Goal: Task Accomplishment & Management: Complete application form

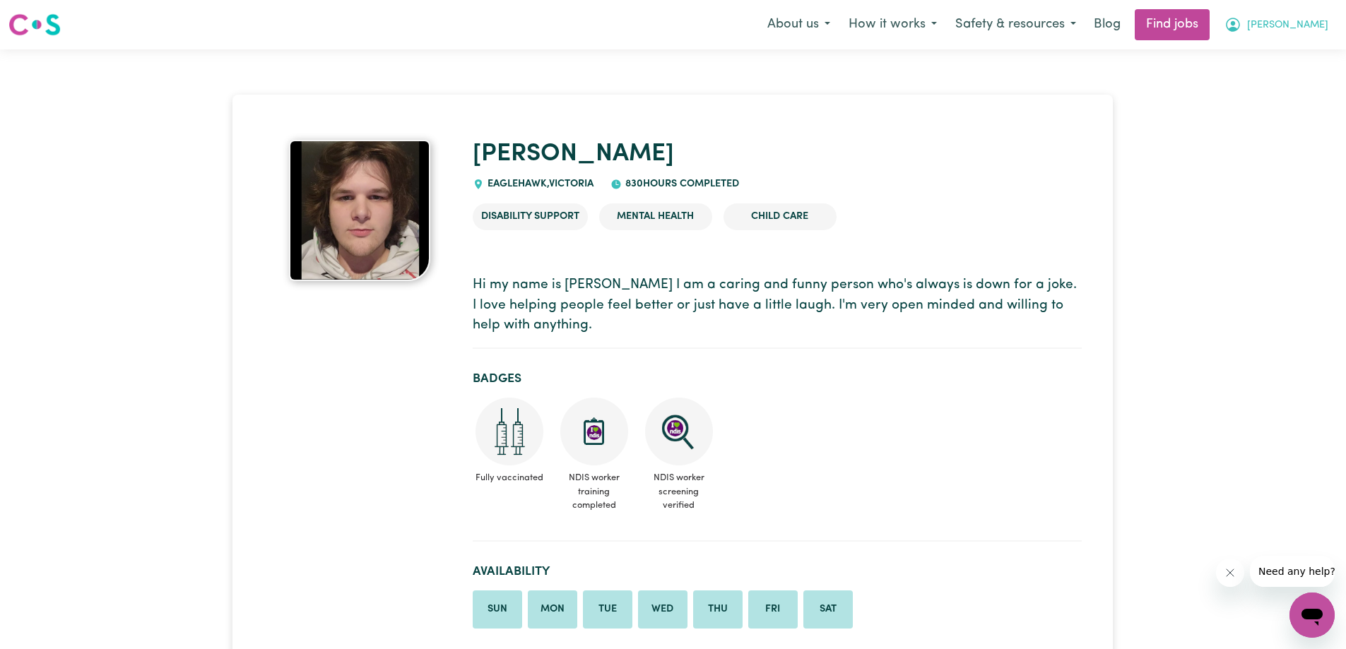
click at [1306, 16] on button "[PERSON_NAME]" at bounding box center [1276, 25] width 122 height 30
click at [1299, 48] on link "My Account" at bounding box center [1281, 55] width 112 height 27
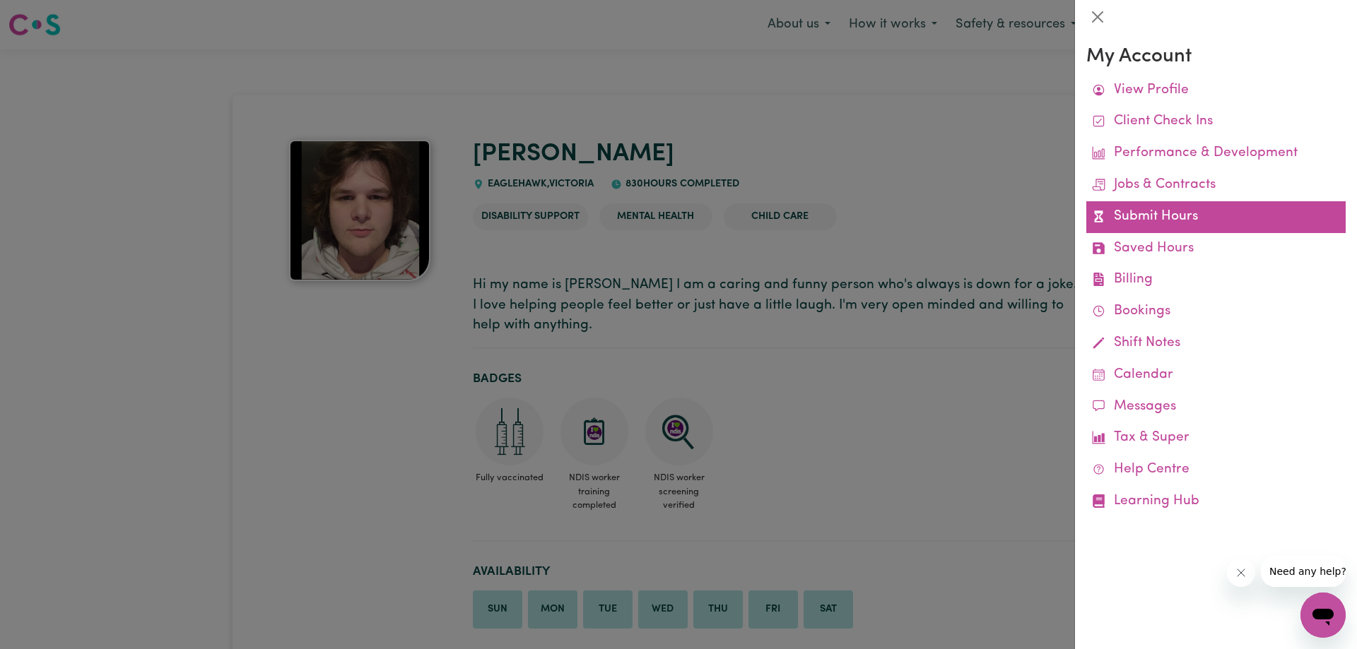
click at [1198, 208] on link "Submit Hours" at bounding box center [1215, 217] width 259 height 32
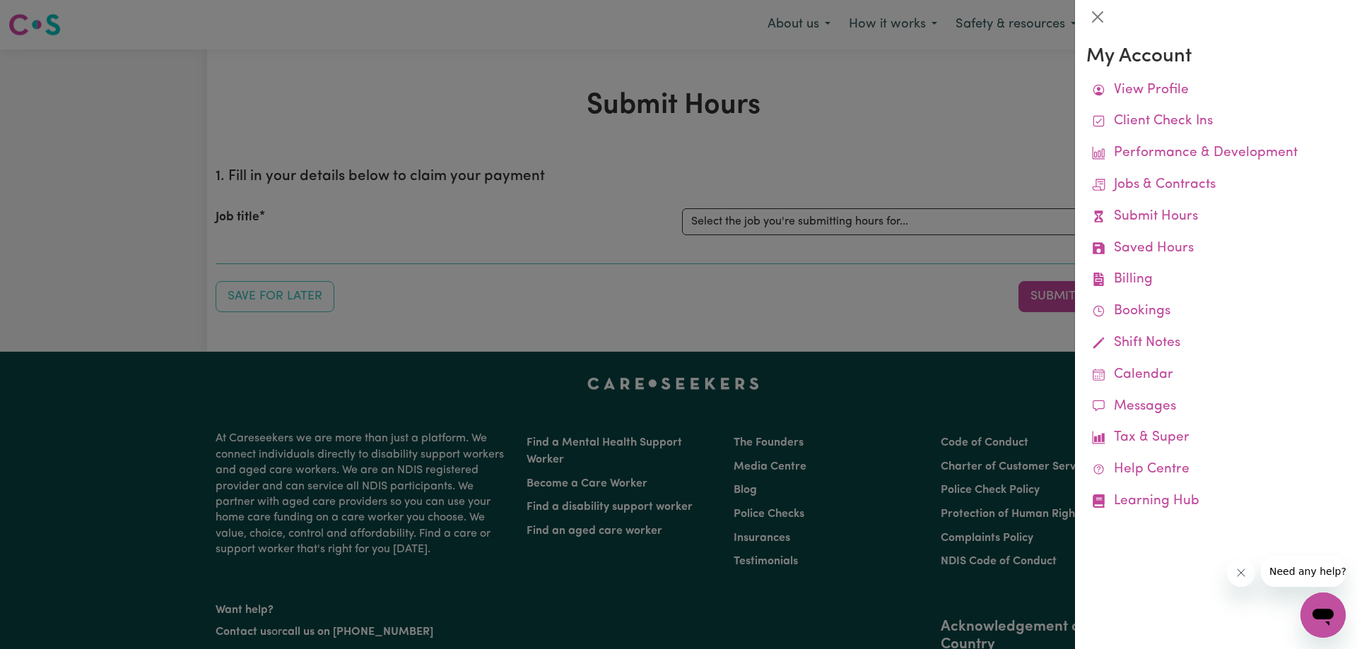
click at [938, 170] on div at bounding box center [678, 324] width 1357 height 649
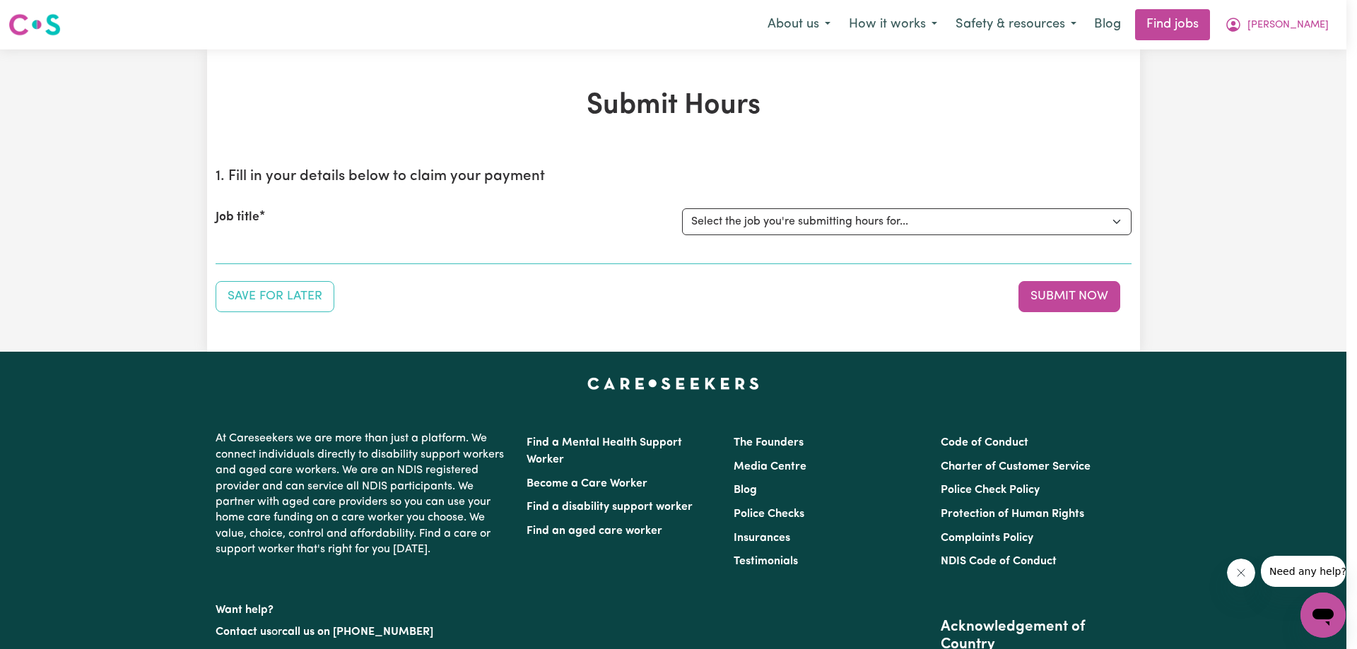
click at [977, 216] on select "Select the job you're submitting hours for... [Kerry-anne Brown] Care worker ma…" at bounding box center [906, 221] width 449 height 27
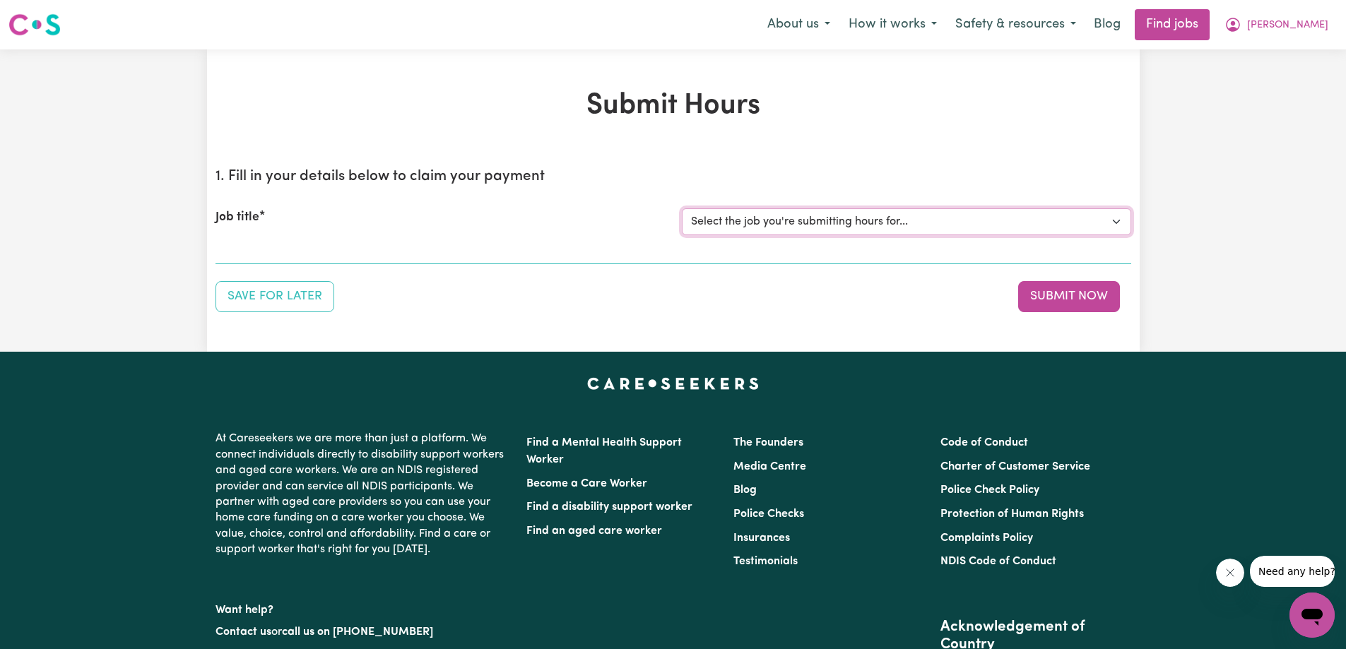
click at [965, 225] on select "Select the job you're submitting hours for... [Kerry-anne Brown] Care worker ma…" at bounding box center [906, 221] width 449 height 27
select select "13099"
click at [682, 208] on select "Select the job you're submitting hours for... [Kerry-anne Brown] Care worker ma…" at bounding box center [906, 221] width 449 height 27
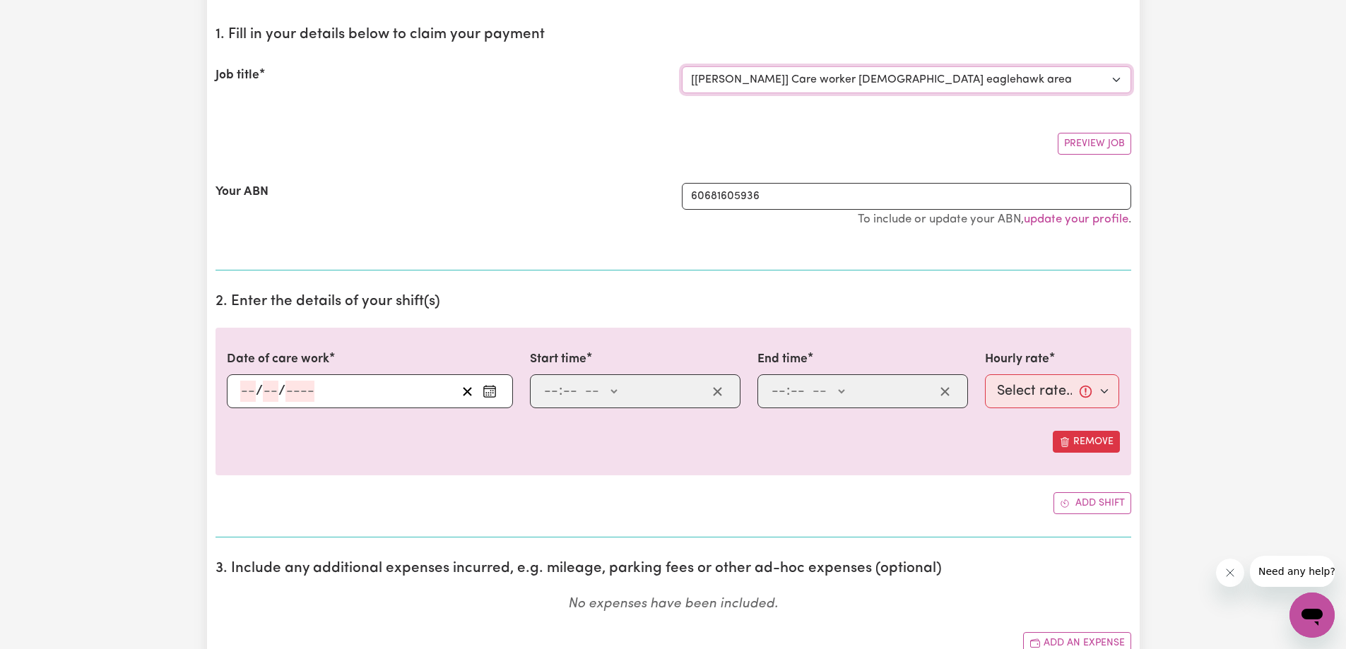
scroll to position [424, 0]
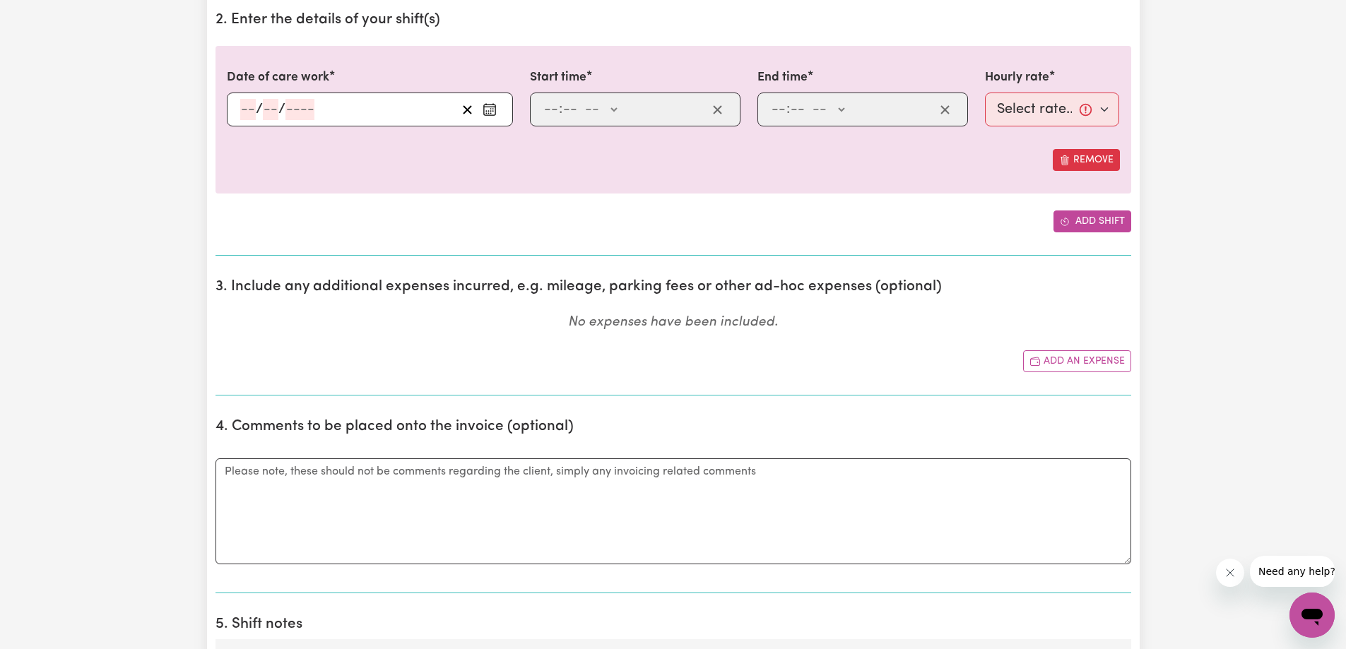
click at [1085, 230] on button "Add shift" at bounding box center [1093, 222] width 78 height 22
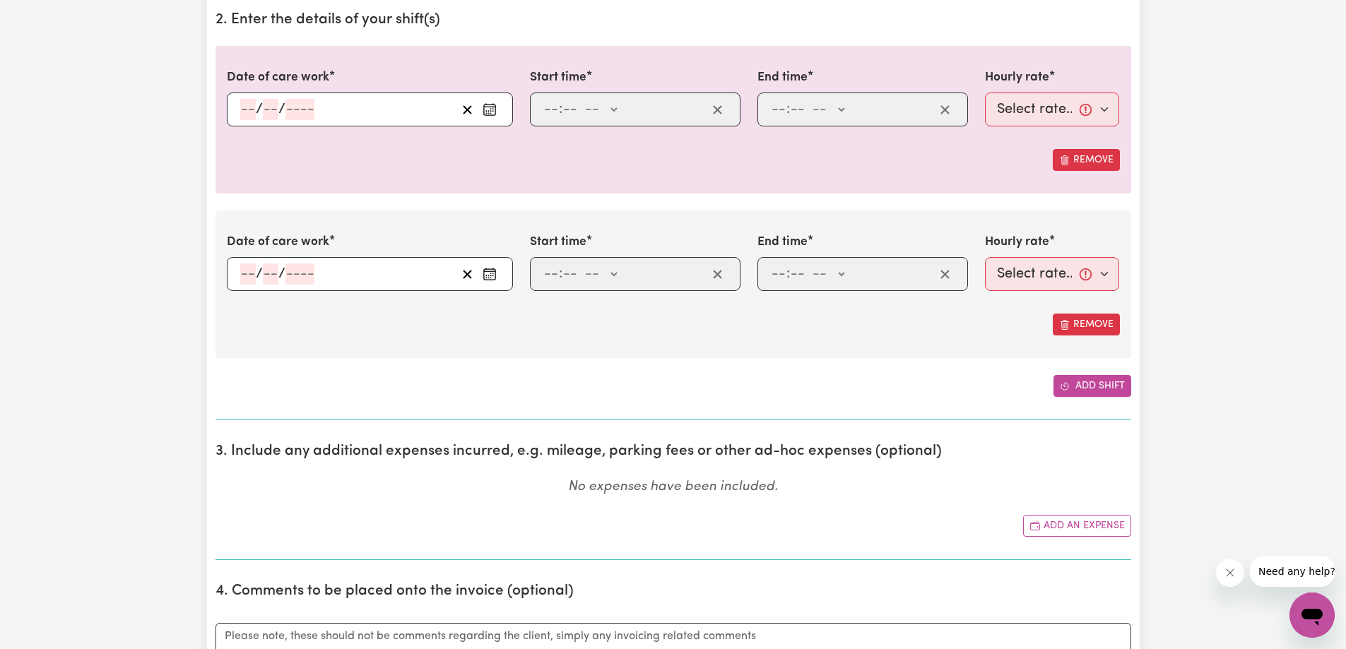
click at [1097, 383] on button "Add shift" at bounding box center [1093, 386] width 78 height 22
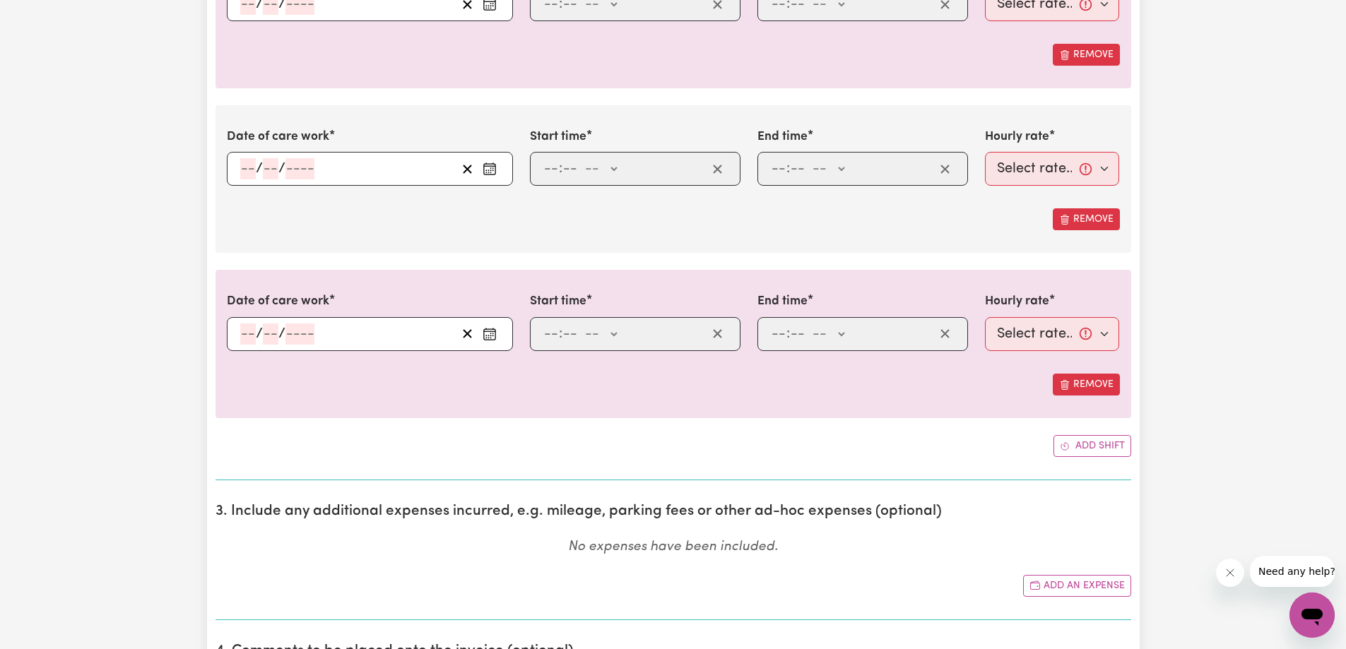
scroll to position [636, 0]
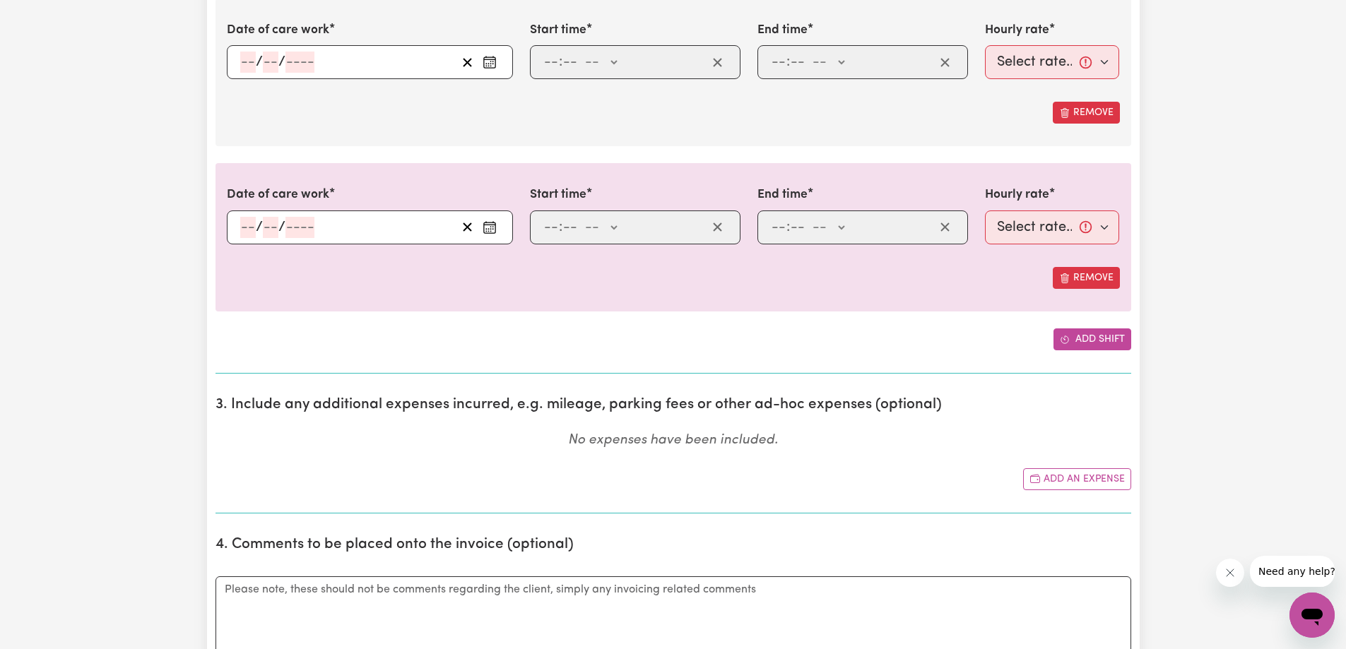
click at [1123, 339] on button "Add shift" at bounding box center [1093, 340] width 78 height 22
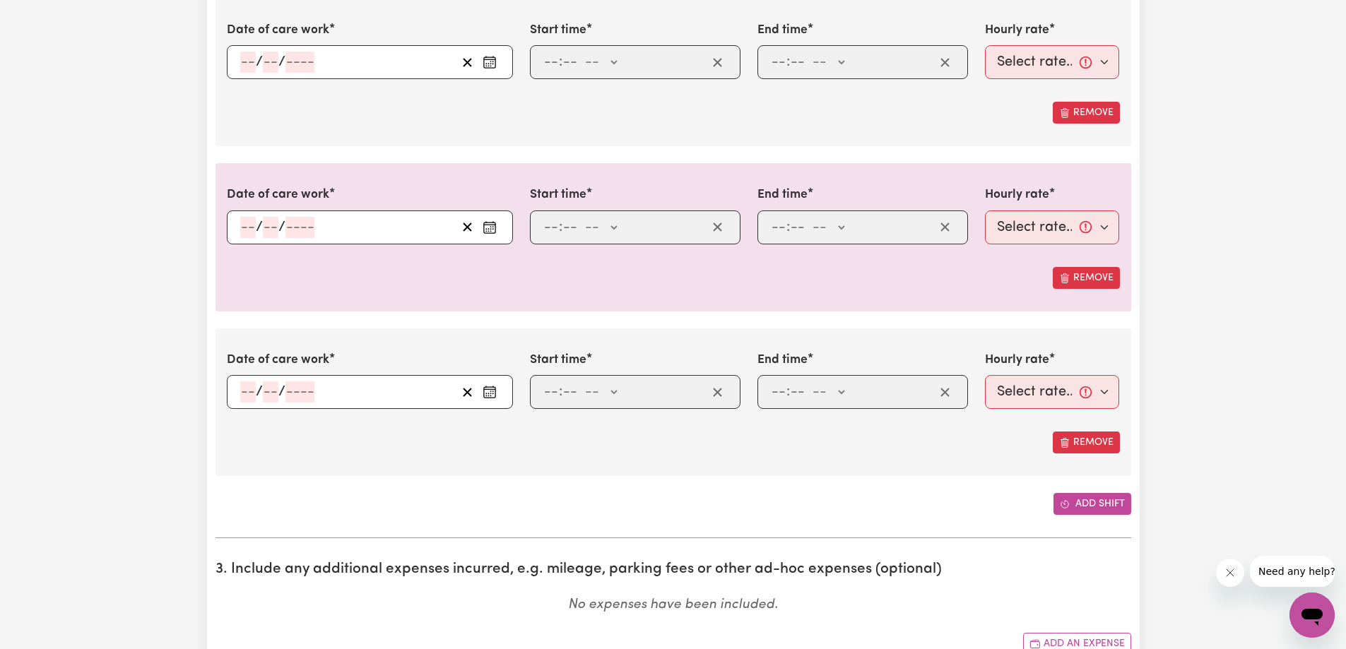
click at [1106, 512] on button "Add shift" at bounding box center [1093, 504] width 78 height 22
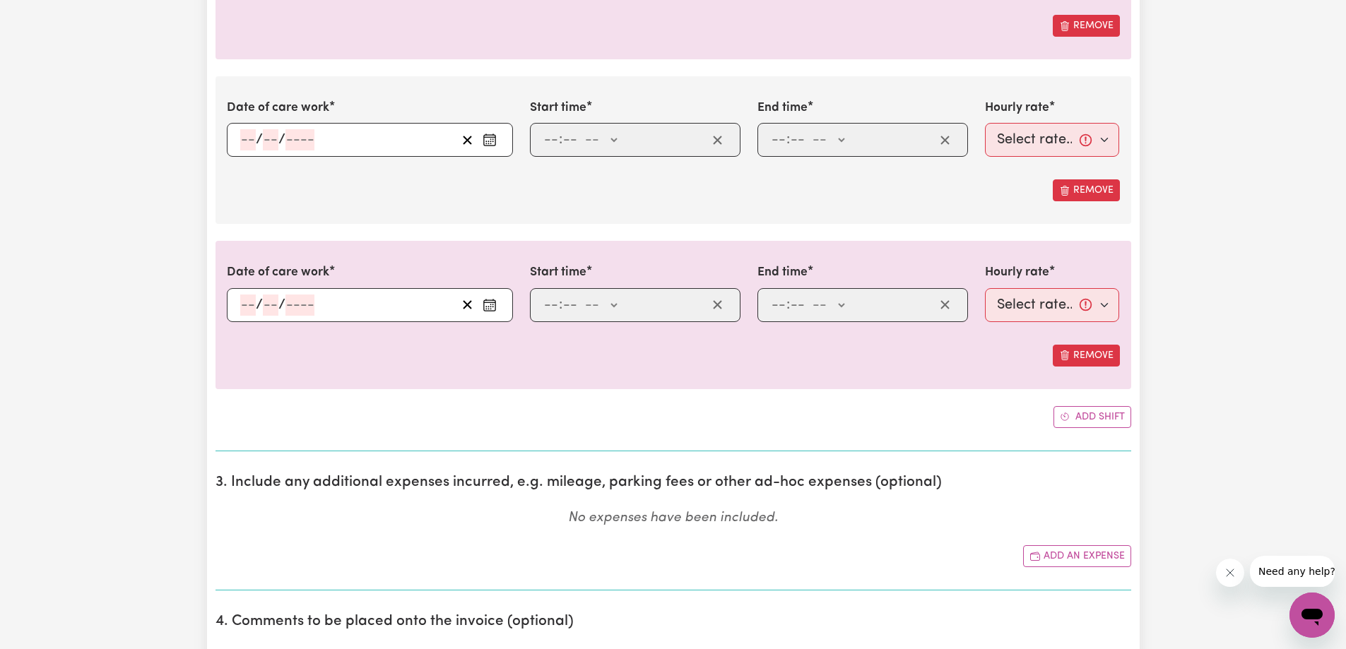
scroll to position [919, 0]
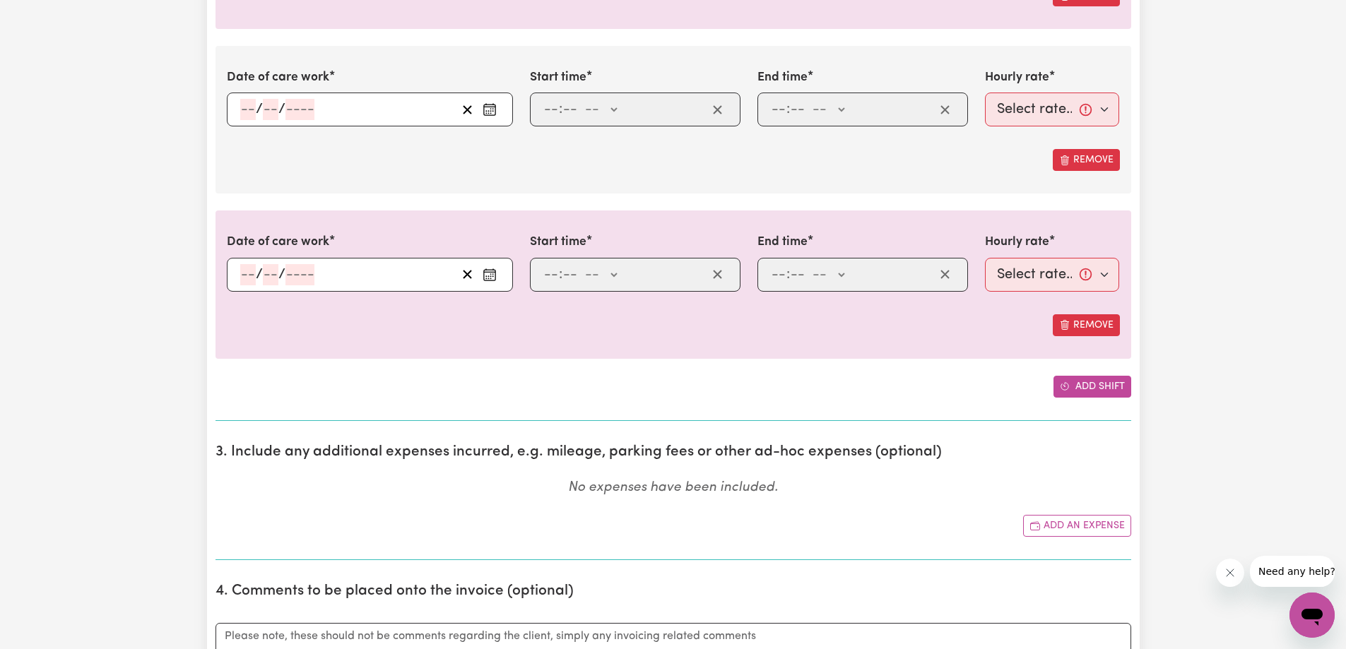
click at [1101, 389] on button "Add shift" at bounding box center [1093, 387] width 78 height 22
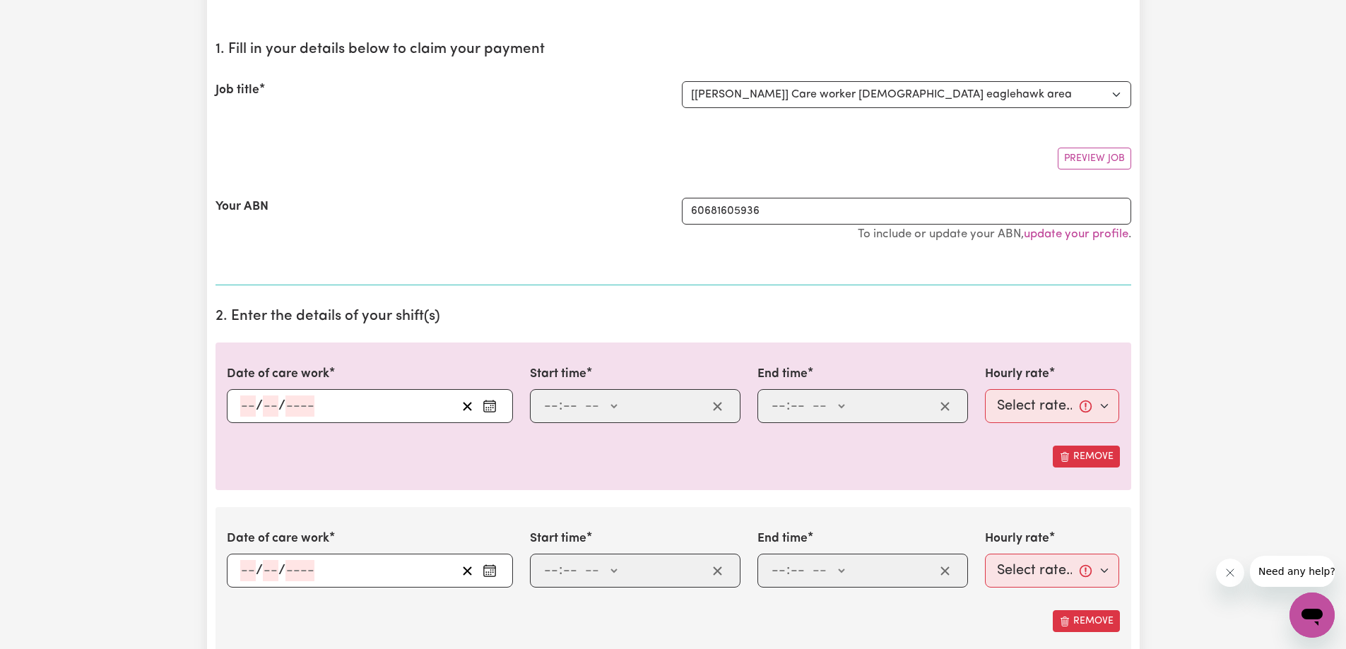
scroll to position [0, 0]
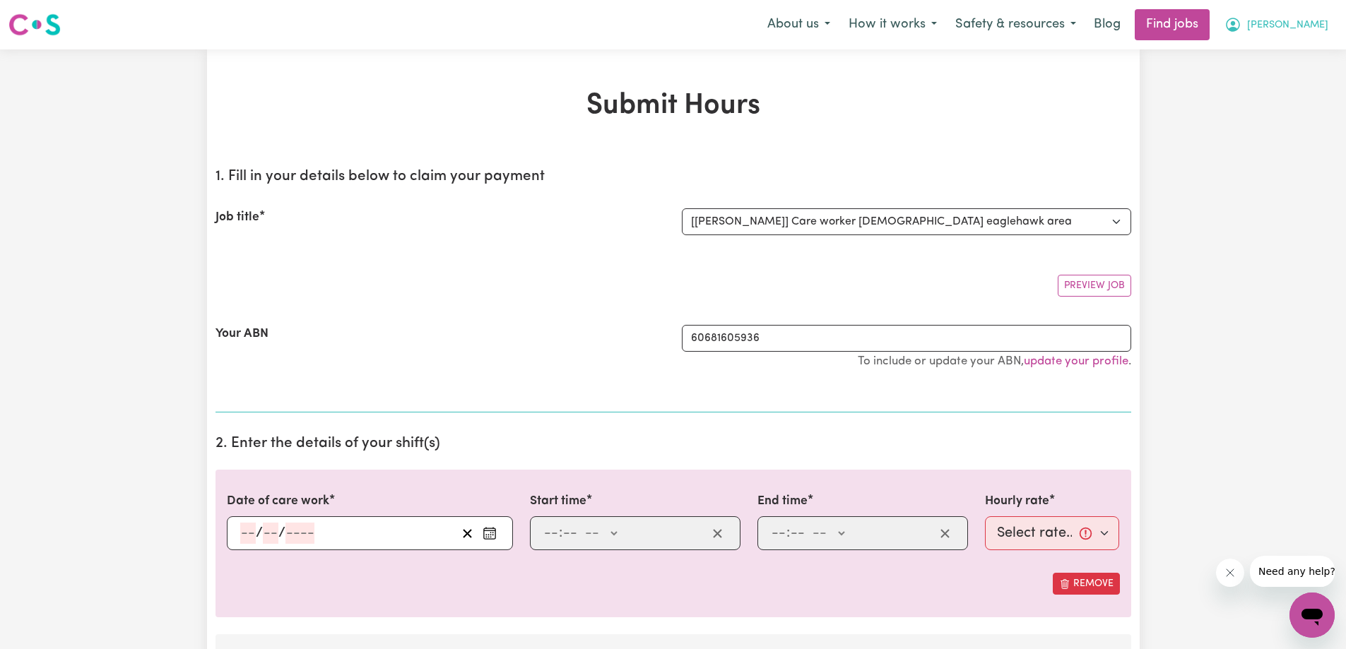
click at [1290, 35] on button "[PERSON_NAME]" at bounding box center [1276, 25] width 122 height 30
click at [1285, 57] on link "My Account" at bounding box center [1281, 55] width 112 height 27
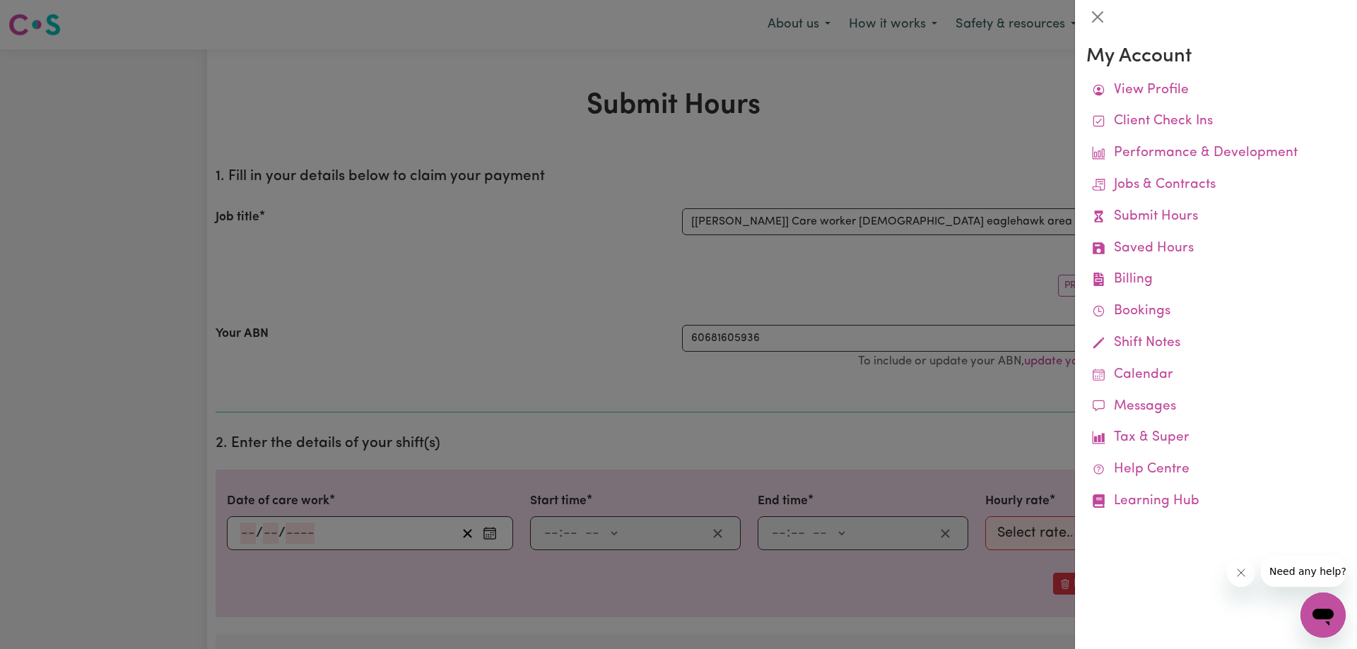
click at [1003, 125] on div at bounding box center [678, 324] width 1357 height 649
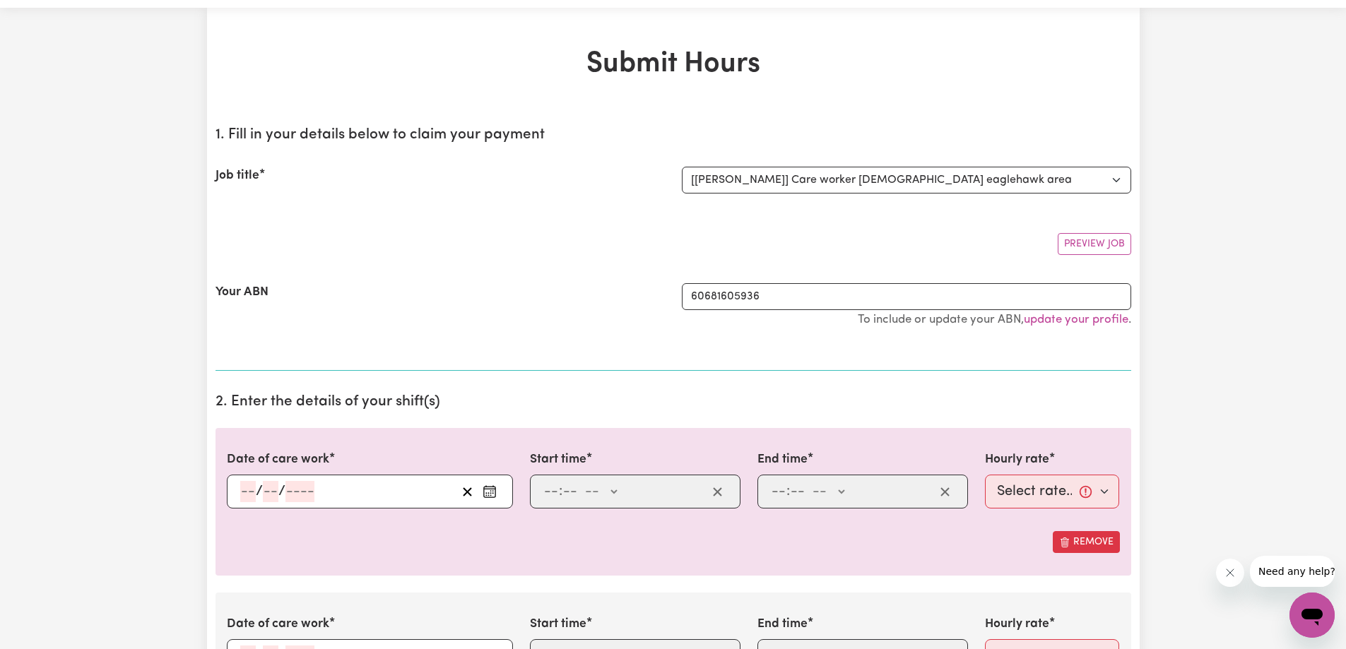
scroll to position [212, 0]
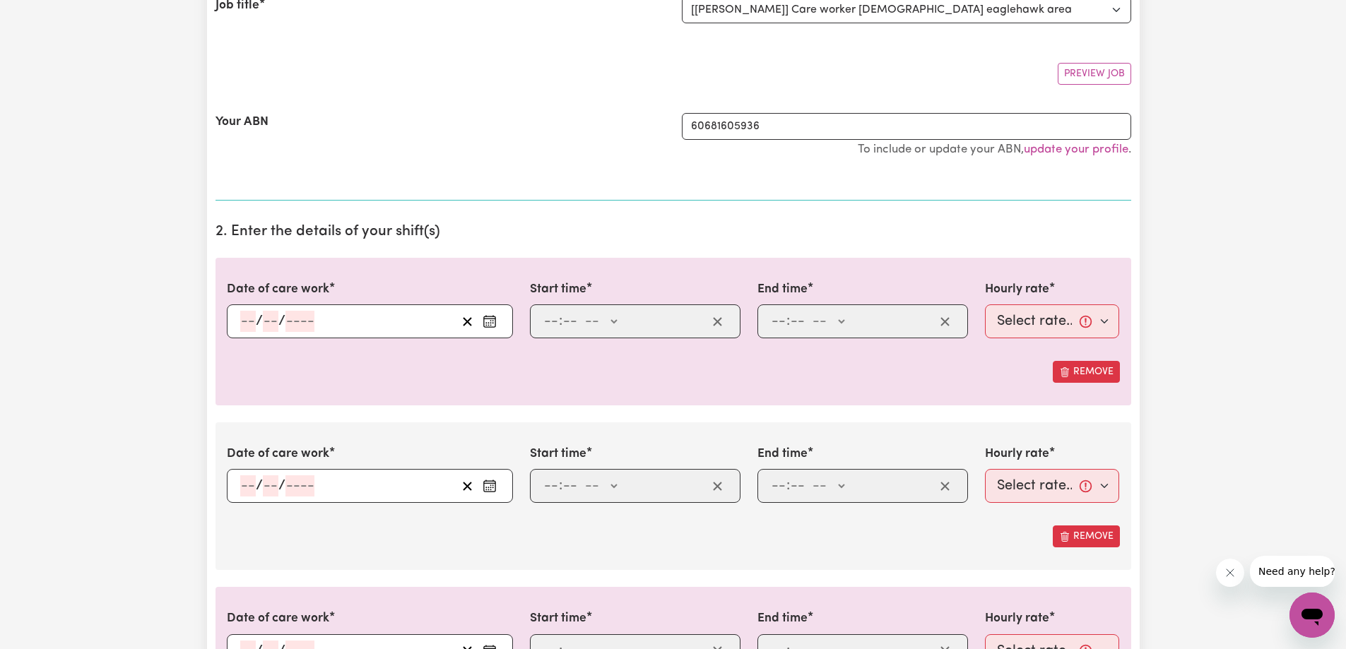
click at [249, 312] on input "number" at bounding box center [248, 321] width 16 height 21
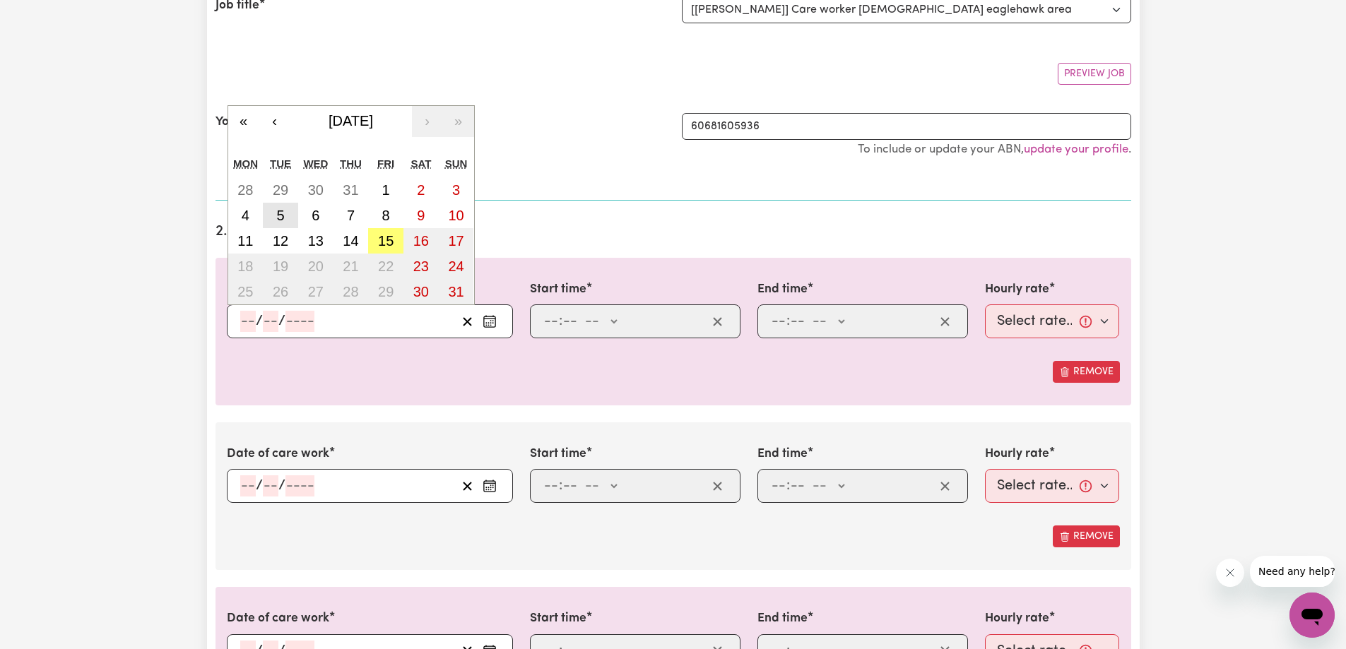
click at [283, 217] on abbr "5" at bounding box center [280, 216] width 8 height 16
type input "2025-08-05"
type input "5"
type input "8"
type input "2025"
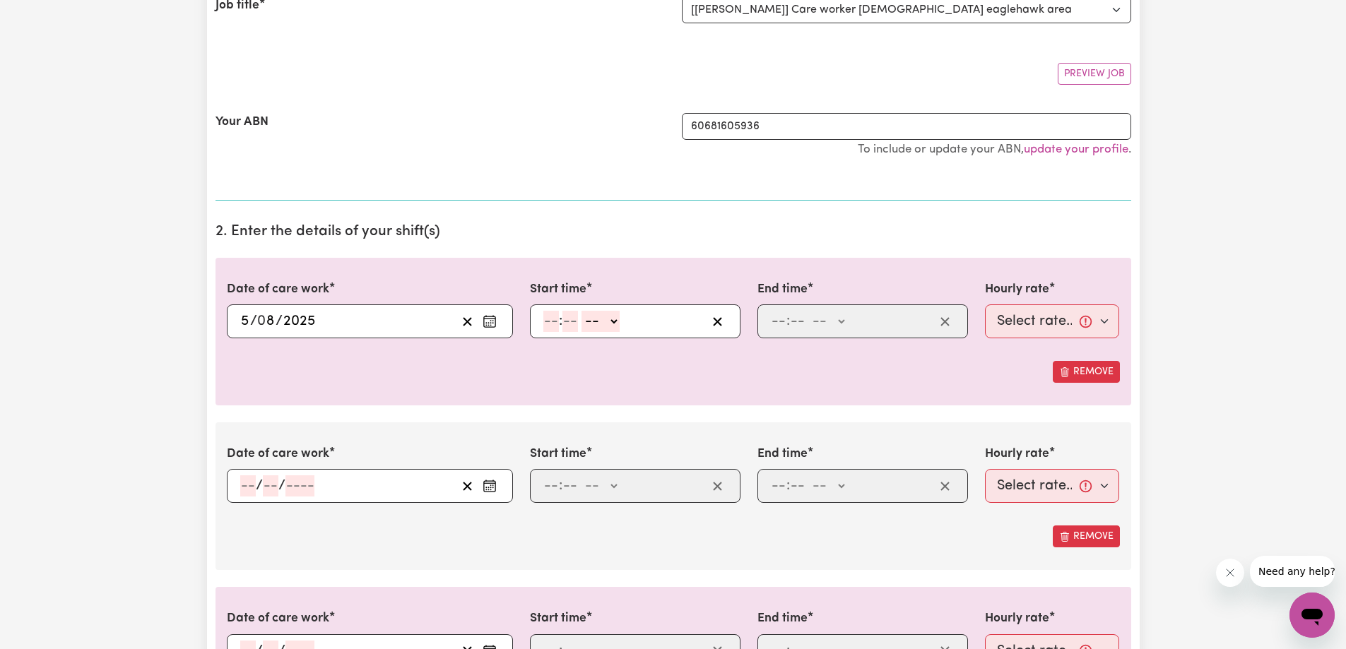
click at [249, 493] on input "number" at bounding box center [248, 486] width 16 height 21
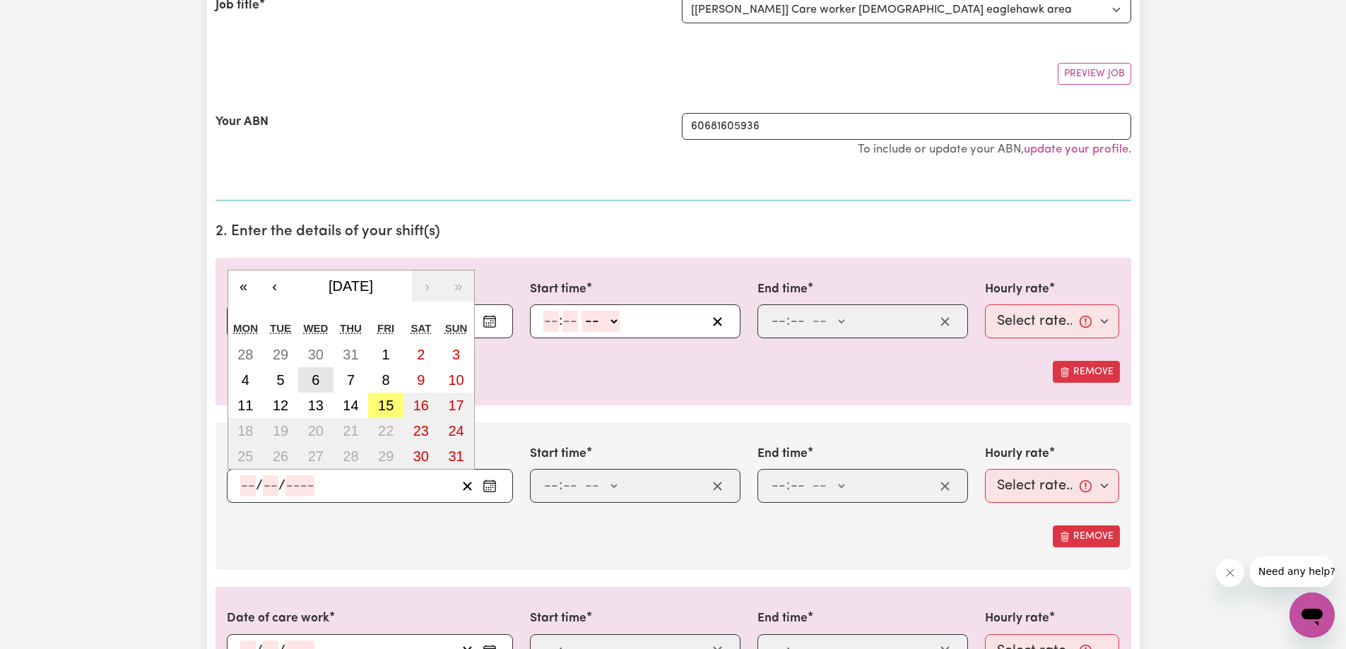
click at [310, 383] on button "6" at bounding box center [315, 379] width 35 height 25
type input "2025-08-06"
type input "6"
type input "8"
type input "2025"
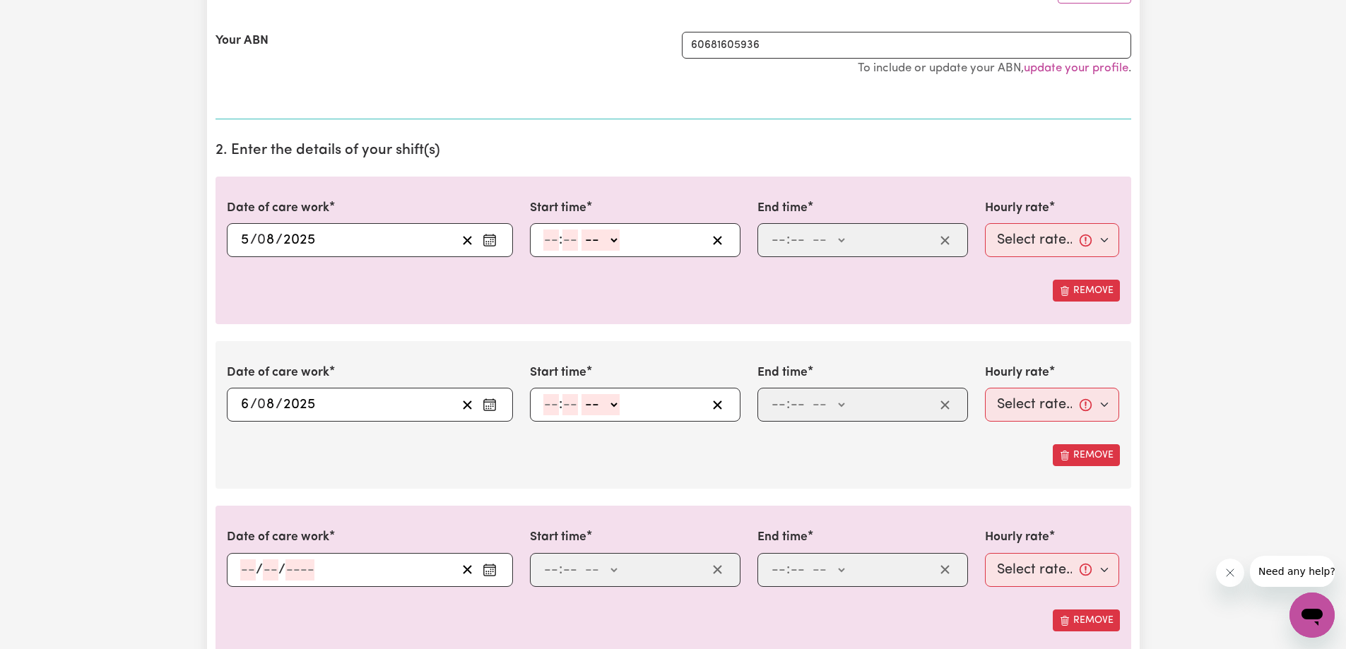
scroll to position [353, 0]
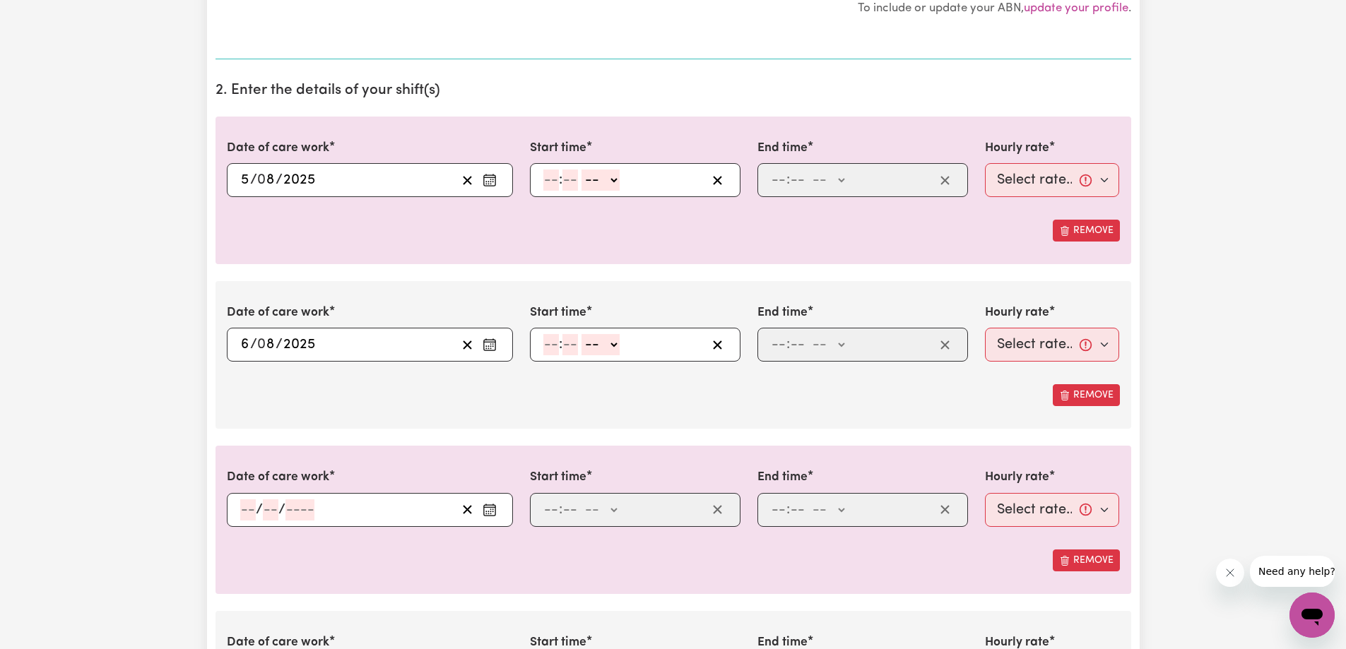
click at [245, 513] on input "number" at bounding box center [248, 510] width 16 height 21
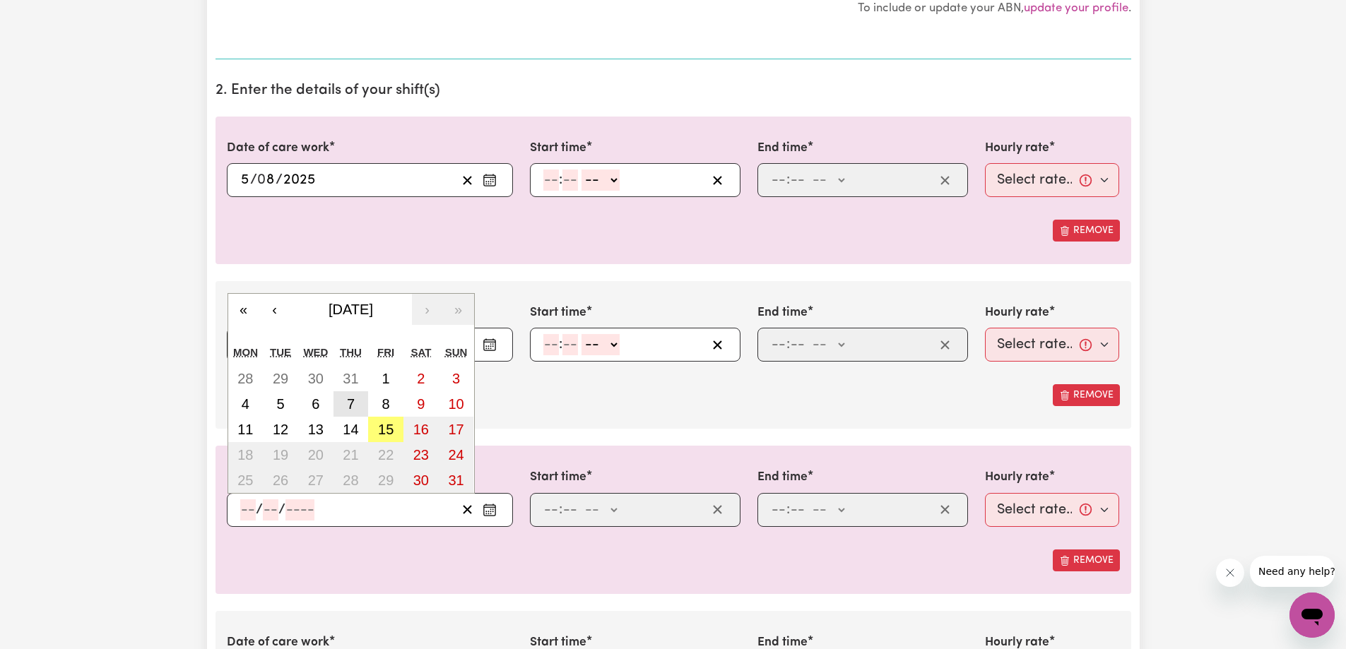
click at [348, 396] on abbr "7" at bounding box center [351, 404] width 8 height 16
type input "2025-08-07"
type input "7"
type input "8"
type input "2025"
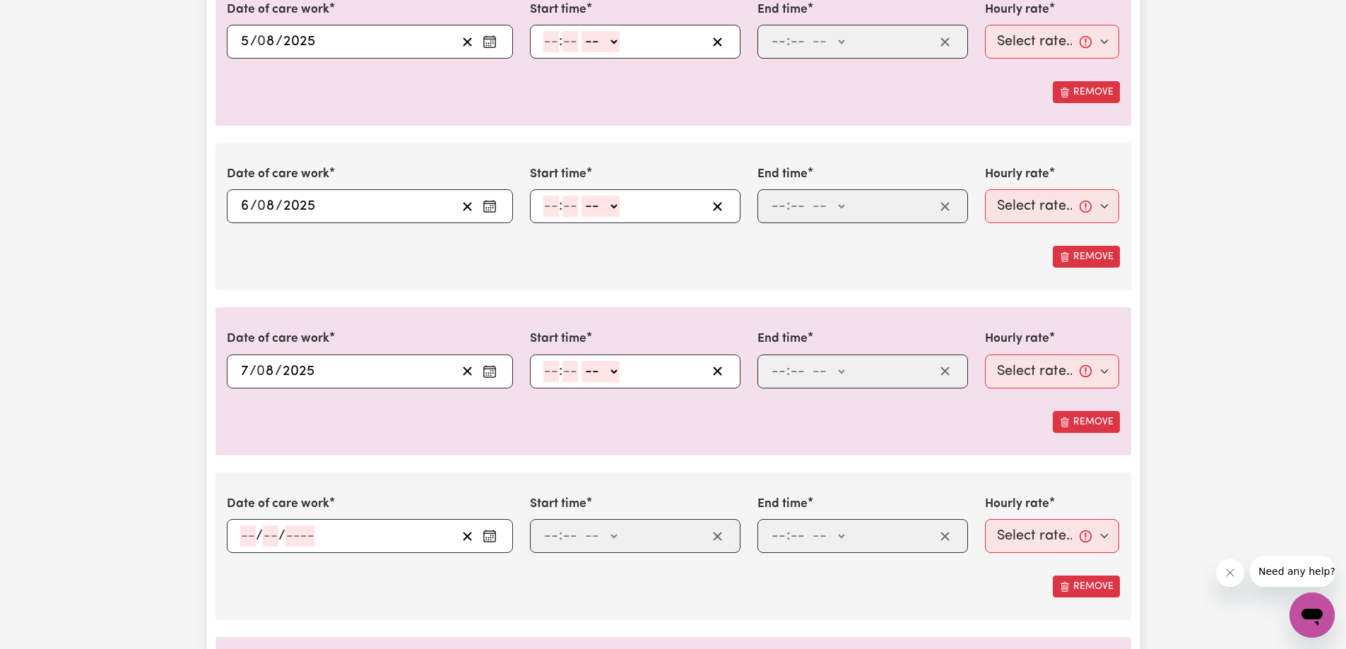
scroll to position [777, 0]
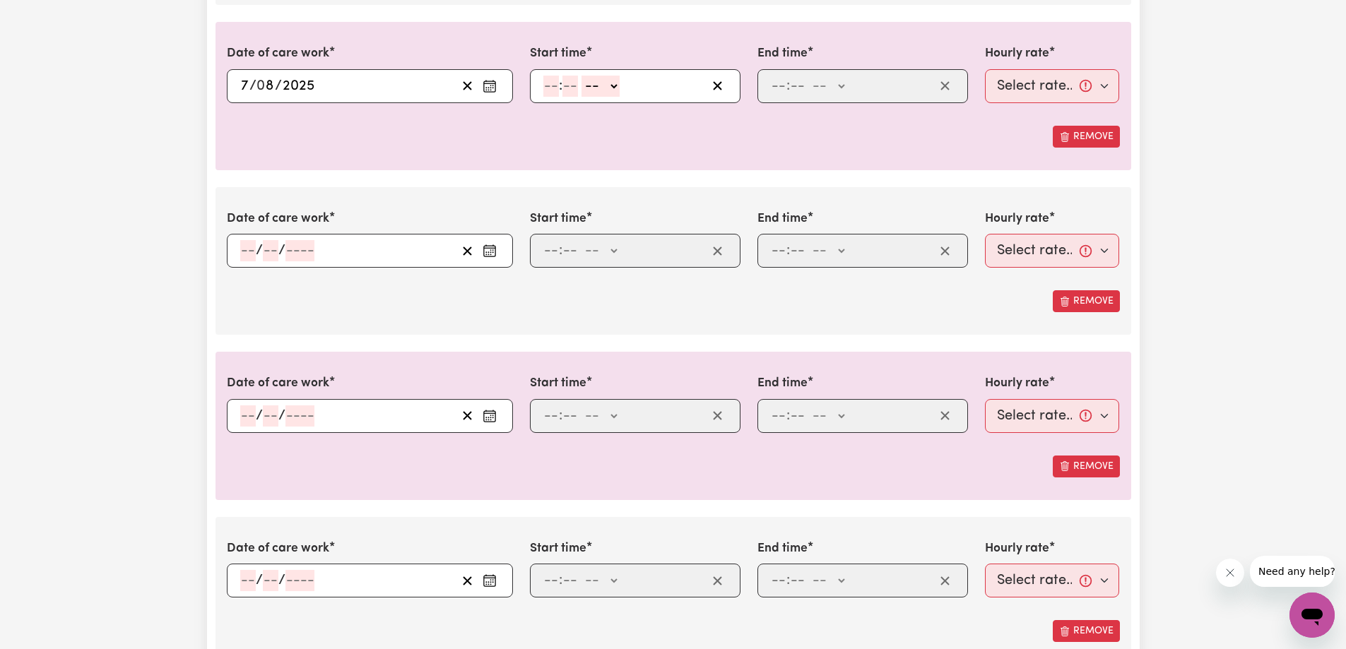
click at [247, 257] on input "number" at bounding box center [248, 250] width 16 height 21
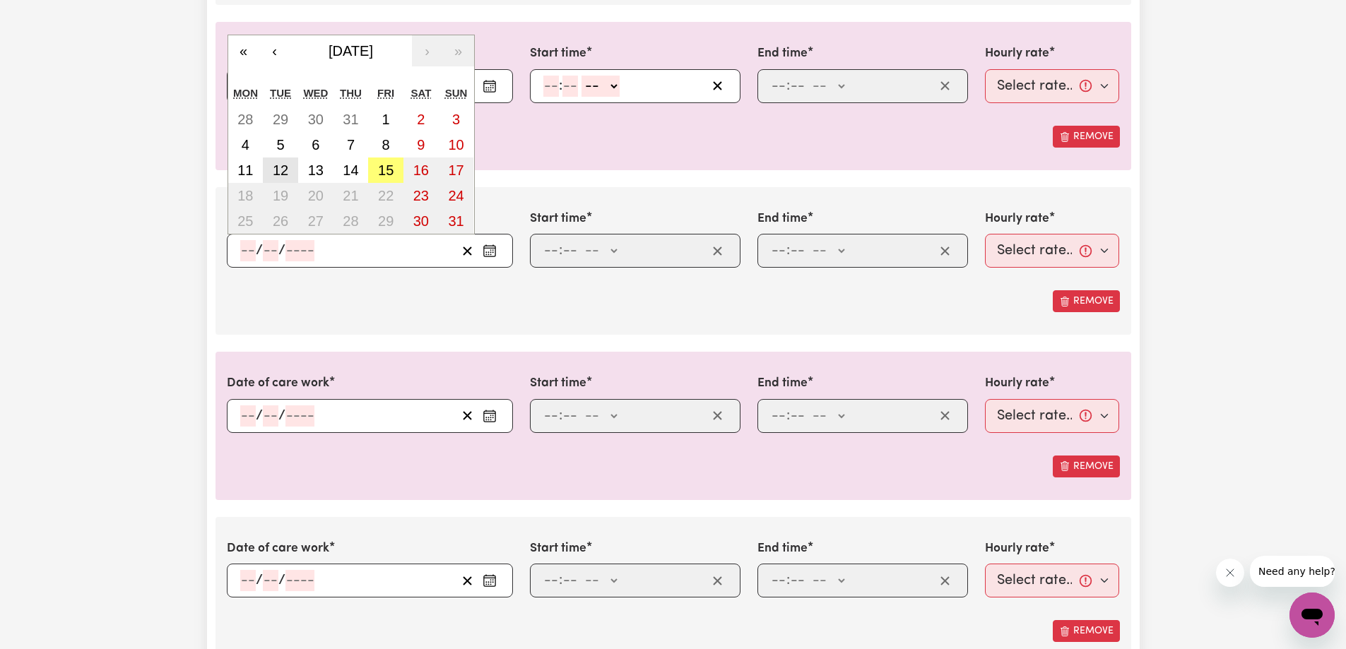
click at [282, 163] on abbr "12" at bounding box center [281, 171] width 16 height 16
type input "2025-08-12"
type input "12"
type input "8"
type input "2025"
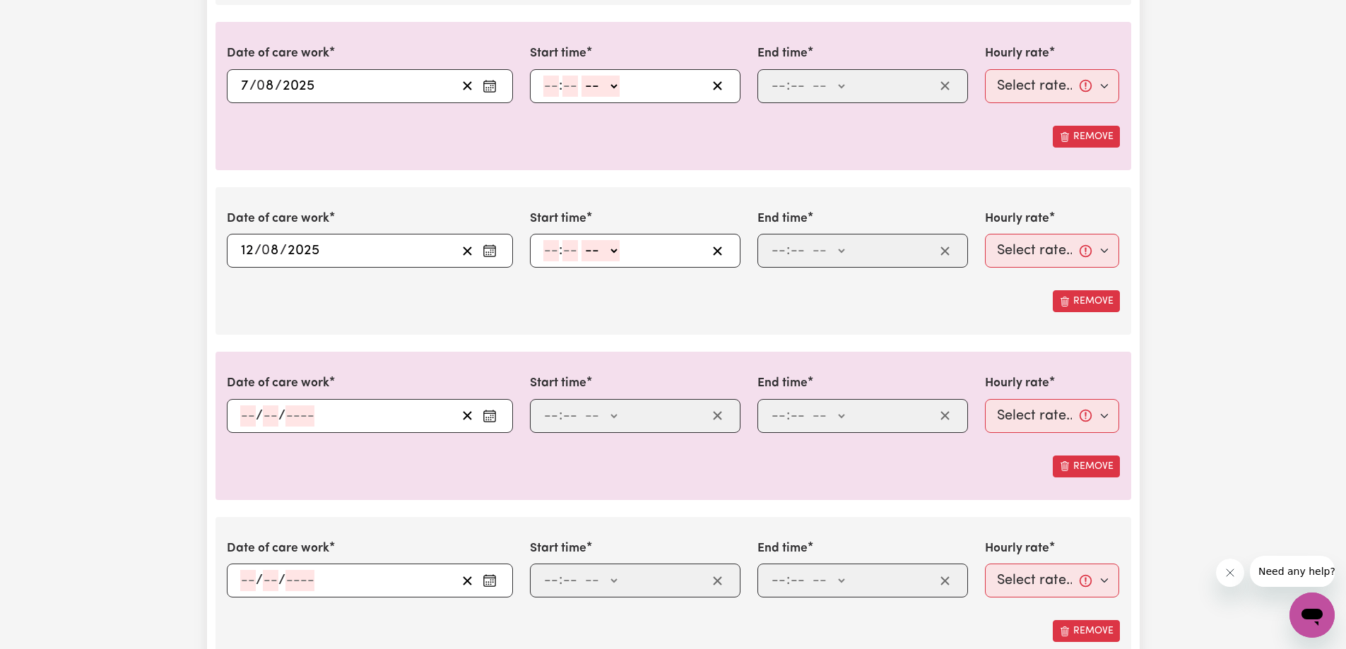
click at [251, 408] on input "number" at bounding box center [248, 416] width 16 height 21
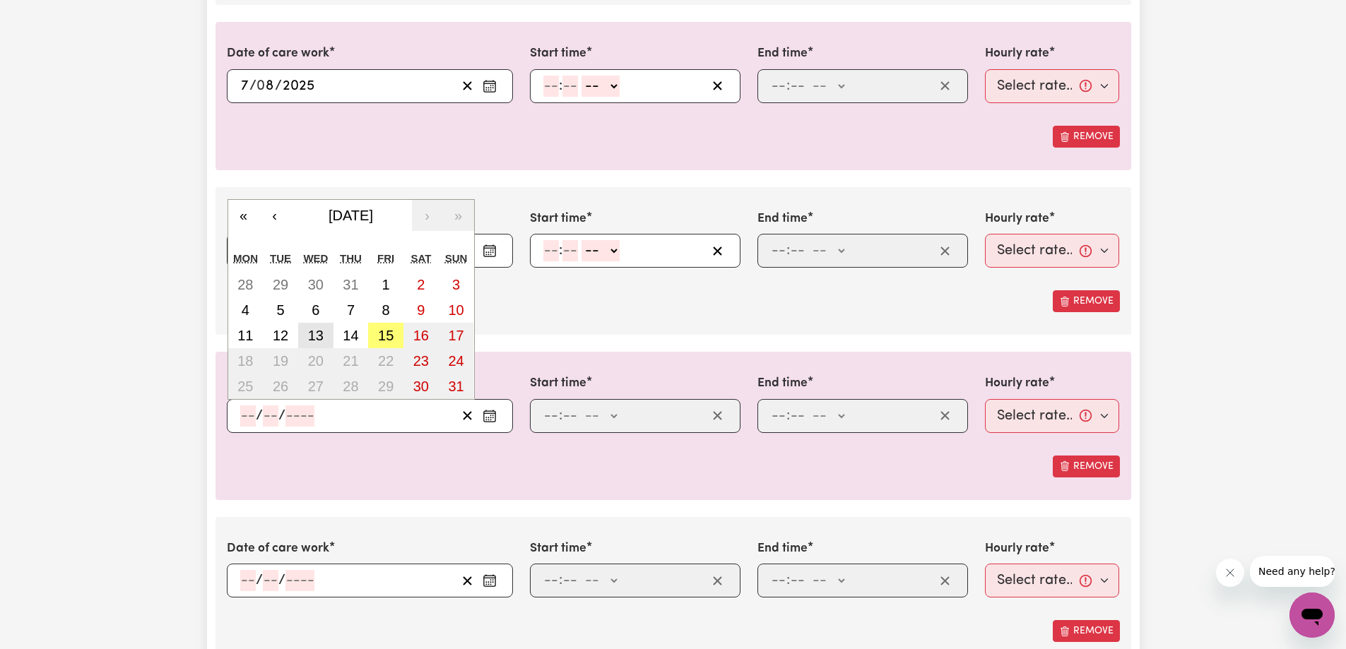
click at [319, 325] on button "13" at bounding box center [315, 335] width 35 height 25
type input "2025-08-13"
type input "13"
type input "8"
type input "2025"
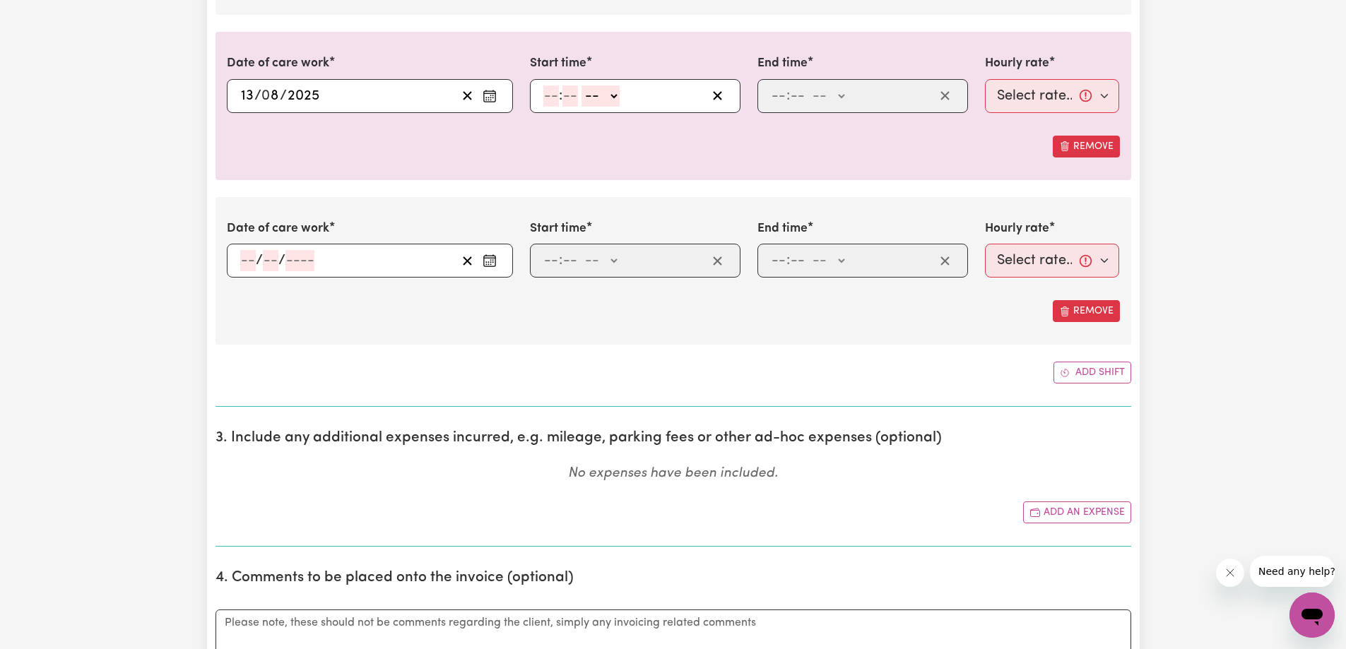
scroll to position [1131, 0]
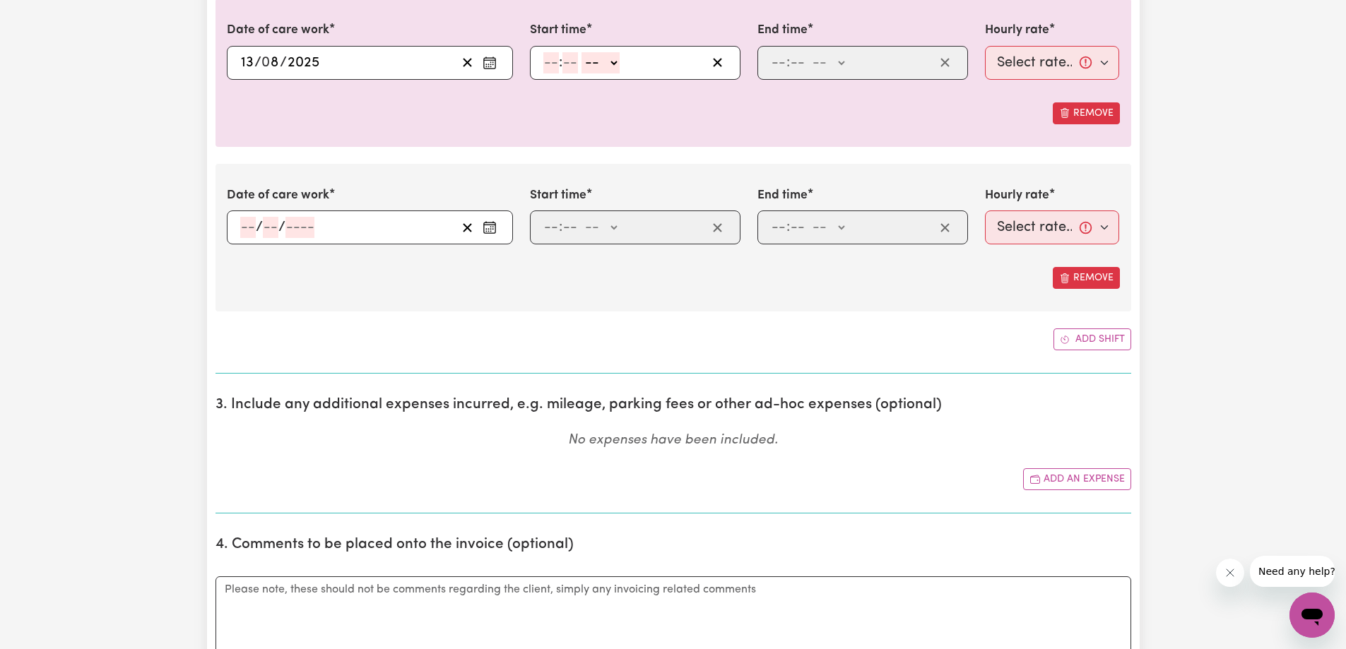
click at [240, 231] on input "number" at bounding box center [248, 227] width 16 height 21
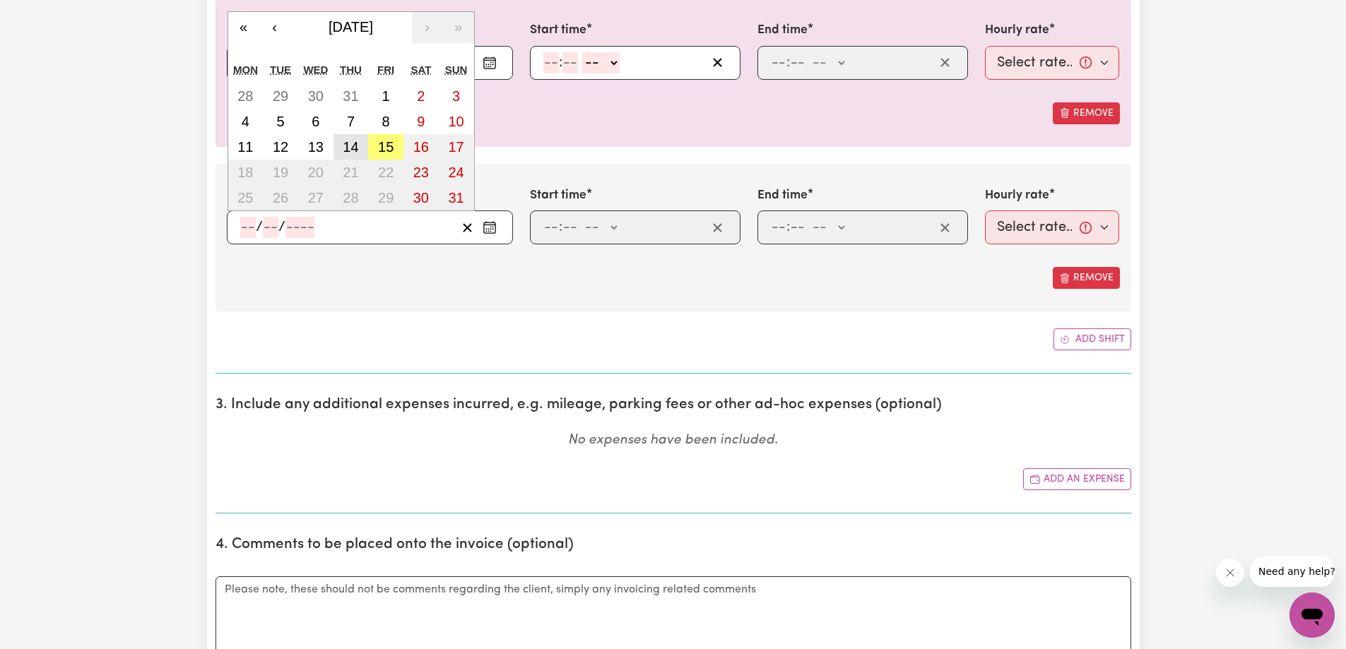
click at [344, 153] on abbr "14" at bounding box center [351, 147] width 16 height 16
type input "2025-08-14"
type input "14"
type input "8"
type input "2025"
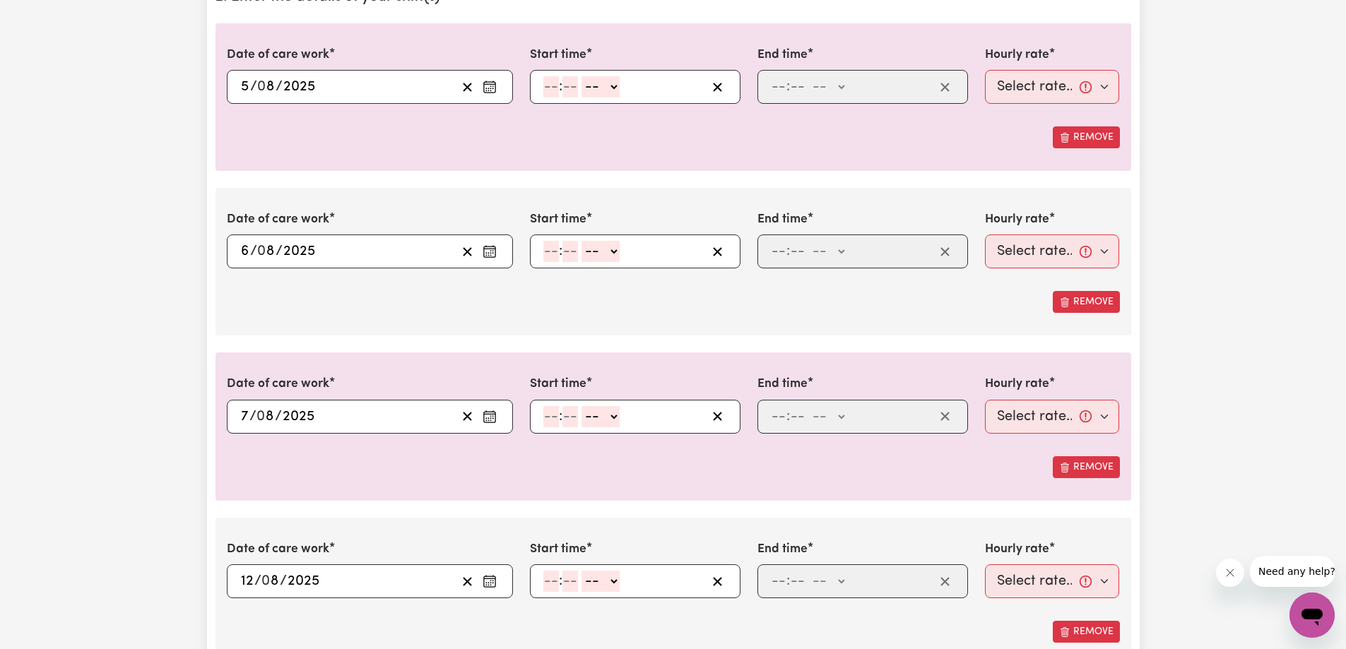
scroll to position [283, 0]
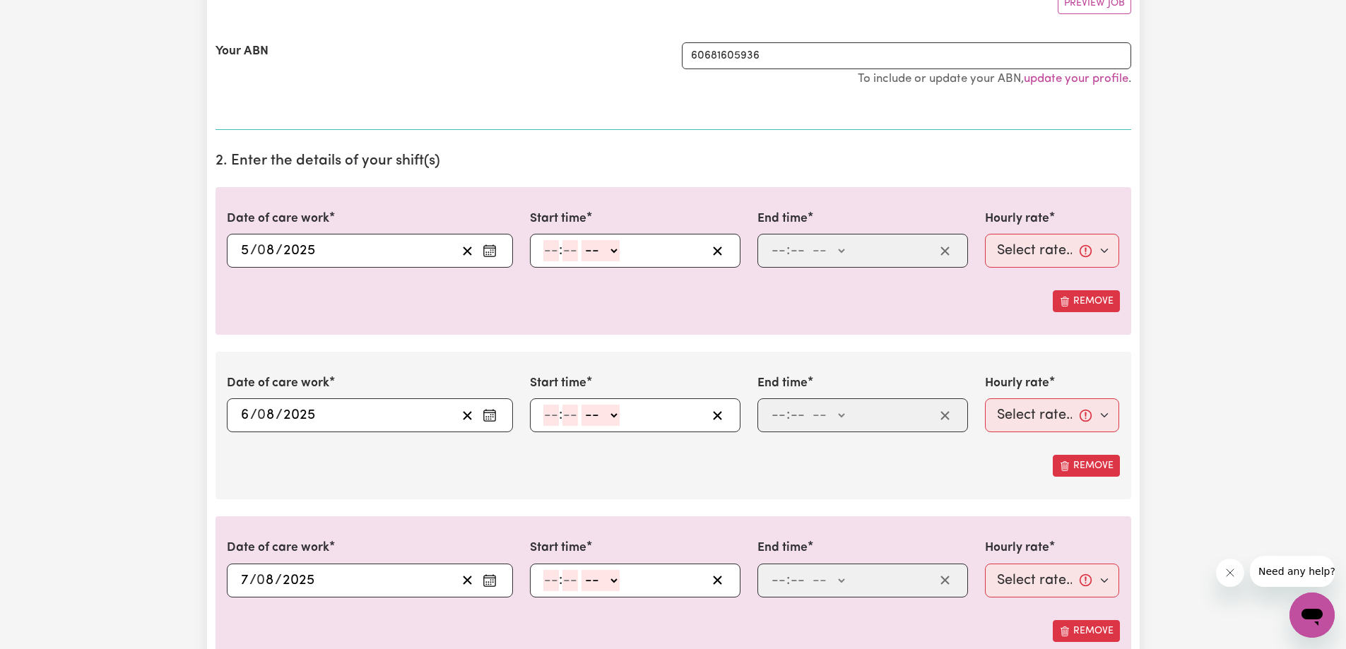
click at [551, 254] on input "number" at bounding box center [551, 250] width 16 height 21
type input "10"
type input "0"
drag, startPoint x: 597, startPoint y: 251, endPoint x: 599, endPoint y: 260, distance: 9.4
click at [597, 250] on select "-- AM PM" at bounding box center [603, 250] width 38 height 21
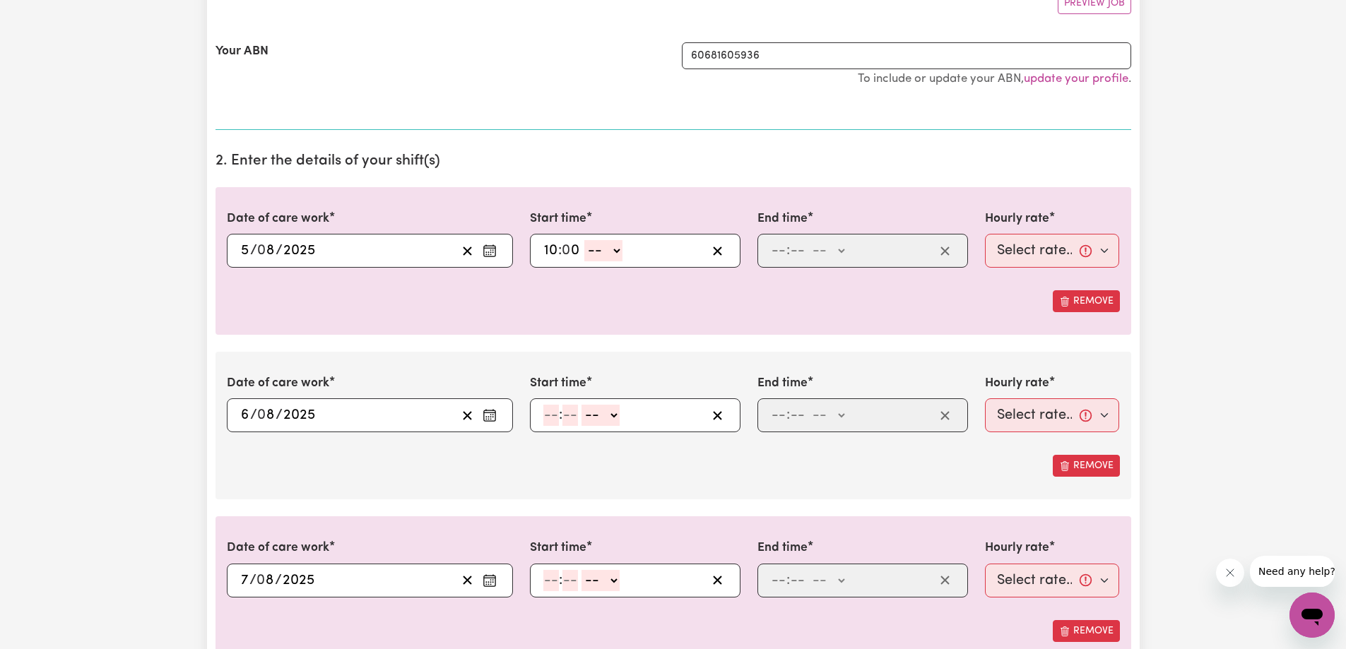
select select "am"
click at [584, 240] on select "-- AM PM" at bounding box center [603, 250] width 38 height 21
type input "10:00"
click at [784, 252] on input "number" at bounding box center [779, 250] width 16 height 21
type input "4"
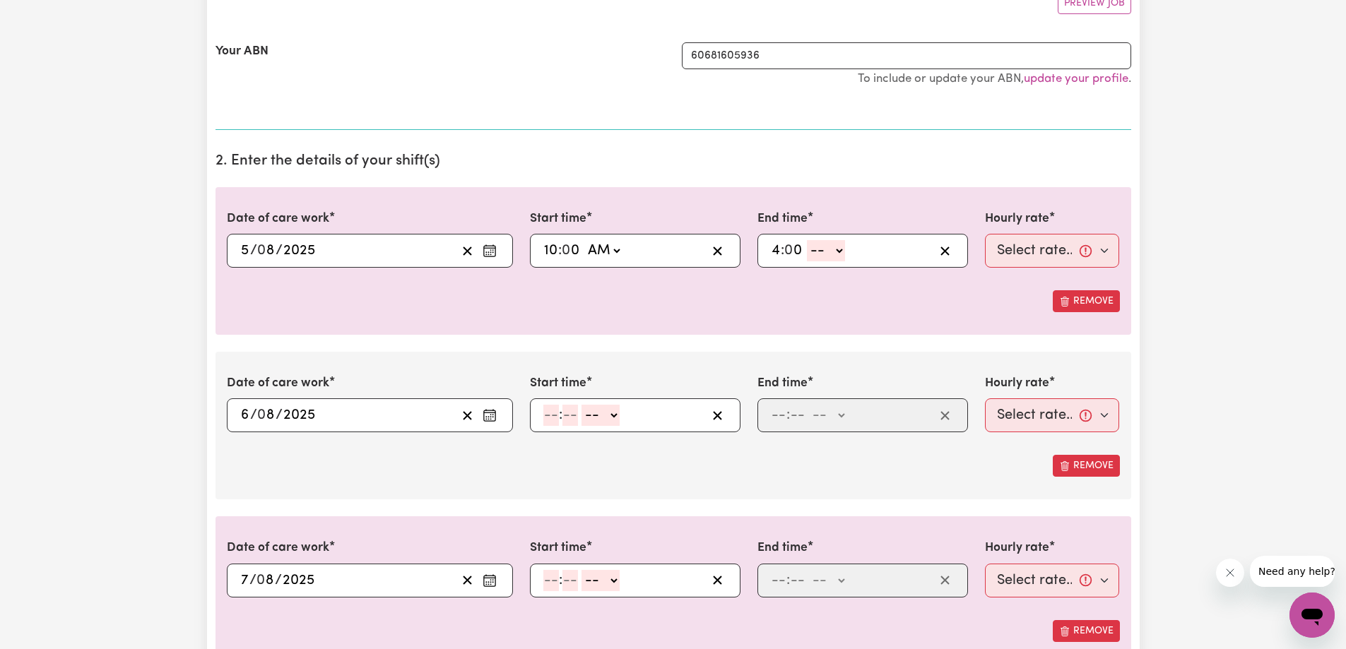
type input "0"
click at [837, 255] on select "-- AM PM" at bounding box center [826, 250] width 38 height 21
select select "pm"
click at [807, 240] on select "-- AM PM" at bounding box center [826, 250] width 38 height 21
type input "16:00"
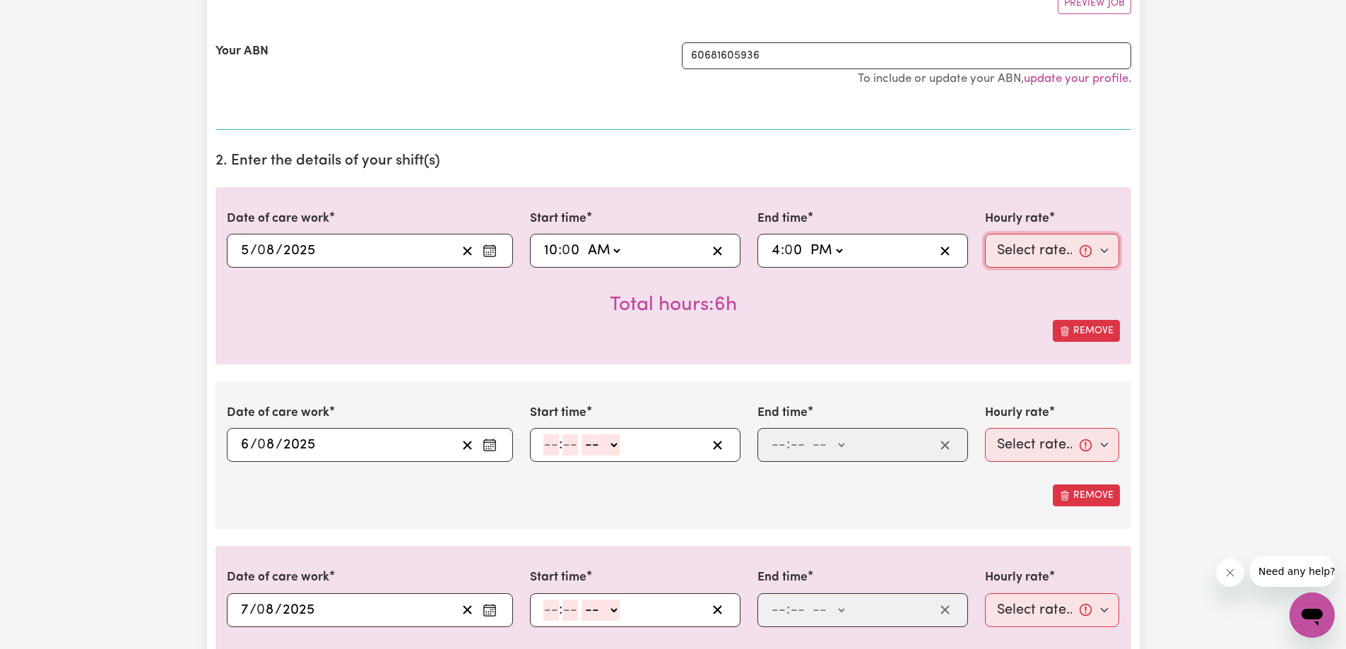
click at [1024, 264] on select "Select rate... $57.80 (Weekday) $118.33 (Sunday)" at bounding box center [1052, 251] width 135 height 34
select select "57.8-Weekday"
click at [985, 234] on select "Select rate... $57.80 (Weekday) $118.33 (Sunday)" at bounding box center [1052, 251] width 135 height 34
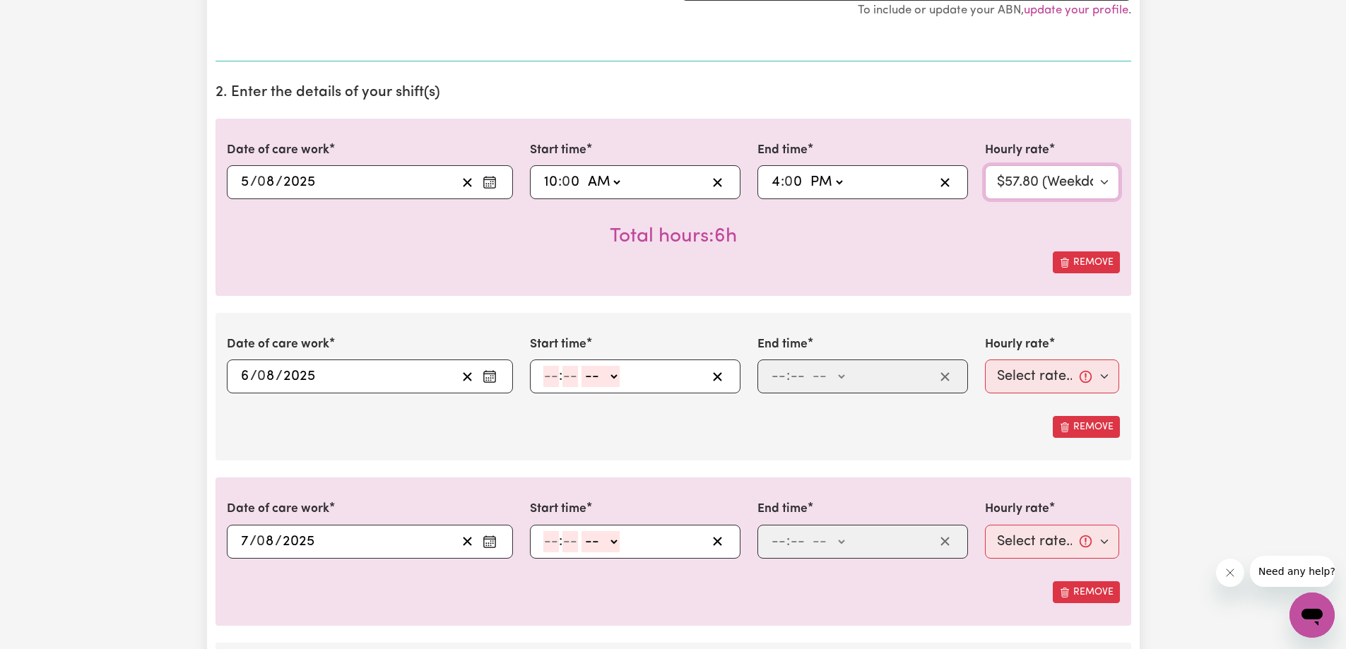
scroll to position [353, 0]
click at [546, 370] on input "number" at bounding box center [551, 374] width 16 height 21
type input "10"
type input "0"
click at [605, 373] on select "-- AM PM" at bounding box center [603, 374] width 38 height 21
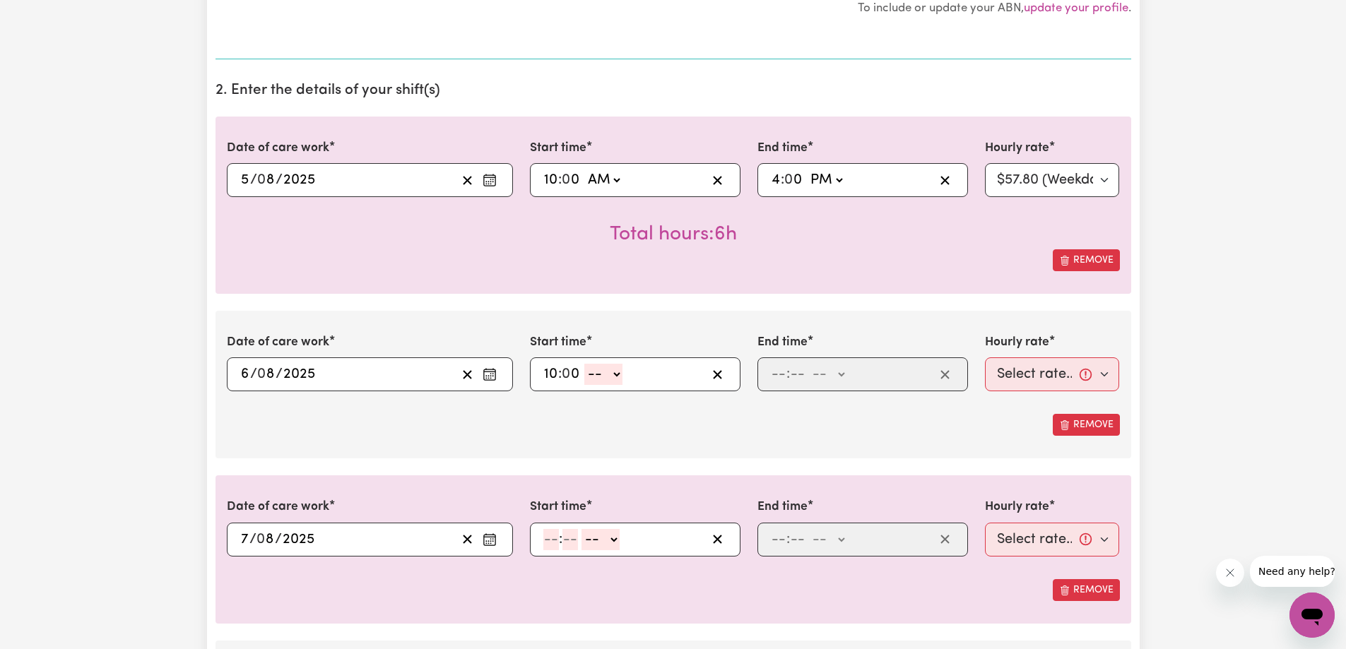
select select "am"
click at [584, 364] on select "-- AM PM" at bounding box center [603, 374] width 38 height 21
type input "10:00"
click at [781, 382] on input "number" at bounding box center [779, 374] width 16 height 21
type input "10"
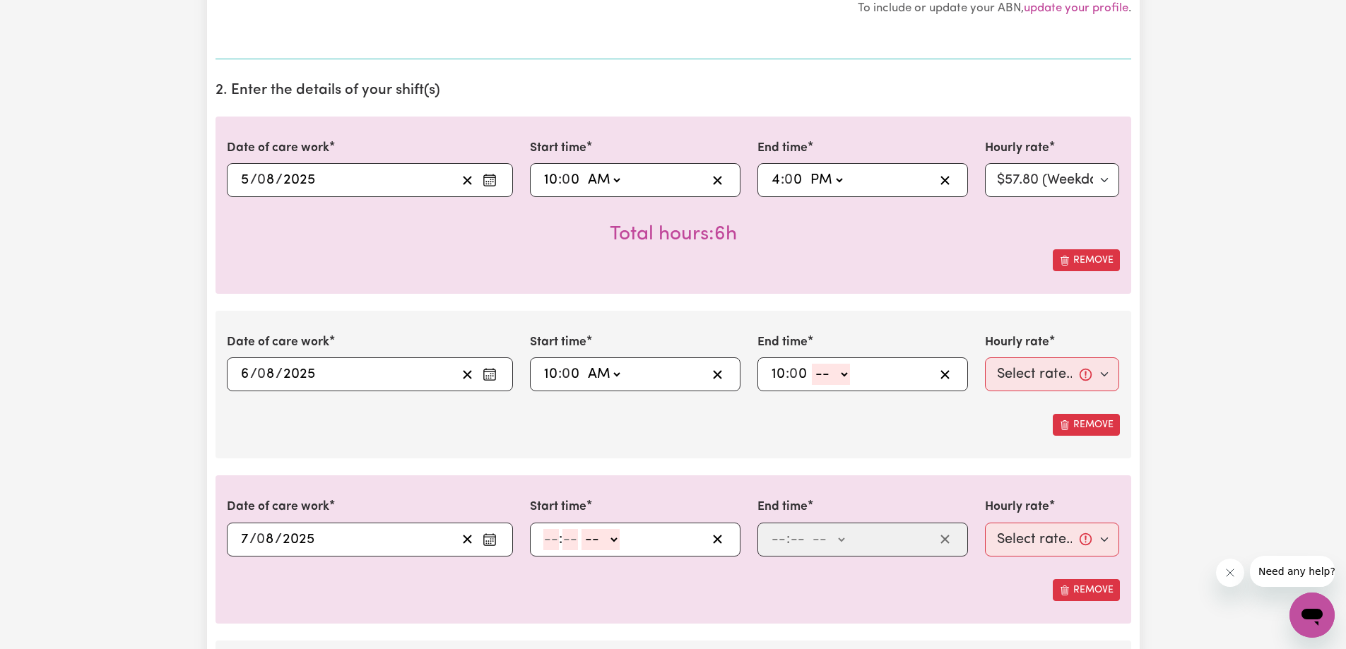
type input "0"
click at [830, 379] on select "-- AM PM" at bounding box center [831, 374] width 38 height 21
select select "am"
click at [812, 364] on select "-- AM PM" at bounding box center [831, 374] width 38 height 21
type input "10:00"
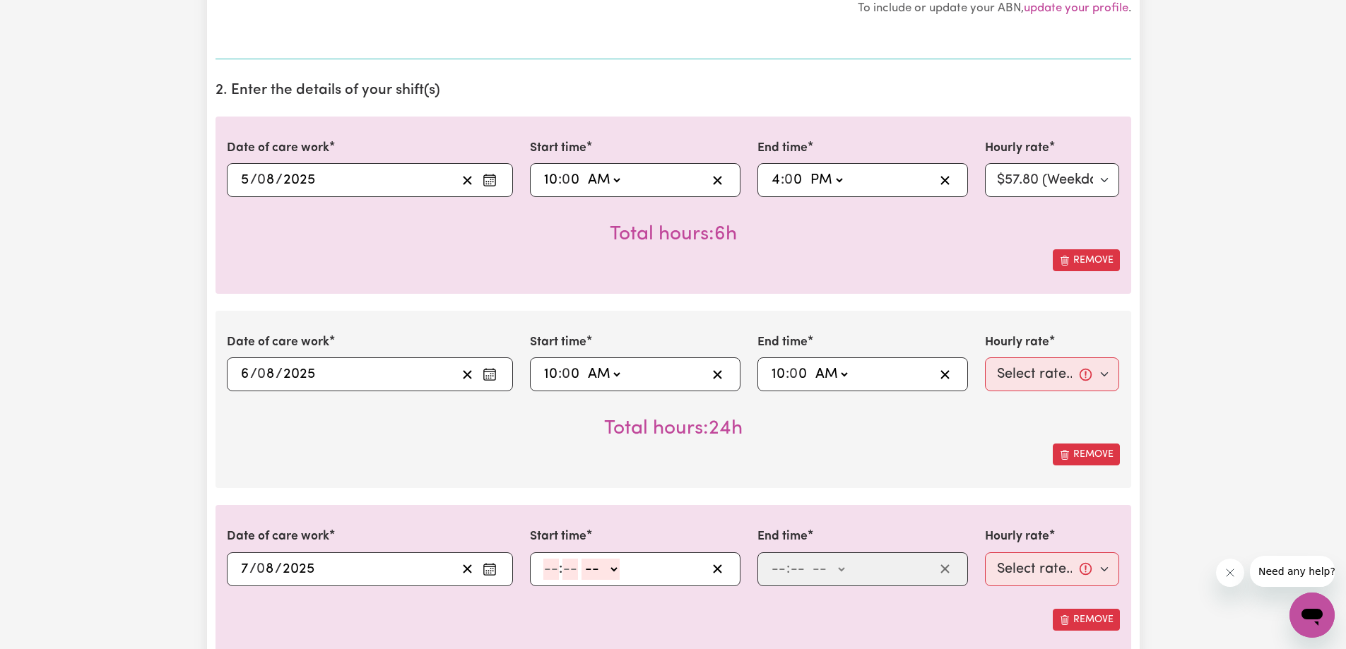
click at [809, 380] on span at bounding box center [810, 375] width 4 height 16
click at [786, 376] on span ":" at bounding box center [788, 375] width 4 height 16
click at [782, 375] on input "10" at bounding box center [778, 374] width 15 height 21
type input "04:00"
type input "4"
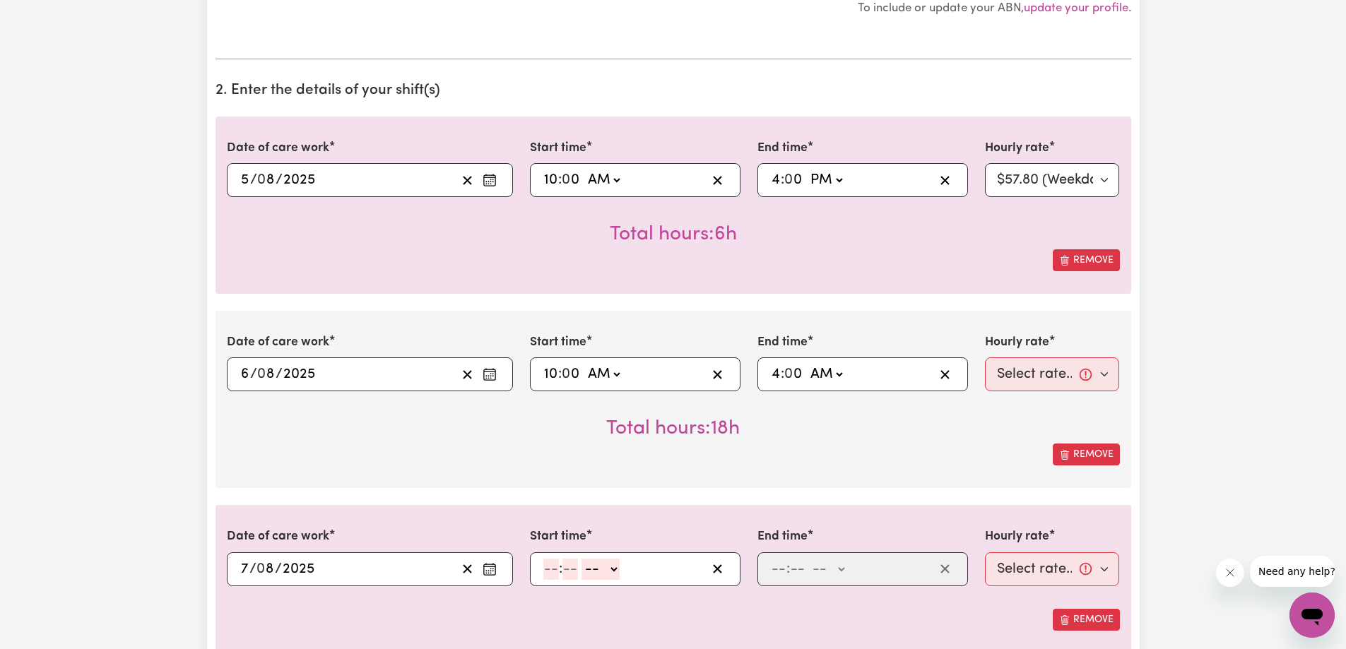
click at [831, 372] on select "AM PM" at bounding box center [826, 374] width 38 height 21
select select "pm"
click at [807, 364] on select "AM PM" at bounding box center [826, 374] width 38 height 21
type input "16:00"
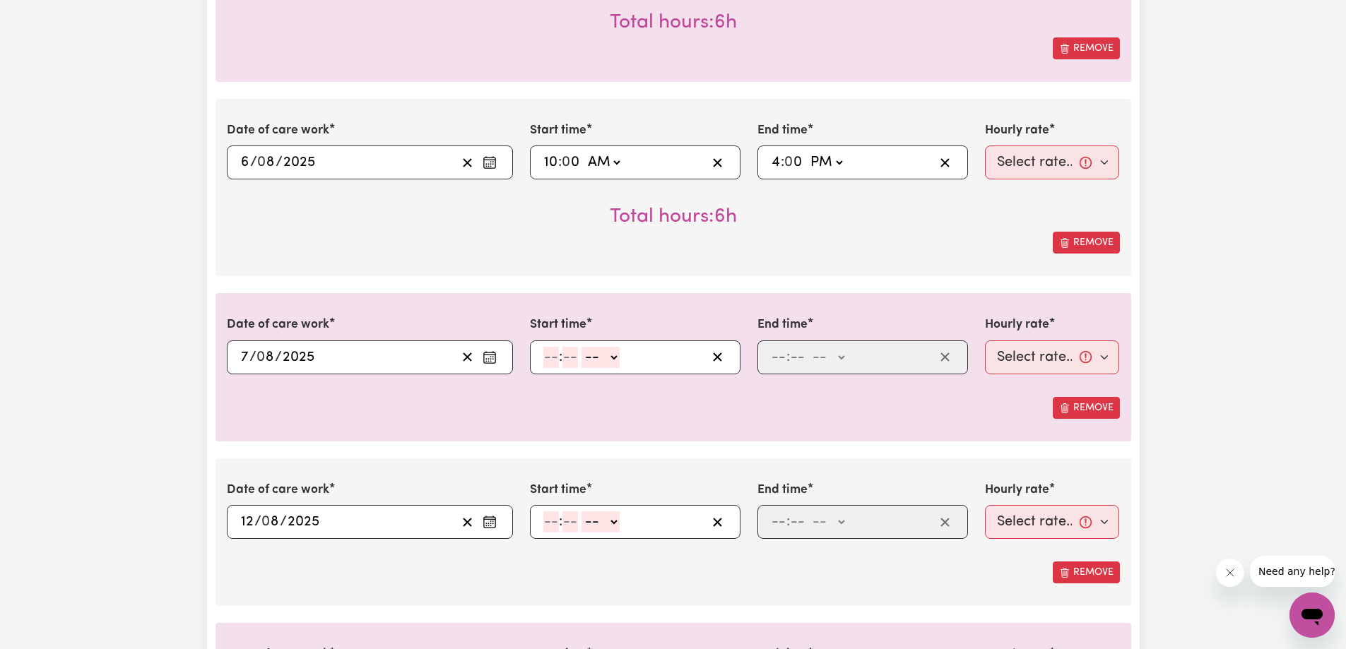
click at [558, 367] on input "number" at bounding box center [551, 357] width 16 height 21
type input "10"
type input "0"
click at [601, 360] on select "-- AM PM" at bounding box center [603, 357] width 38 height 21
select select "am"
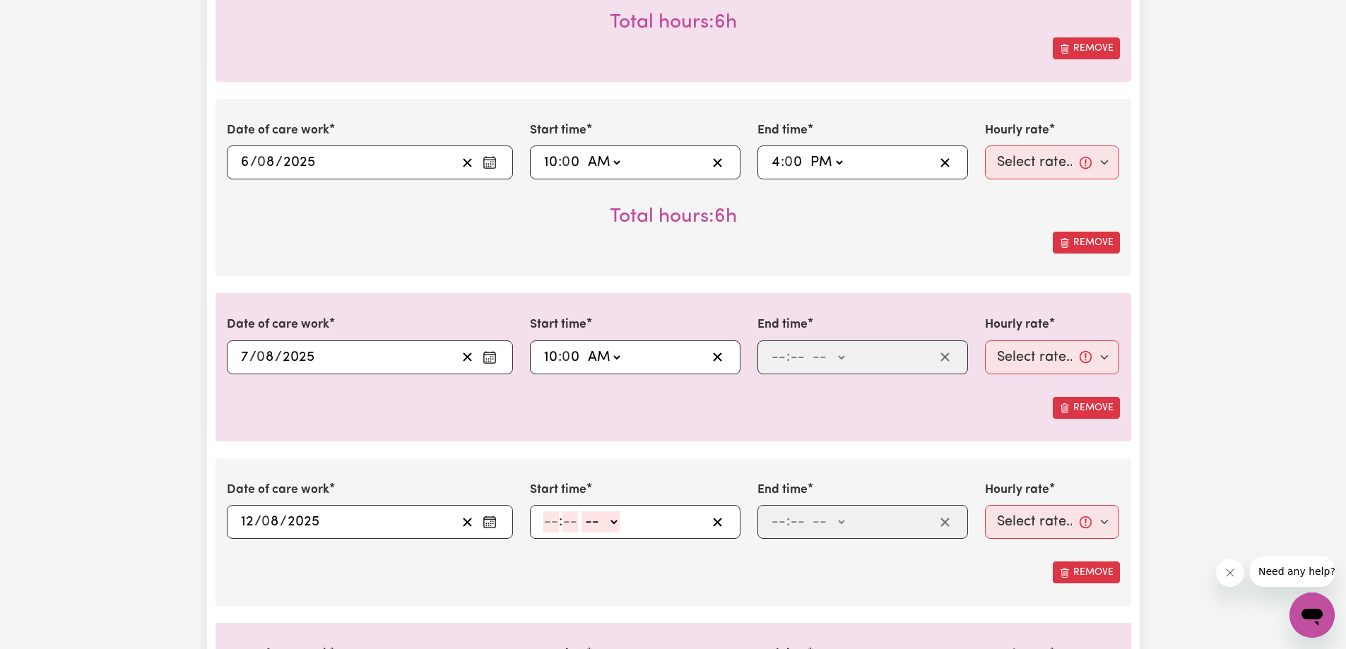
click at [584, 347] on select "-- AM PM" at bounding box center [603, 357] width 38 height 21
type input "10:00"
click at [776, 358] on input "number" at bounding box center [779, 357] width 16 height 21
type input "4"
type input "00"
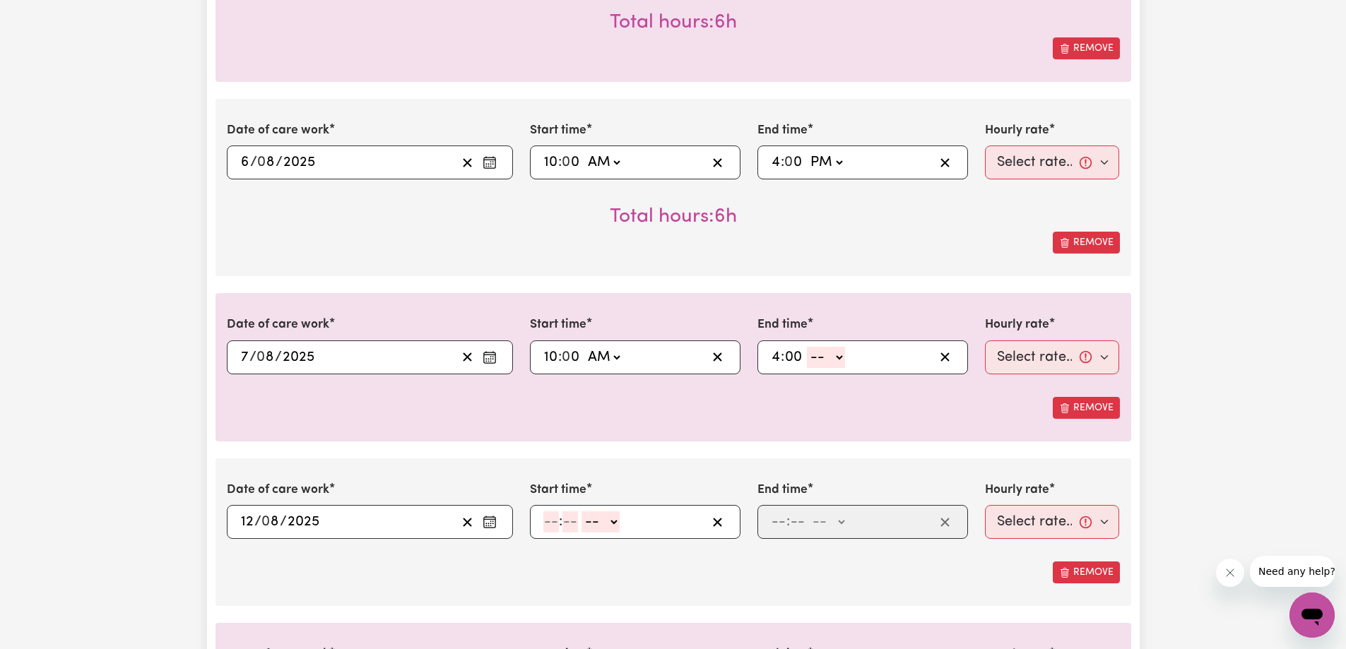
click at [820, 358] on select "-- AM PM" at bounding box center [826, 357] width 38 height 21
select select "pm"
click at [807, 347] on select "-- AM PM" at bounding box center [826, 357] width 38 height 21
type input "16:00"
type input "0"
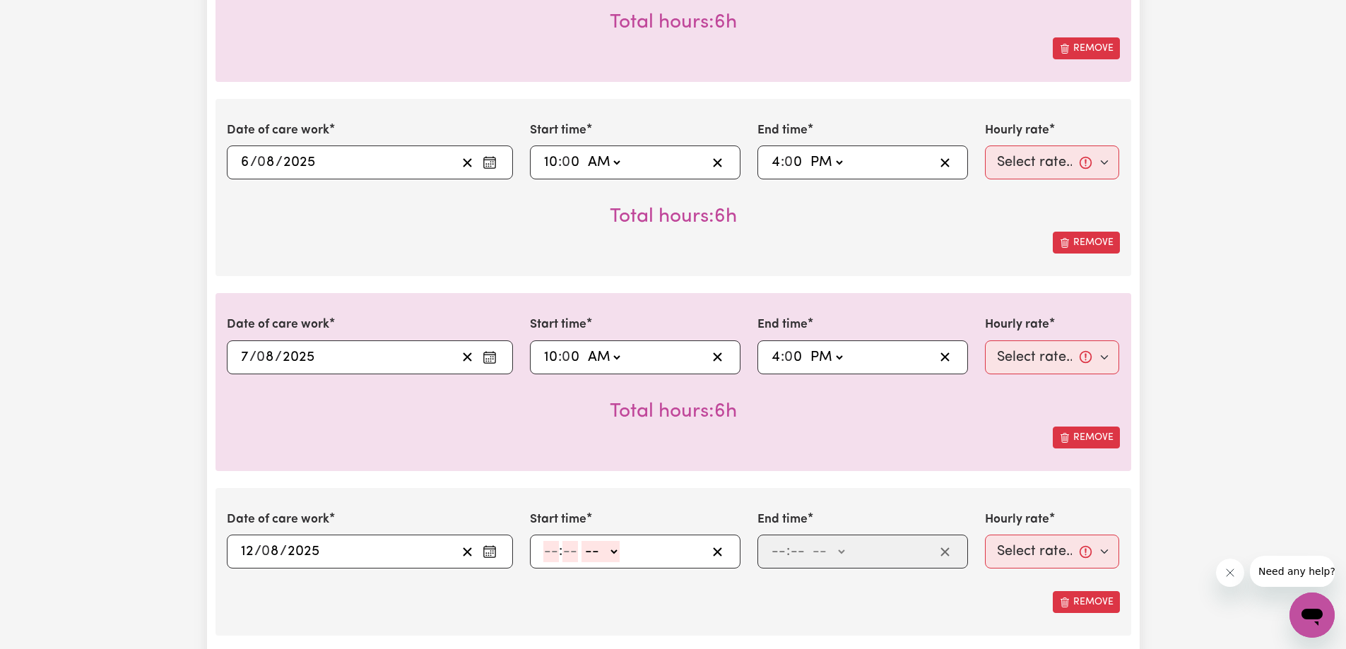
click at [541, 553] on div ": -- AM PM" at bounding box center [635, 552] width 211 height 34
click at [548, 550] on input "number" at bounding box center [551, 551] width 16 height 21
type input "10"
type input "0"
click at [600, 551] on select "-- AM PM" at bounding box center [603, 551] width 38 height 21
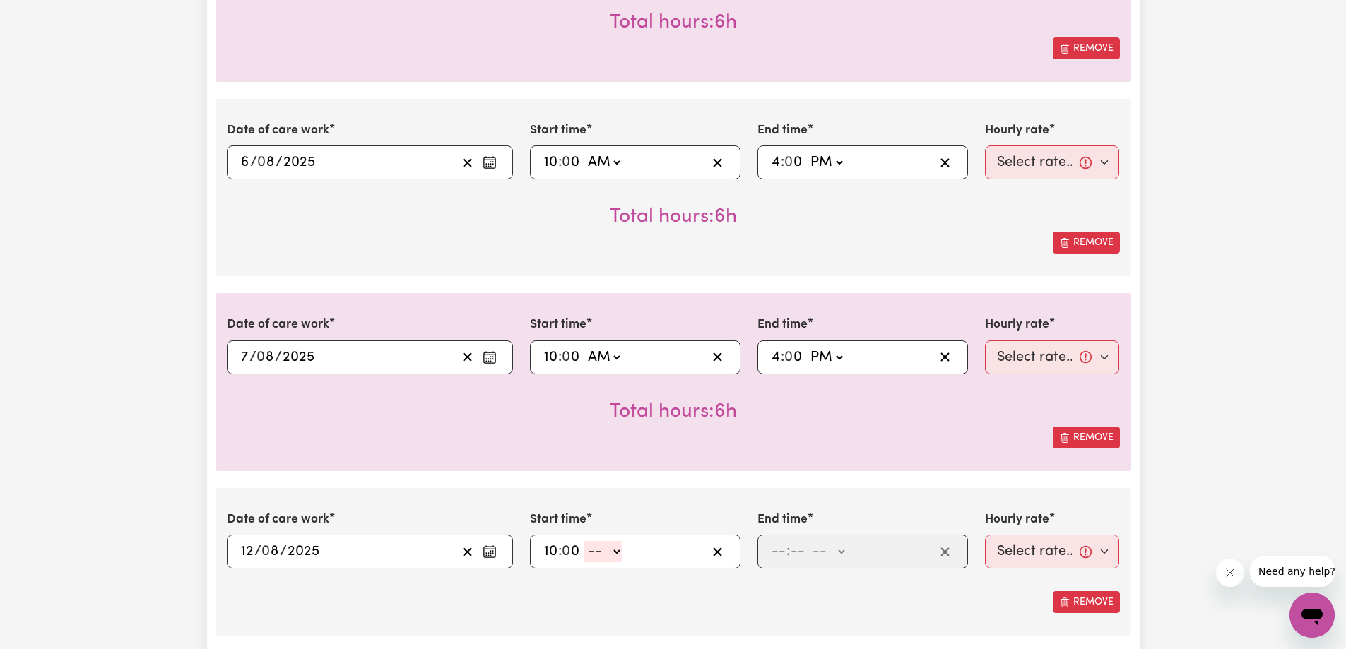
select select "am"
click at [584, 541] on select "-- AM PM" at bounding box center [603, 551] width 38 height 21
type input "10:00"
click at [783, 551] on input "number" at bounding box center [779, 551] width 16 height 21
type input "4"
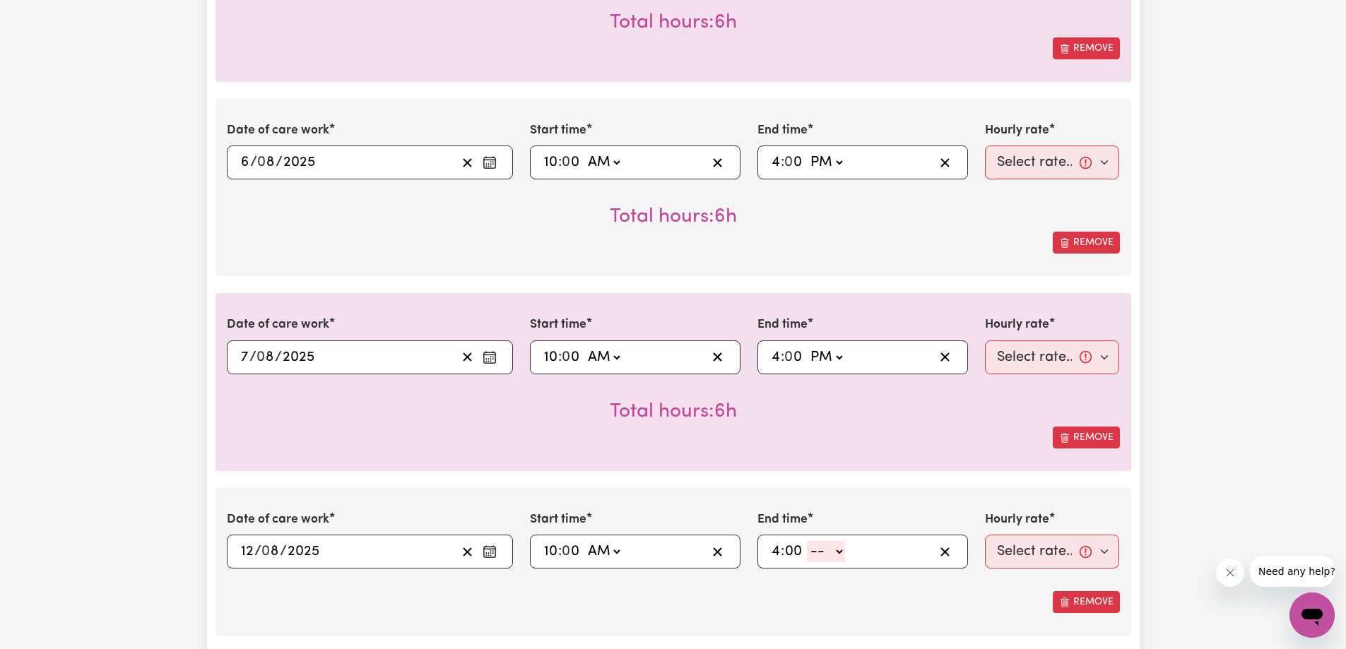
type input "00"
click at [830, 548] on select "-- AM PM" at bounding box center [826, 551] width 38 height 21
select select "pm"
click at [807, 541] on select "-- AM PM" at bounding box center [826, 551] width 38 height 21
type input "16:00"
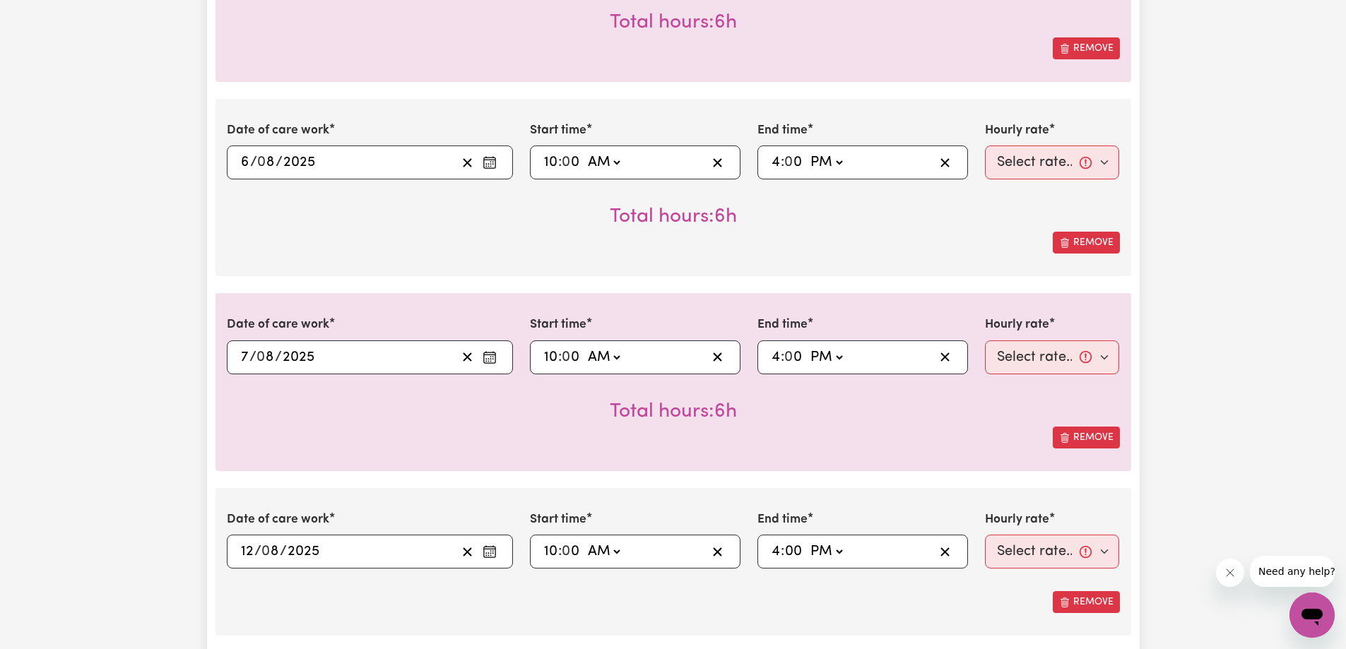
type input "0"
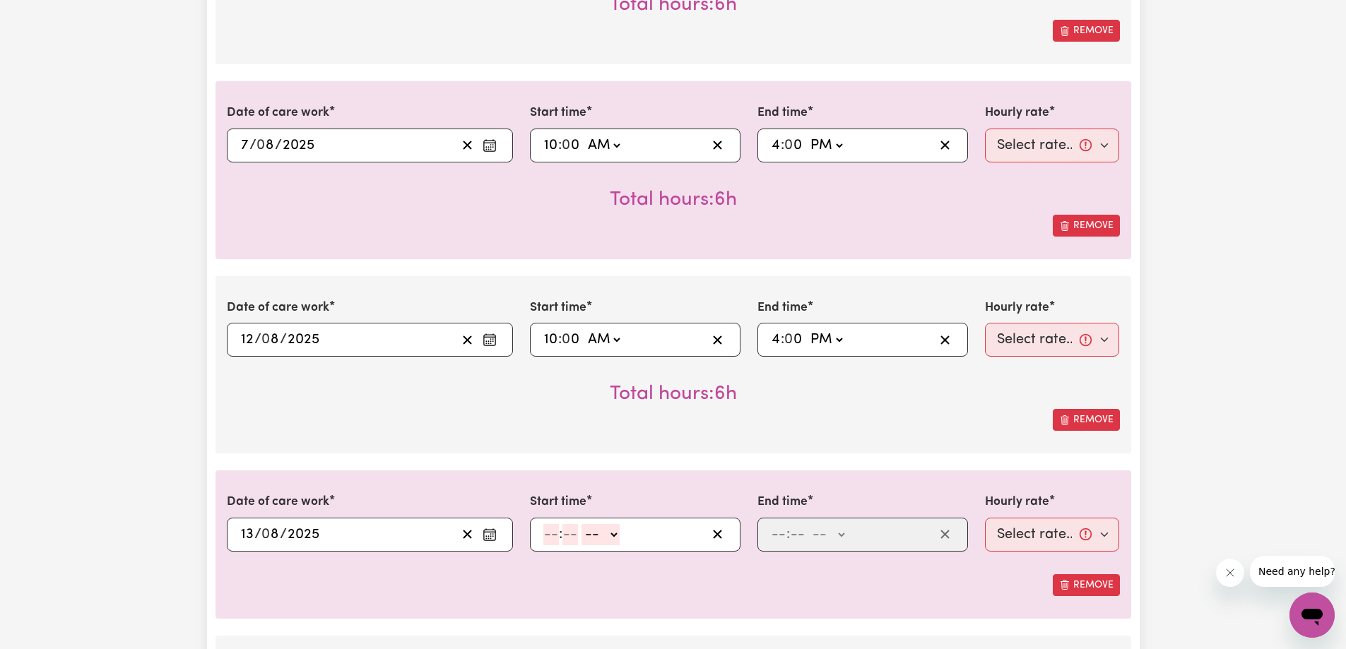
scroll to position [919, 0]
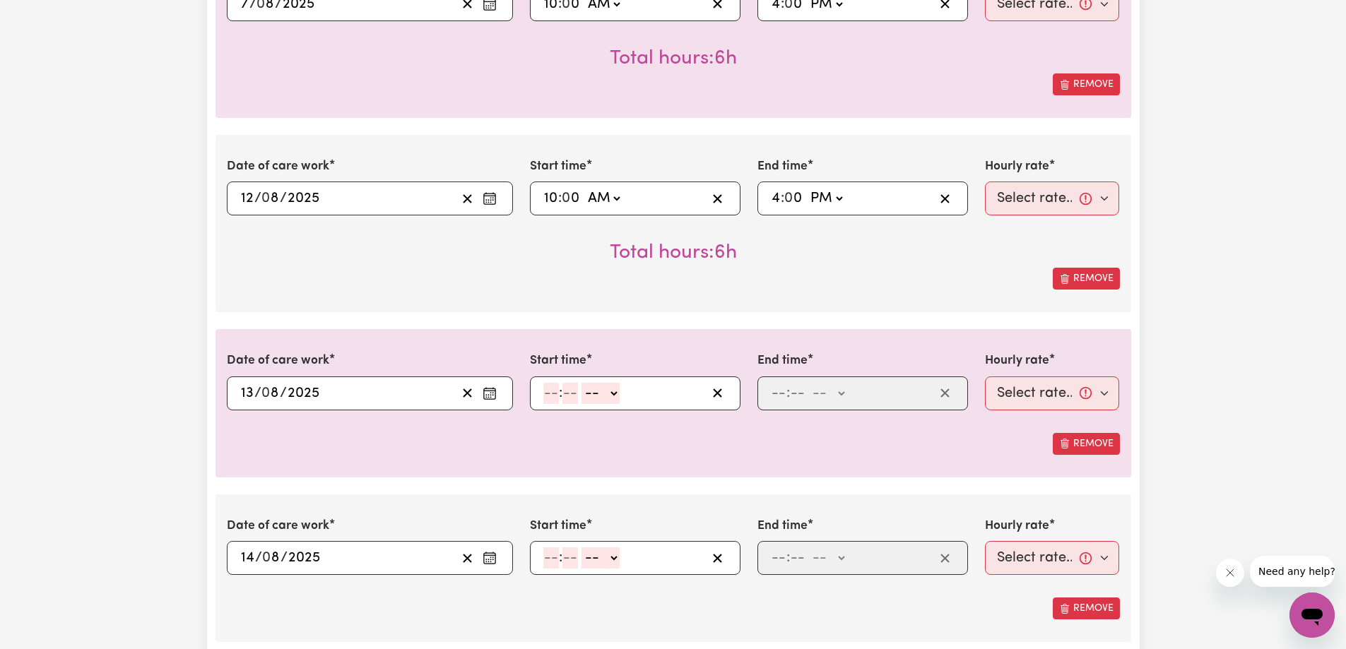
click at [556, 398] on input "number" at bounding box center [551, 393] width 16 height 21
type input "10"
type input "0"
click at [606, 399] on select "-- AM PM" at bounding box center [603, 393] width 38 height 21
select select "am"
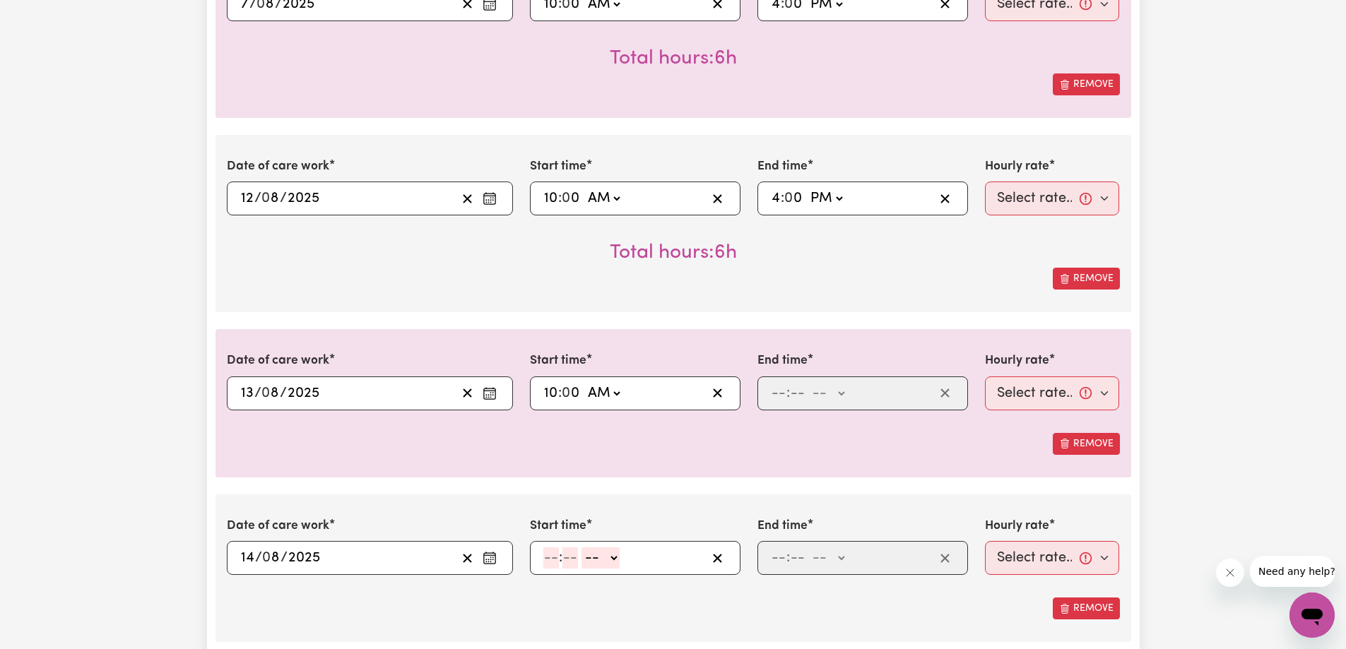
click at [584, 383] on select "-- AM PM" at bounding box center [603, 393] width 38 height 21
type input "10:00"
click at [772, 399] on input "number" at bounding box center [779, 393] width 16 height 21
type input "4"
type input "0"
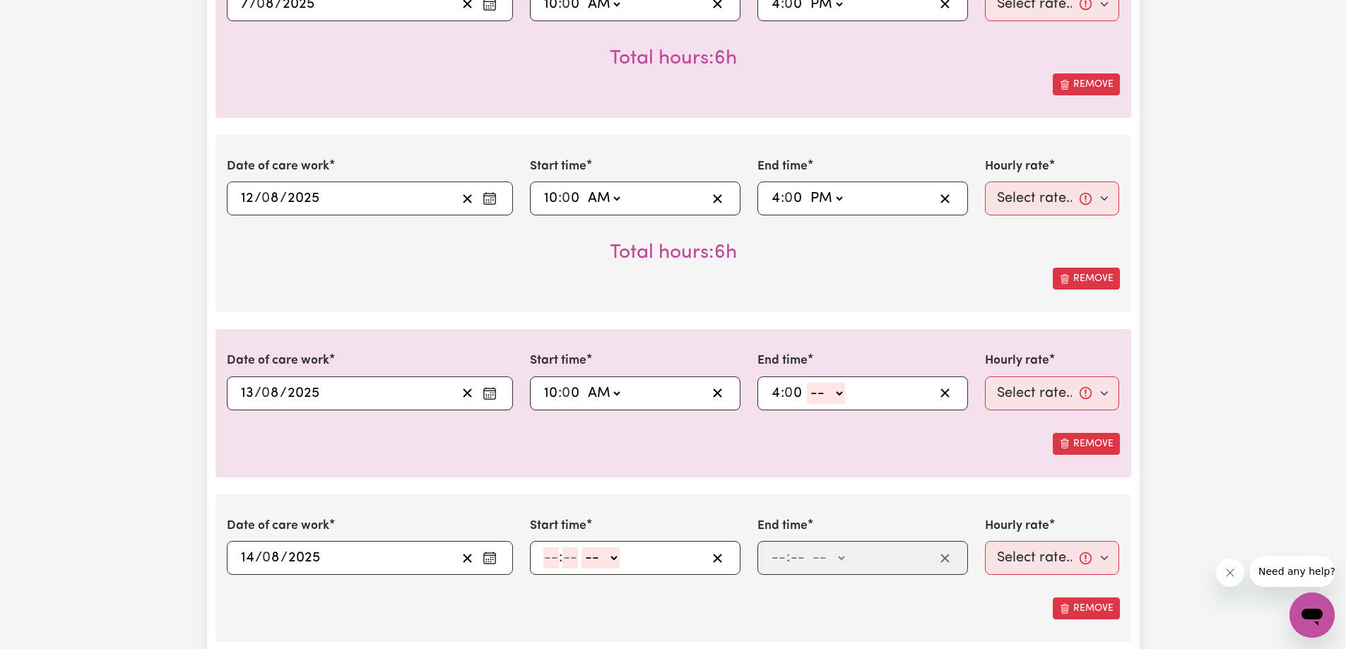
drag, startPoint x: 837, startPoint y: 389, endPoint x: 832, endPoint y: 401, distance: 13.0
click at [837, 389] on select "-- AM PM" at bounding box center [826, 393] width 38 height 21
select select "pm"
click at [807, 383] on select "-- AM PM" at bounding box center [826, 393] width 38 height 21
type input "16:00"
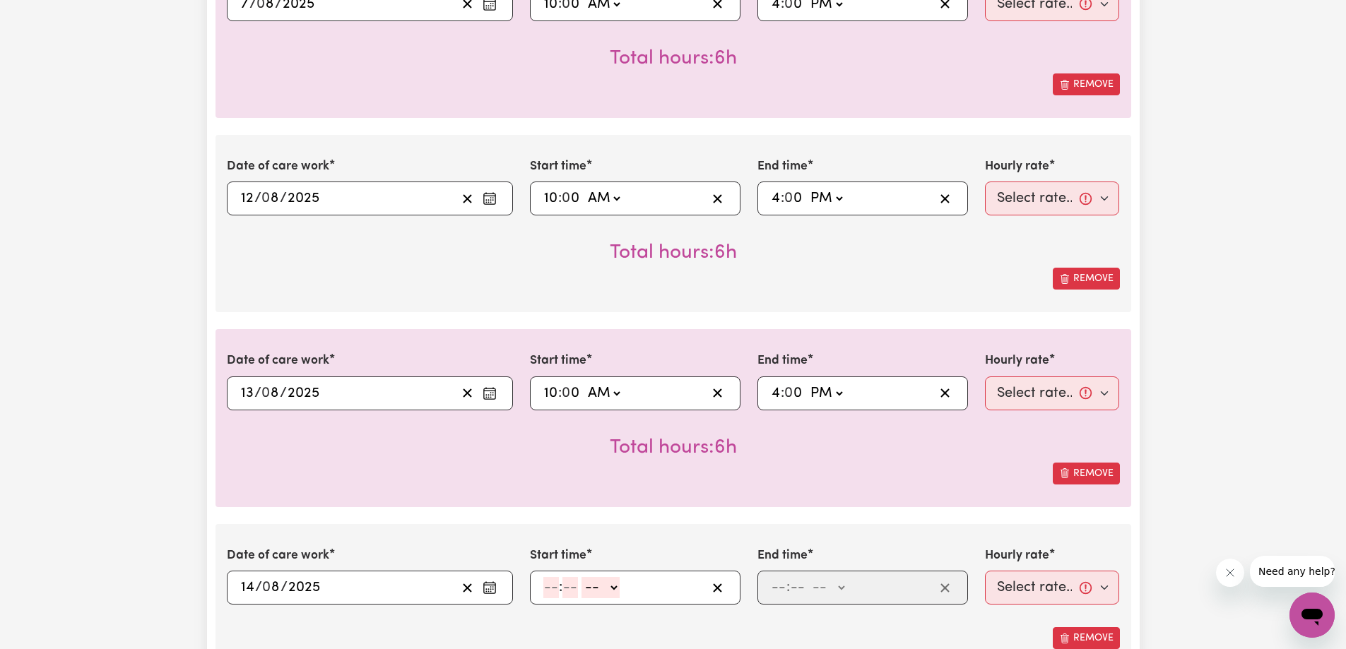
click at [550, 579] on div ": -- AM PM" at bounding box center [635, 588] width 211 height 34
click at [553, 584] on input "number" at bounding box center [551, 587] width 16 height 21
type input "10"
type input "0"
click at [612, 583] on select "-- AM PM" at bounding box center [603, 587] width 38 height 21
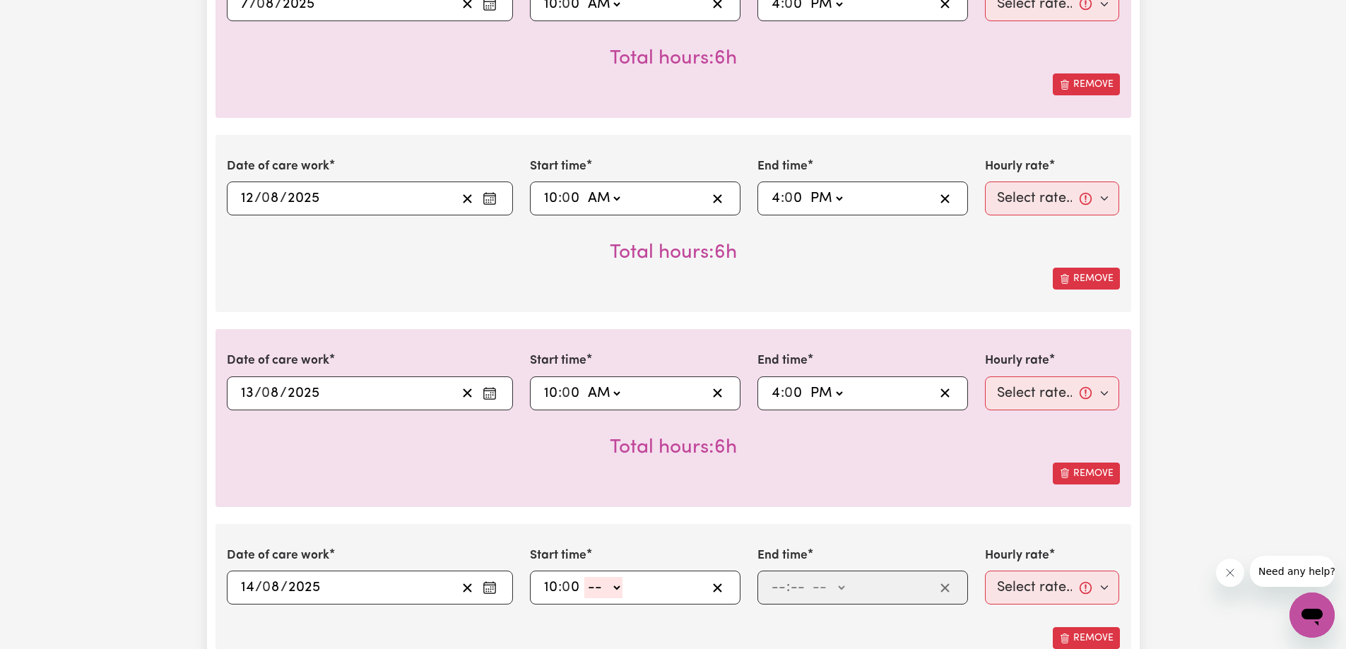
select select "am"
click at [584, 577] on select "-- AM PM" at bounding box center [603, 587] width 38 height 21
type input "10:00"
click at [778, 589] on input "number" at bounding box center [779, 587] width 16 height 21
type input "4"
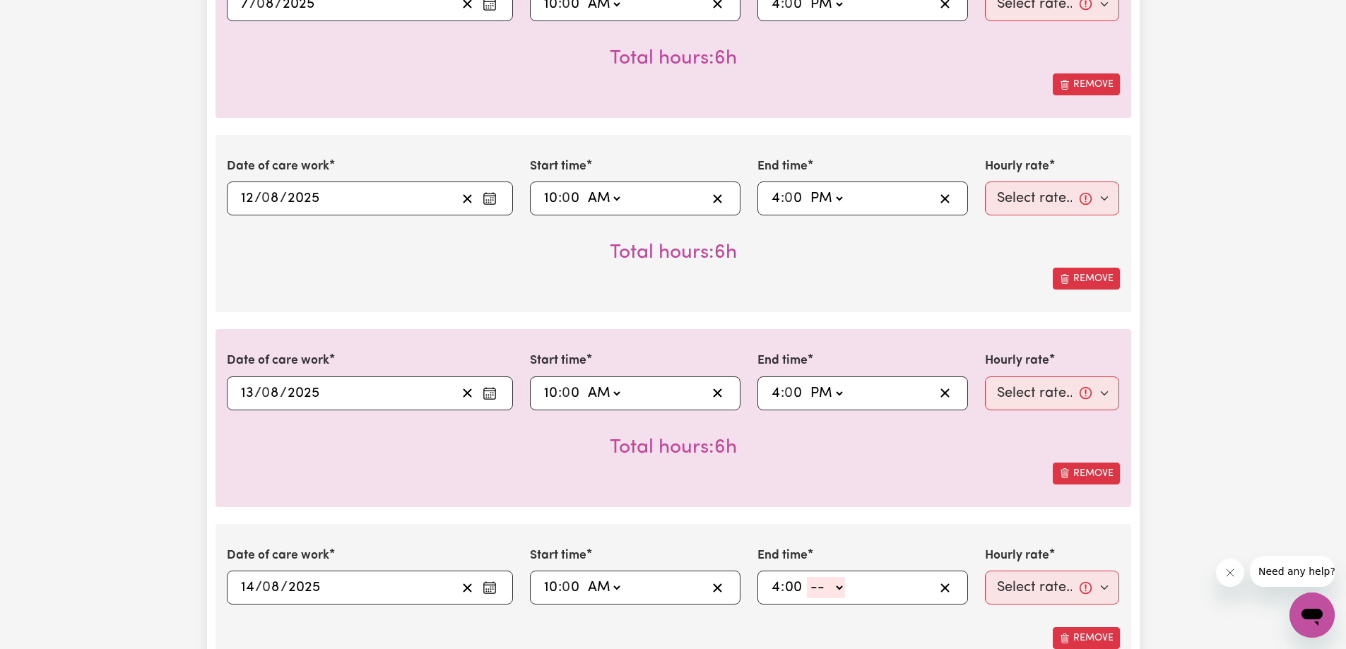
type input "00"
click at [818, 586] on select "-- AM PM" at bounding box center [826, 587] width 38 height 21
select select "pm"
click at [807, 577] on select "-- AM PM" at bounding box center [826, 587] width 38 height 21
type input "16:00"
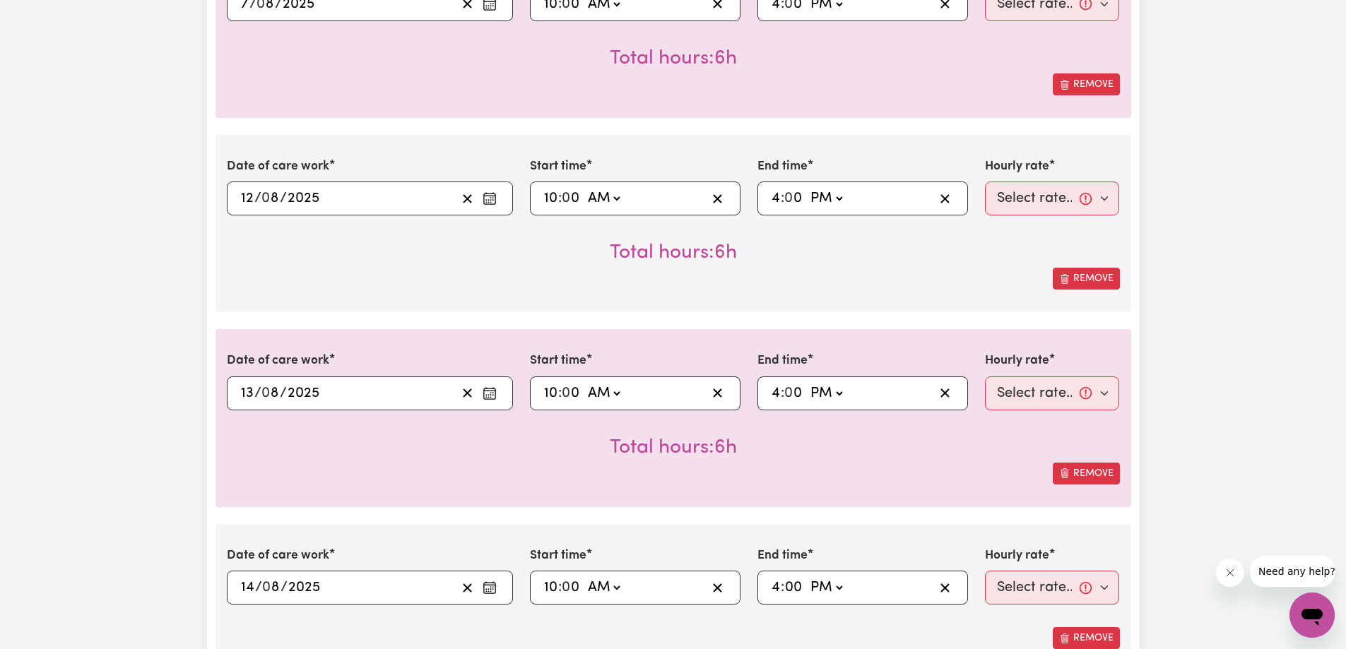
type input "0"
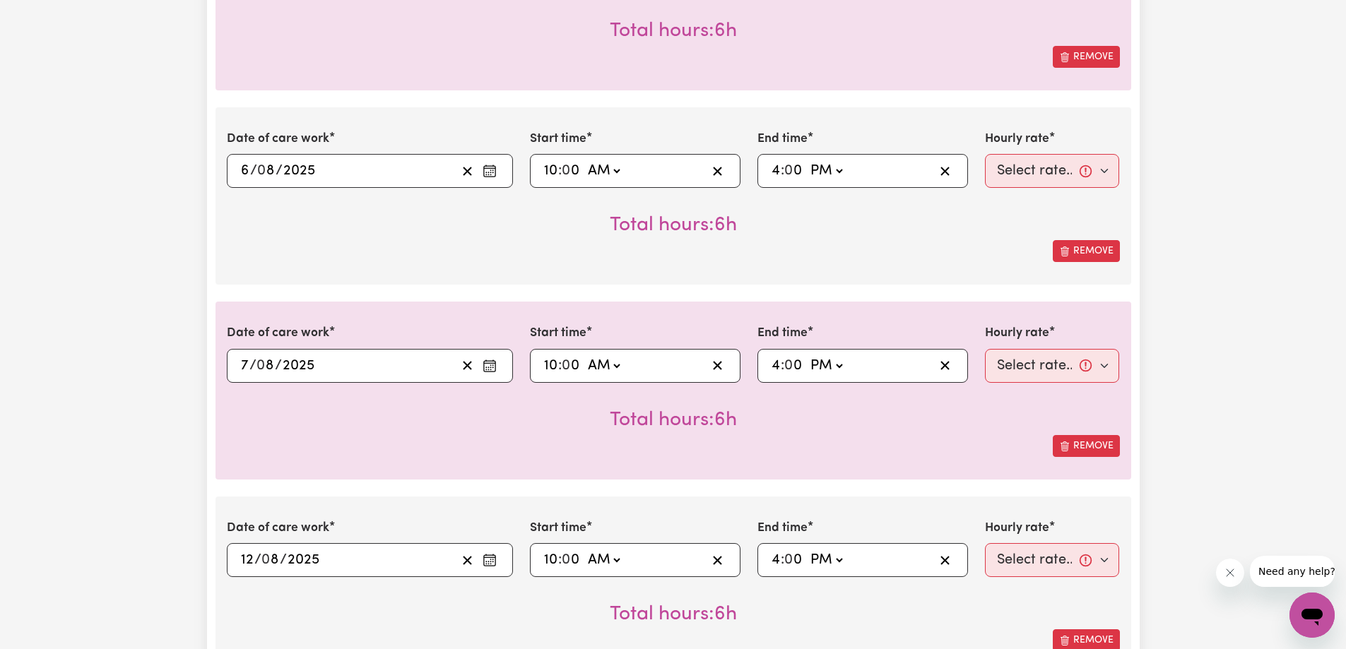
scroll to position [636, 0]
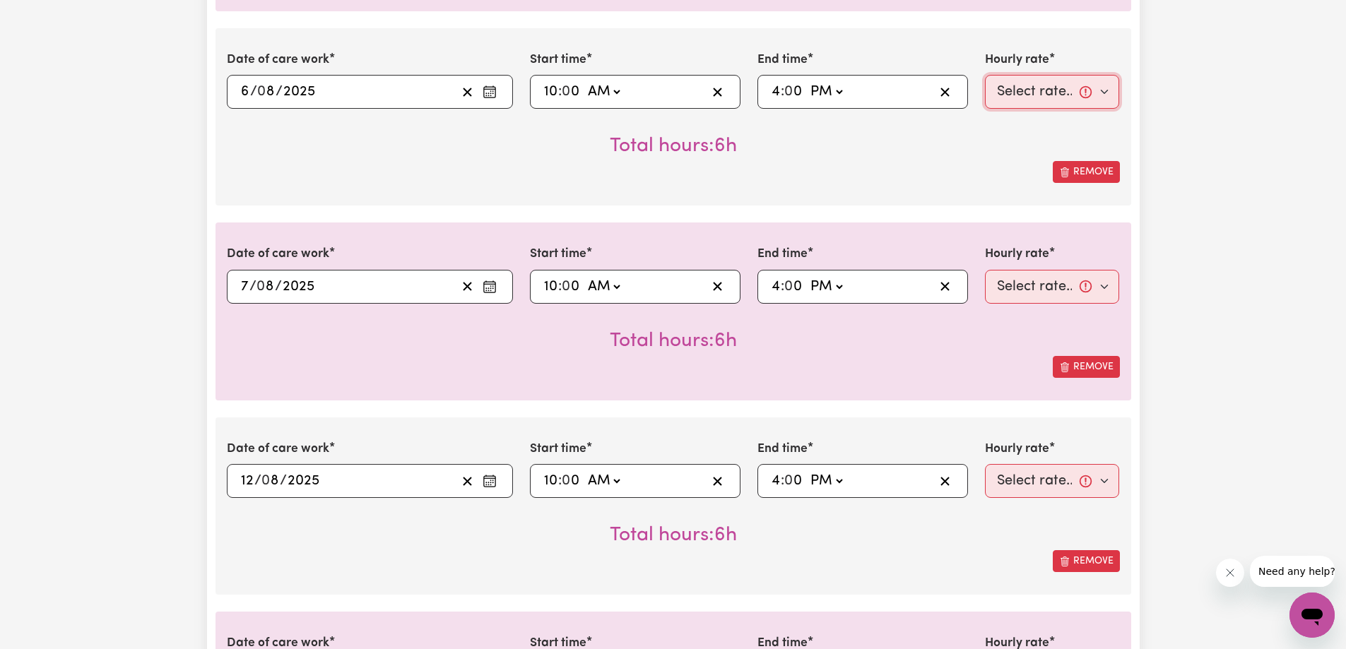
drag, startPoint x: 1034, startPoint y: 93, endPoint x: 1042, endPoint y: 108, distance: 17.1
click at [1034, 93] on select "Select rate... $57.80 (Weekday) $118.33 (Sunday)" at bounding box center [1052, 92] width 135 height 34
select select "57.8-Weekday"
click at [985, 75] on select "Select rate... $57.80 (Weekday) $118.33 (Sunday)" at bounding box center [1052, 92] width 135 height 34
click at [1032, 278] on select "Select rate... $57.80 (Weekday) $118.33 (Sunday)" at bounding box center [1052, 287] width 135 height 34
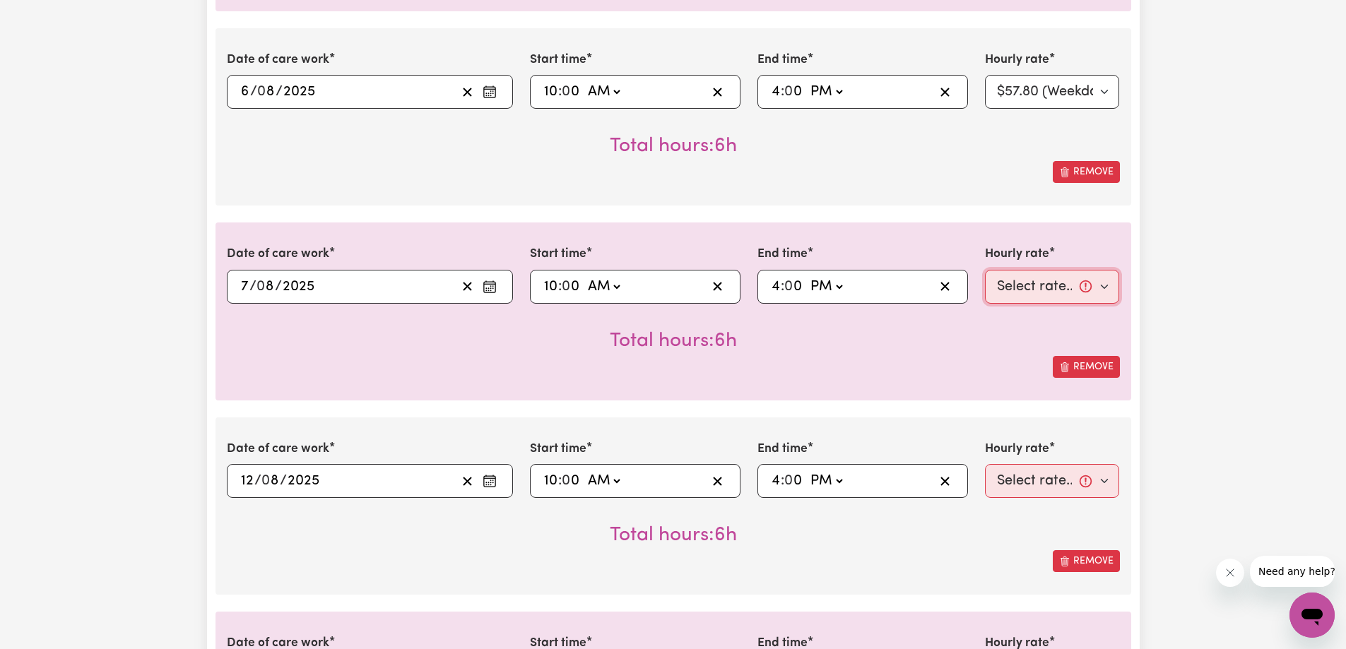
select select "57.8-Weekday"
click at [985, 270] on select "Select rate... $57.80 (Weekday) $118.33 (Sunday)" at bounding box center [1052, 287] width 135 height 34
click at [1056, 454] on div "Hourly rate Select rate... $57.80 (Weekday) $118.33 (Sunday)" at bounding box center [1052, 469] width 135 height 58
click at [1052, 467] on select "Select rate... $57.80 (Weekday) $118.33 (Sunday)" at bounding box center [1052, 481] width 135 height 34
select select "57.8-Weekday"
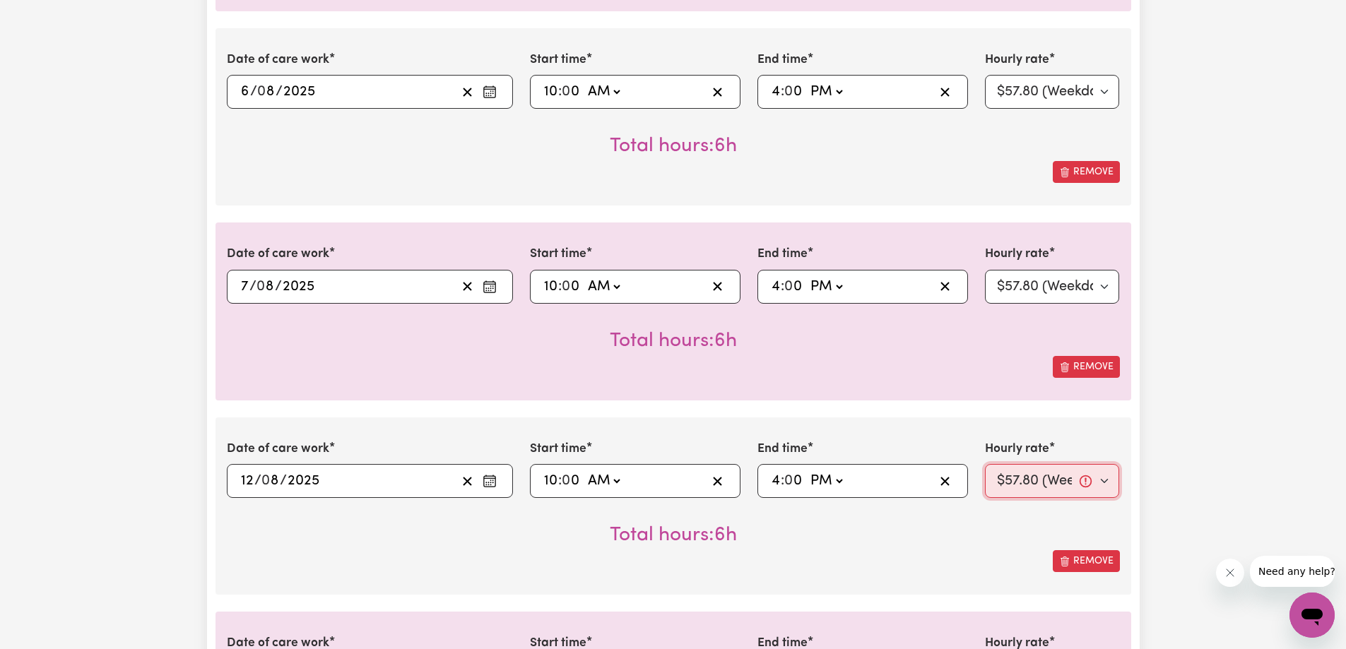
click at [985, 464] on select "Select rate... $57.80 (Weekday) $118.33 (Sunday)" at bounding box center [1052, 481] width 135 height 34
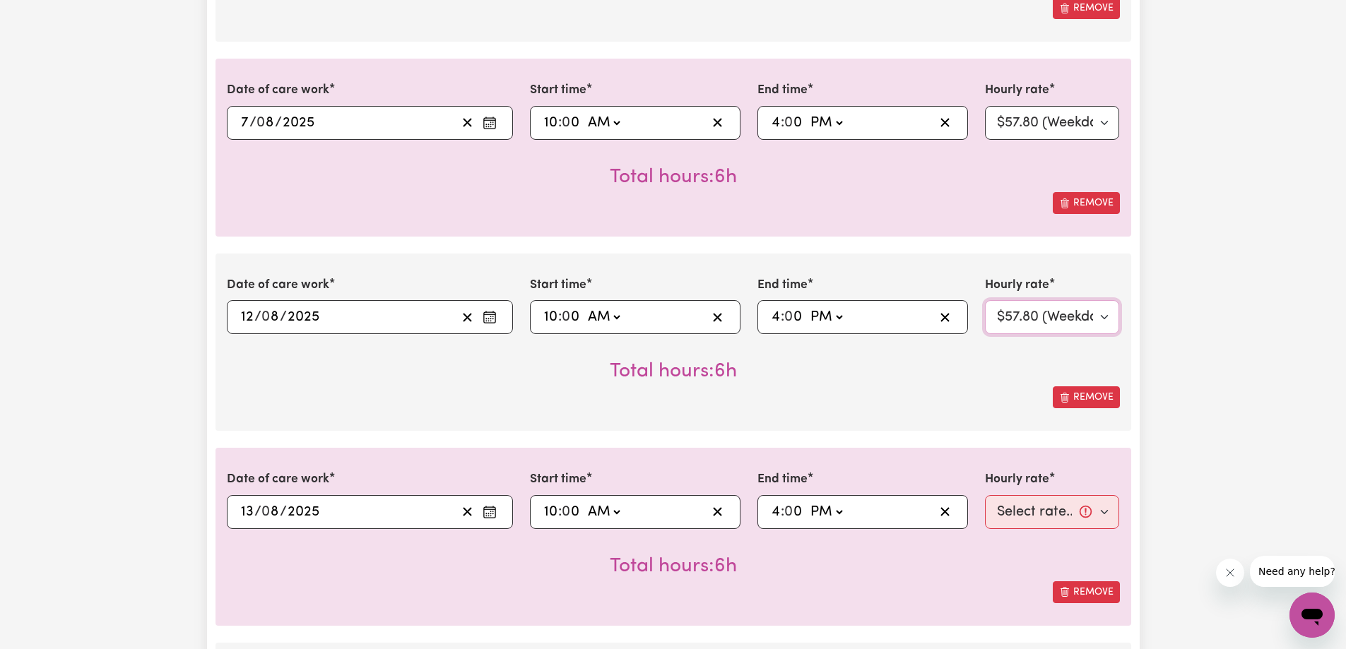
scroll to position [989, 0]
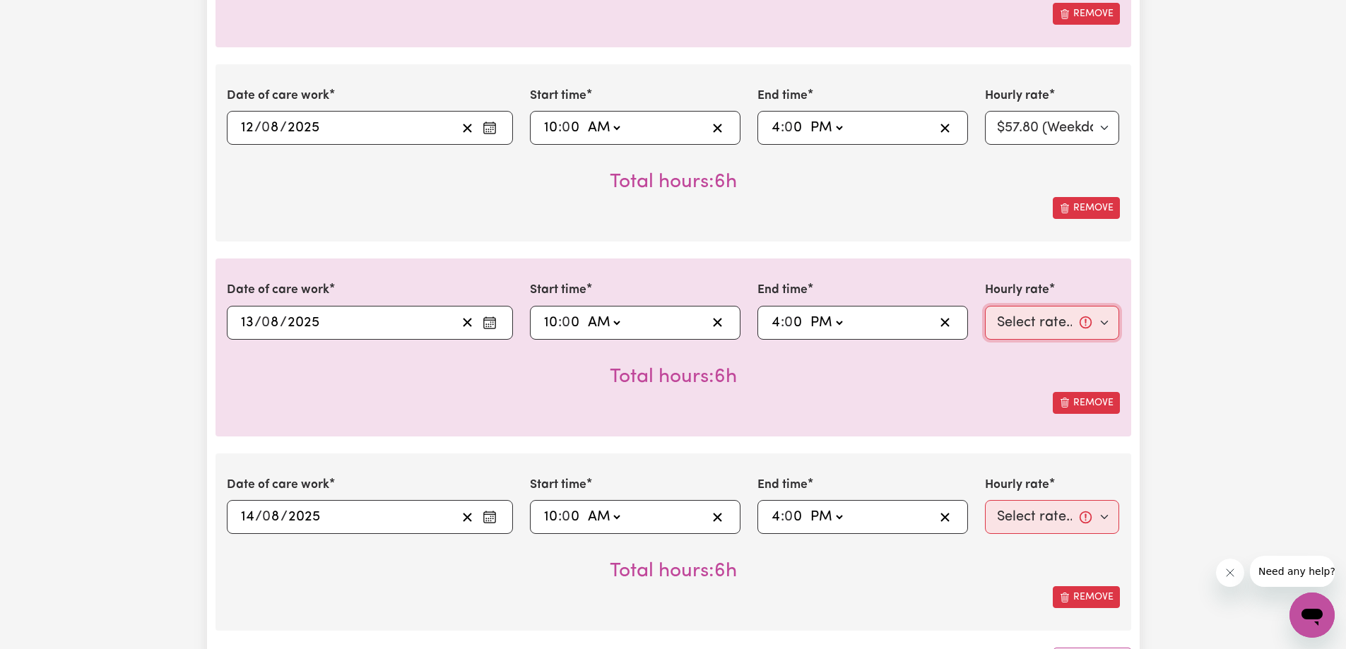
drag, startPoint x: 1029, startPoint y: 325, endPoint x: 1037, endPoint y: 339, distance: 16.1
click at [1030, 324] on select "Select rate... $57.80 (Weekday) $118.33 (Sunday)" at bounding box center [1052, 323] width 135 height 34
select select "57.8-Weekday"
click at [985, 306] on select "Select rate... $57.80 (Weekday) $118.33 (Sunday)" at bounding box center [1052, 323] width 135 height 34
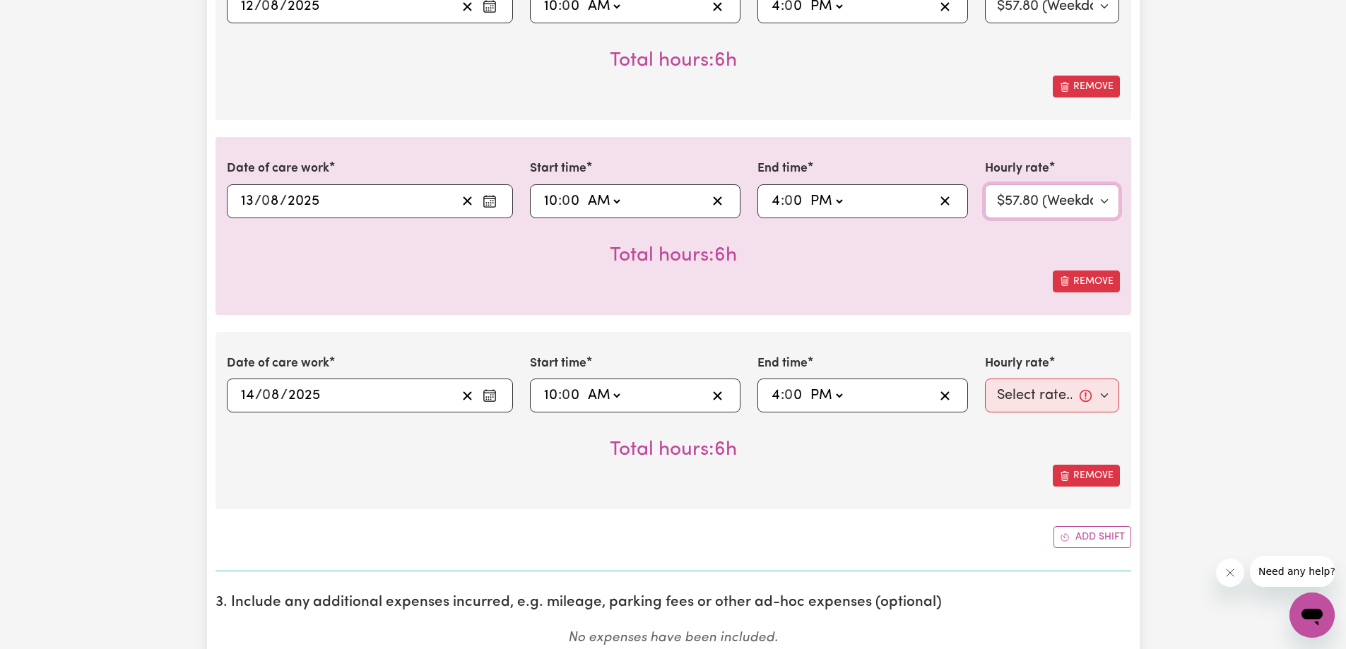
scroll to position [1201, 0]
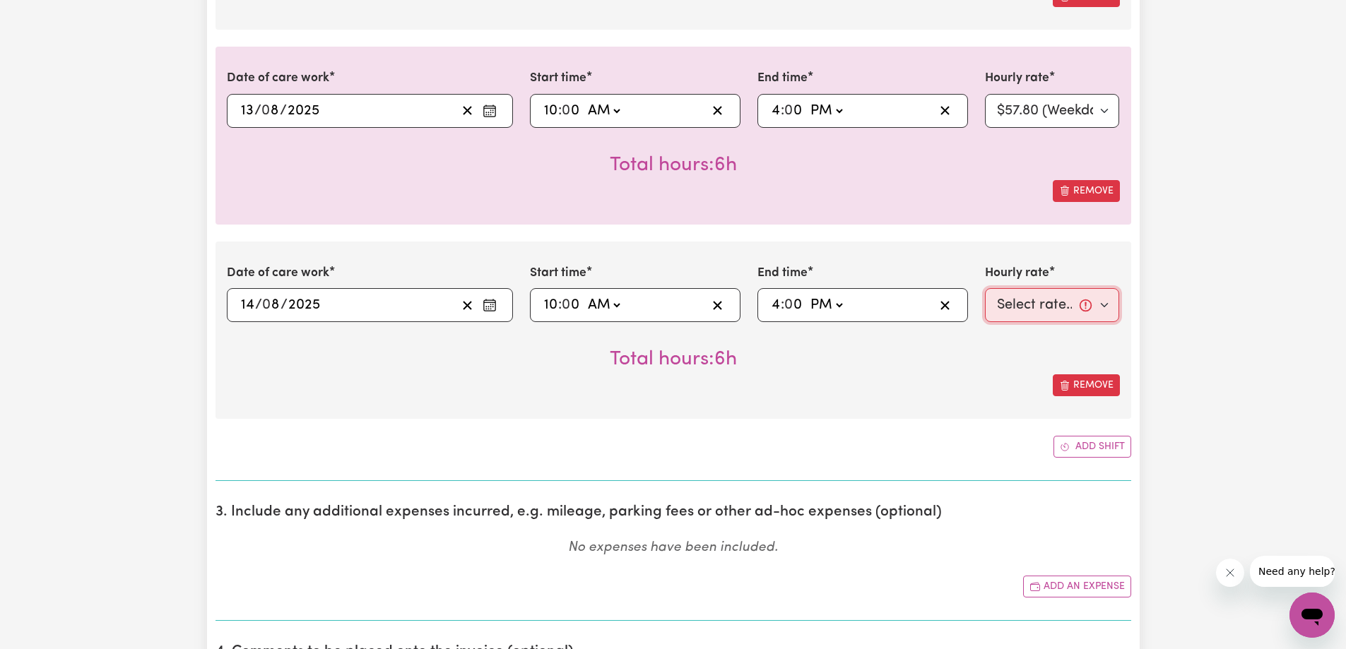
click at [1039, 310] on select "Select rate... $57.80 (Weekday) $118.33 (Sunday)" at bounding box center [1052, 305] width 135 height 34
click at [1044, 317] on select "Select rate... $57.80 (Weekday) $118.33 (Sunday)" at bounding box center [1052, 305] width 135 height 34
select select "57.8-Weekday"
click at [985, 288] on select "Select rate... $57.80 (Weekday) $118.33 (Sunday)" at bounding box center [1052, 305] width 135 height 34
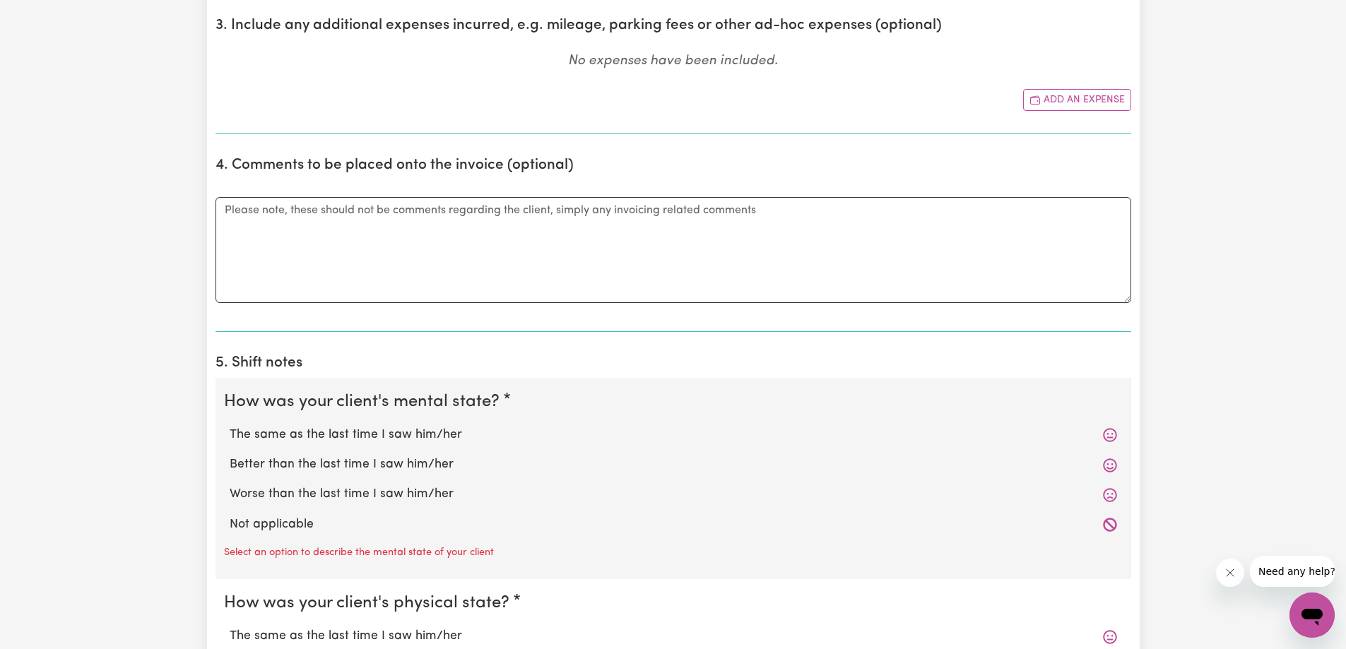
scroll to position [1767, 0]
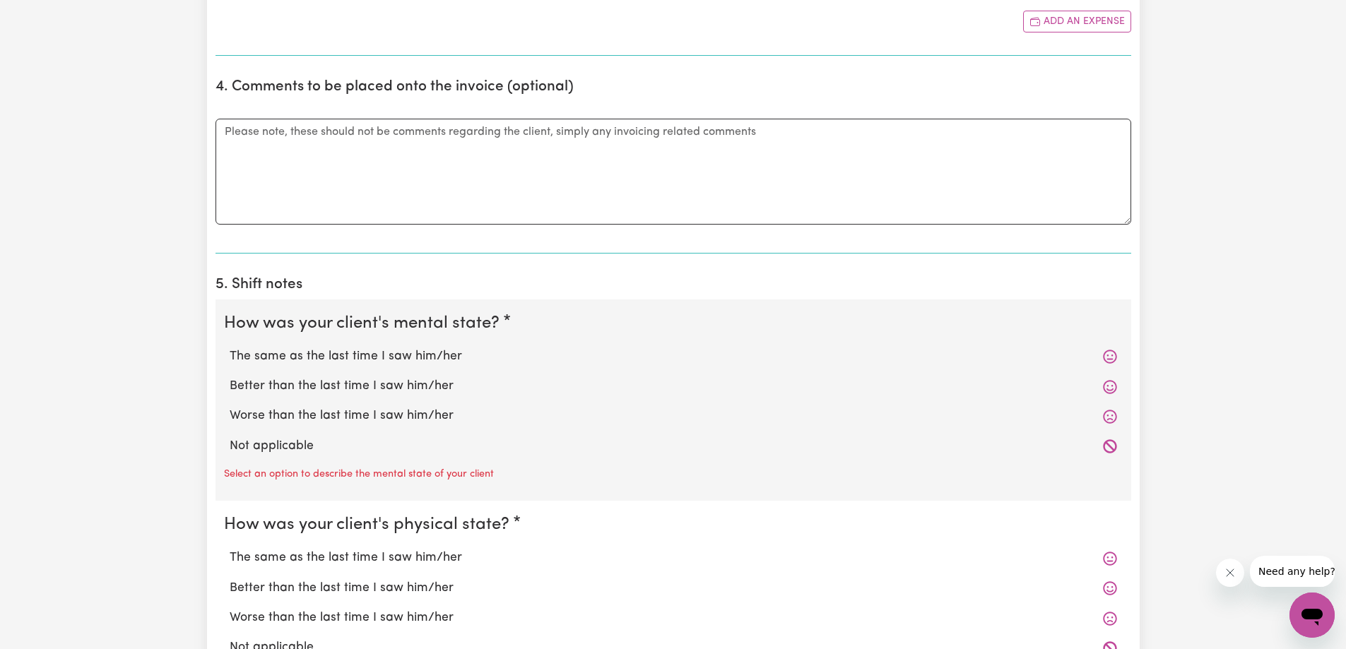
click at [379, 361] on label "The same as the last time I saw him/her" at bounding box center [674, 357] width 888 height 18
click at [230, 348] on input "The same as the last time I saw him/her" at bounding box center [229, 347] width 1 height 1
radio input "true"
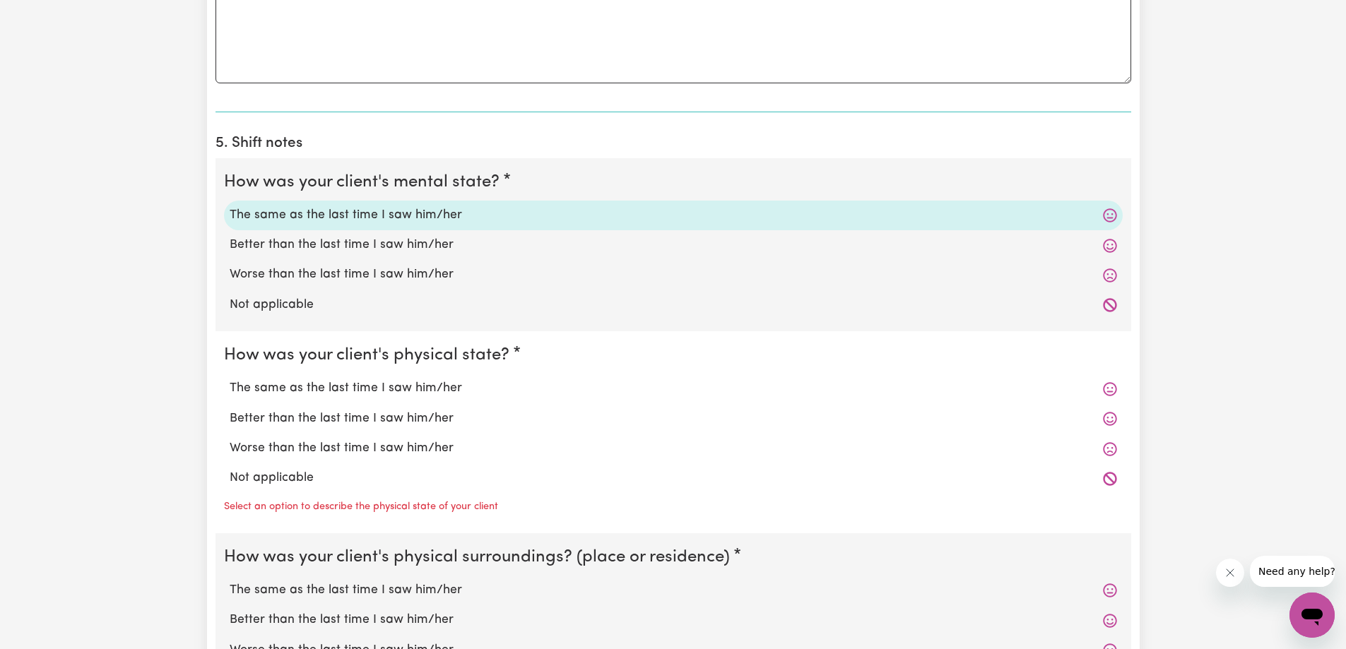
click at [363, 386] on label "The same as the last time I saw him/her" at bounding box center [674, 388] width 888 height 18
click at [230, 379] on input "The same as the last time I saw him/her" at bounding box center [229, 379] width 1 height 1
radio input "true"
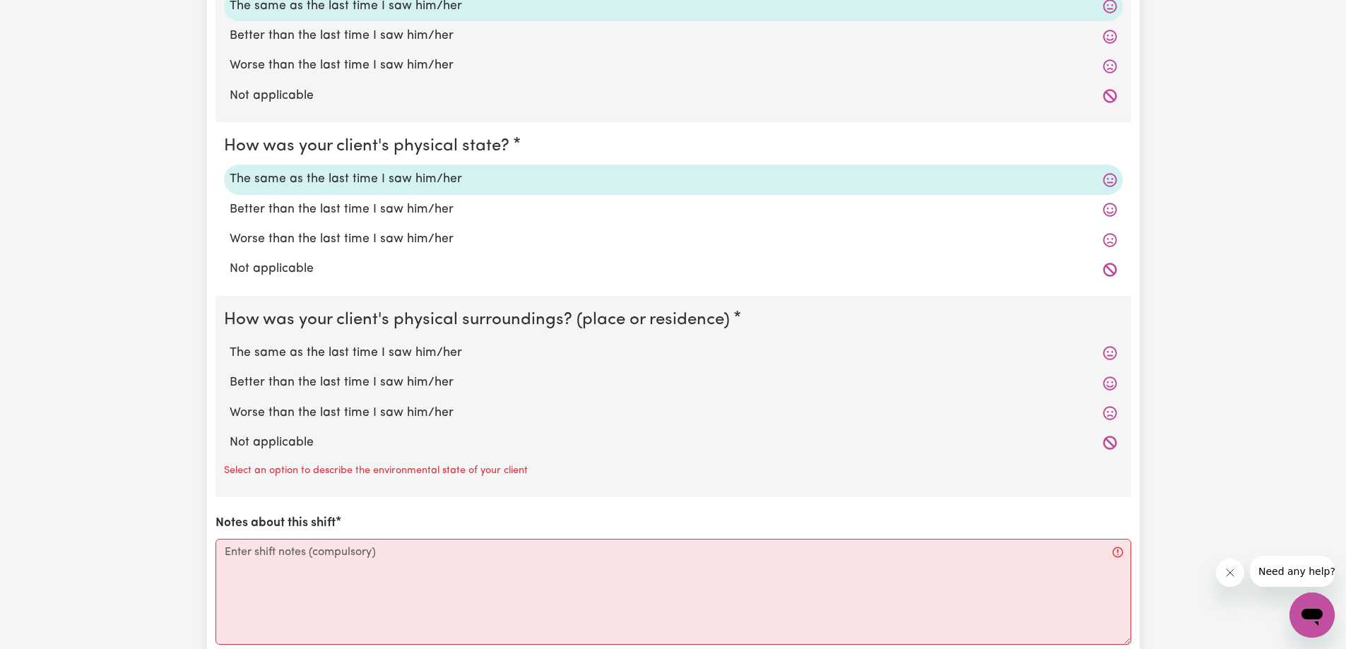
scroll to position [2120, 0]
click at [370, 379] on label "Better than the last time I saw him/her" at bounding box center [674, 380] width 888 height 18
click at [230, 371] on input "Better than the last time I saw him/her" at bounding box center [229, 370] width 1 height 1
radio input "true"
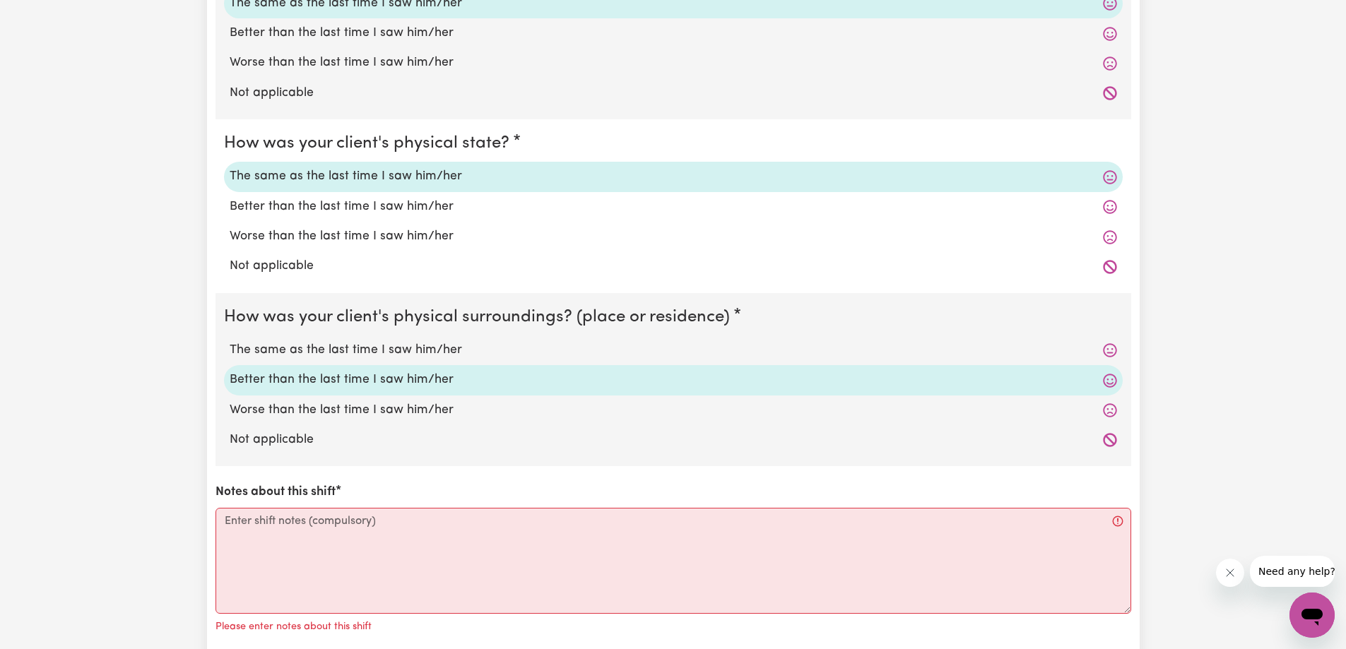
scroll to position [2403, 0]
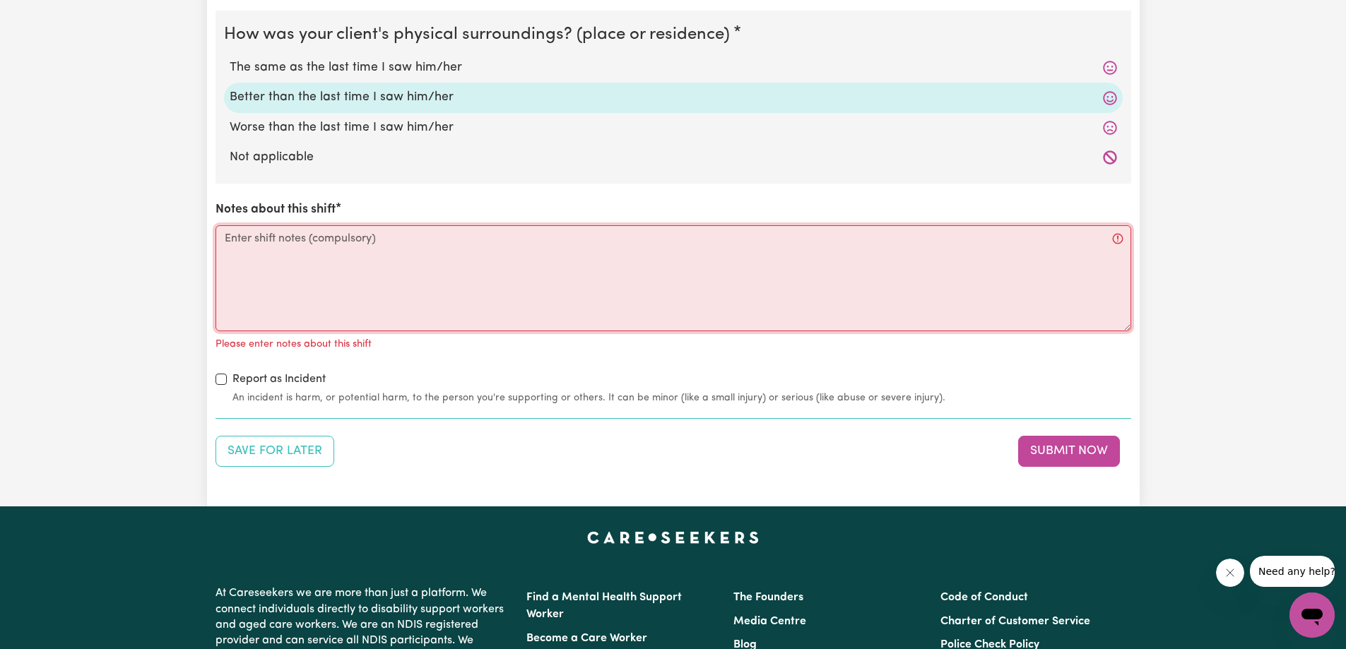
click at [355, 237] on textarea "Notes about this shift" at bounding box center [674, 278] width 916 height 106
click at [372, 242] on textarea "Notes about this shift" at bounding box center [674, 278] width 916 height 106
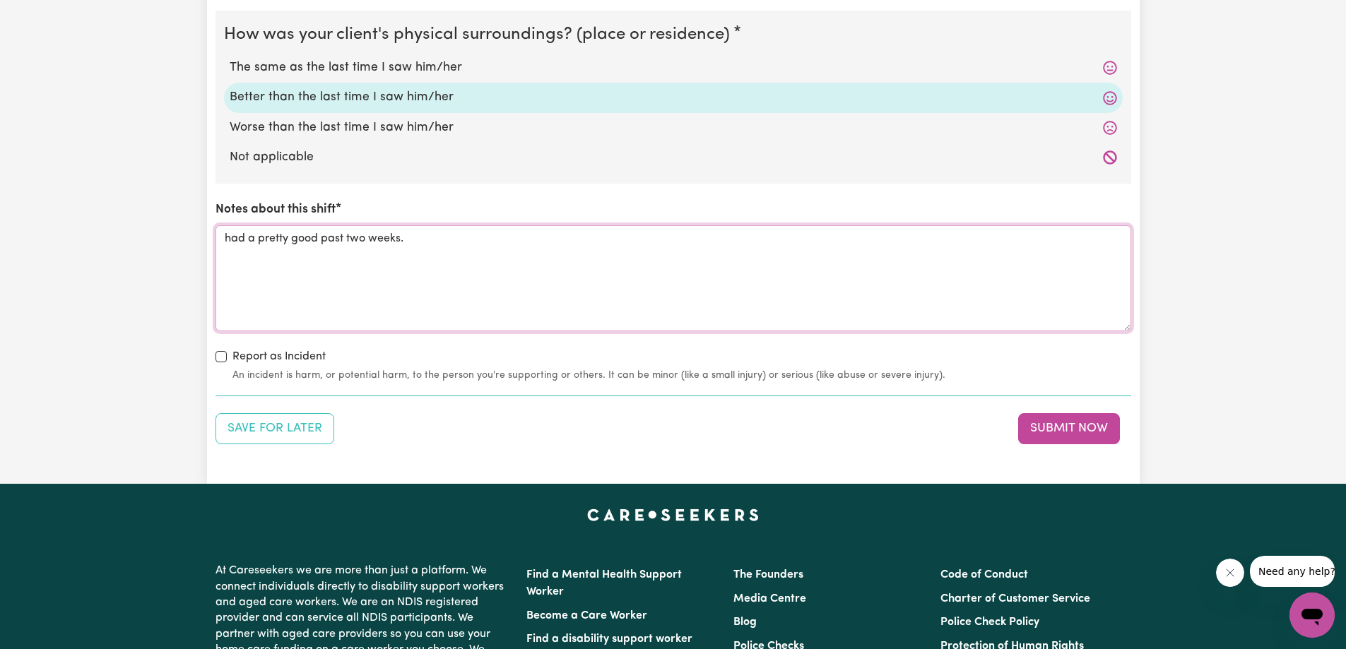
type textarea "had a pretty good past two weeks."
click at [0, 0] on icon "Please click to verify you’re human" at bounding box center [0, 0] width 0 height 0
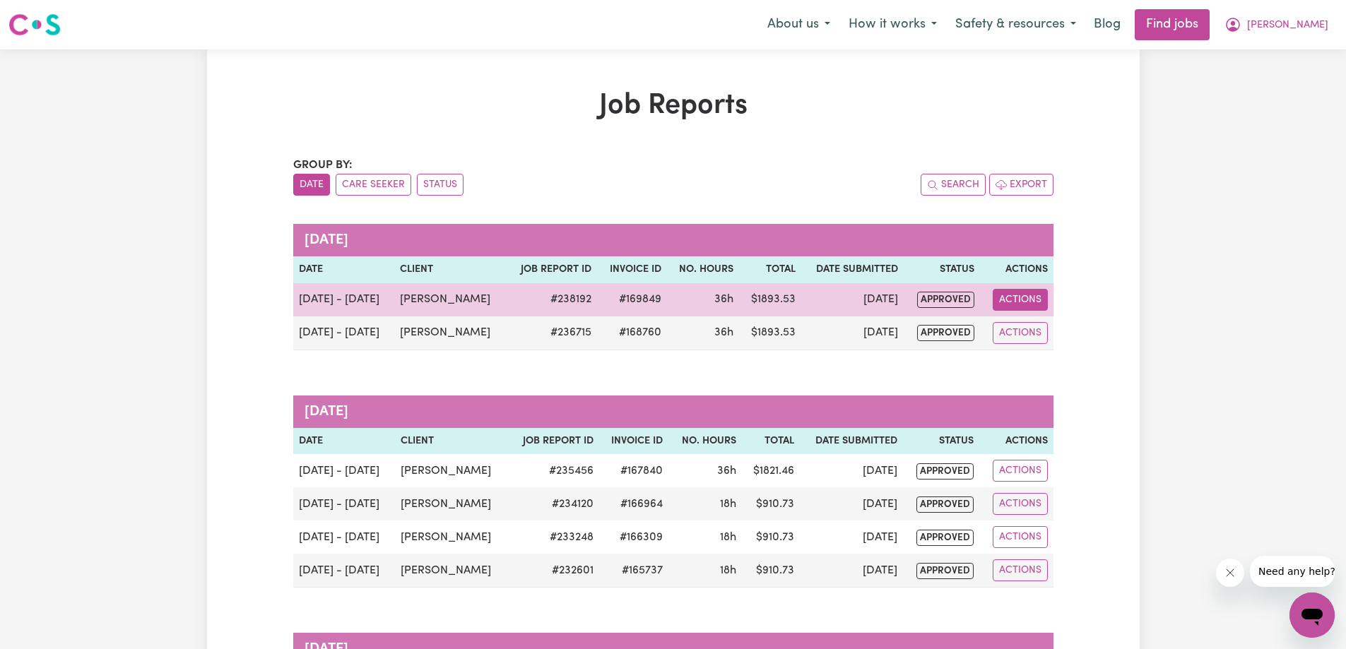
click at [1025, 297] on button "Actions" at bounding box center [1020, 300] width 55 height 22
click at [1040, 324] on link "View Job Report" at bounding box center [1054, 333] width 121 height 28
select select "pm"
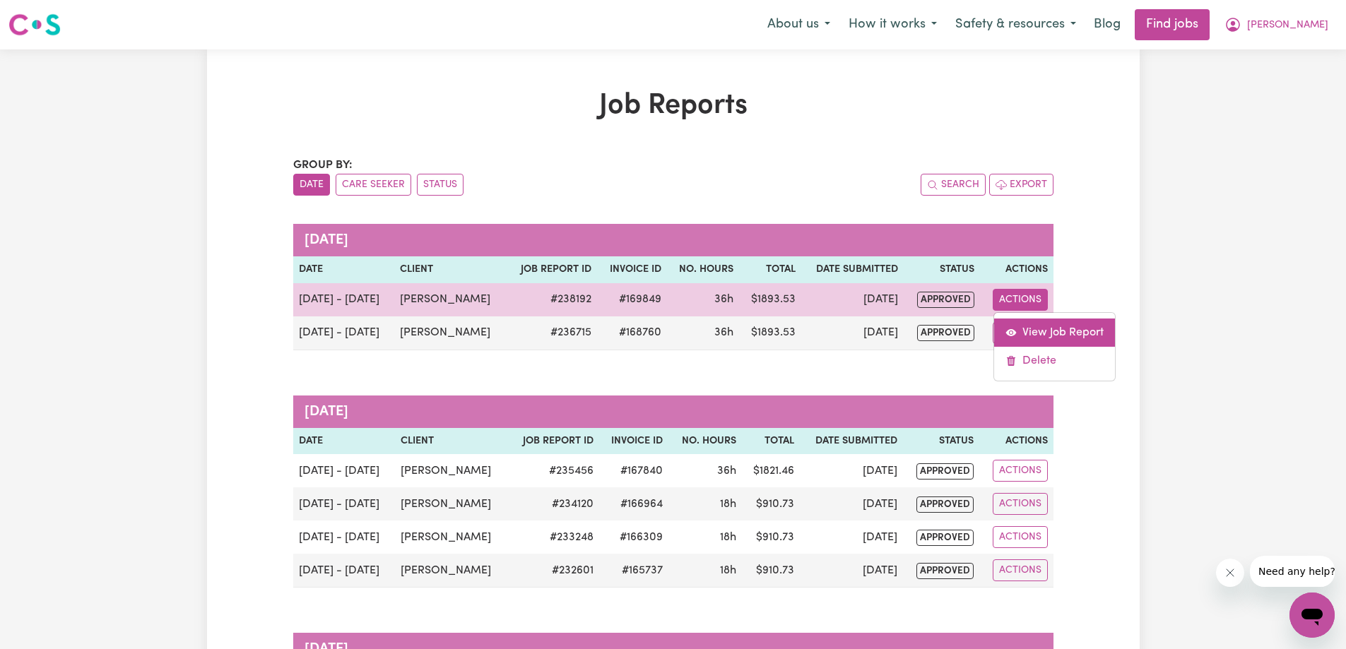
select select "pm"
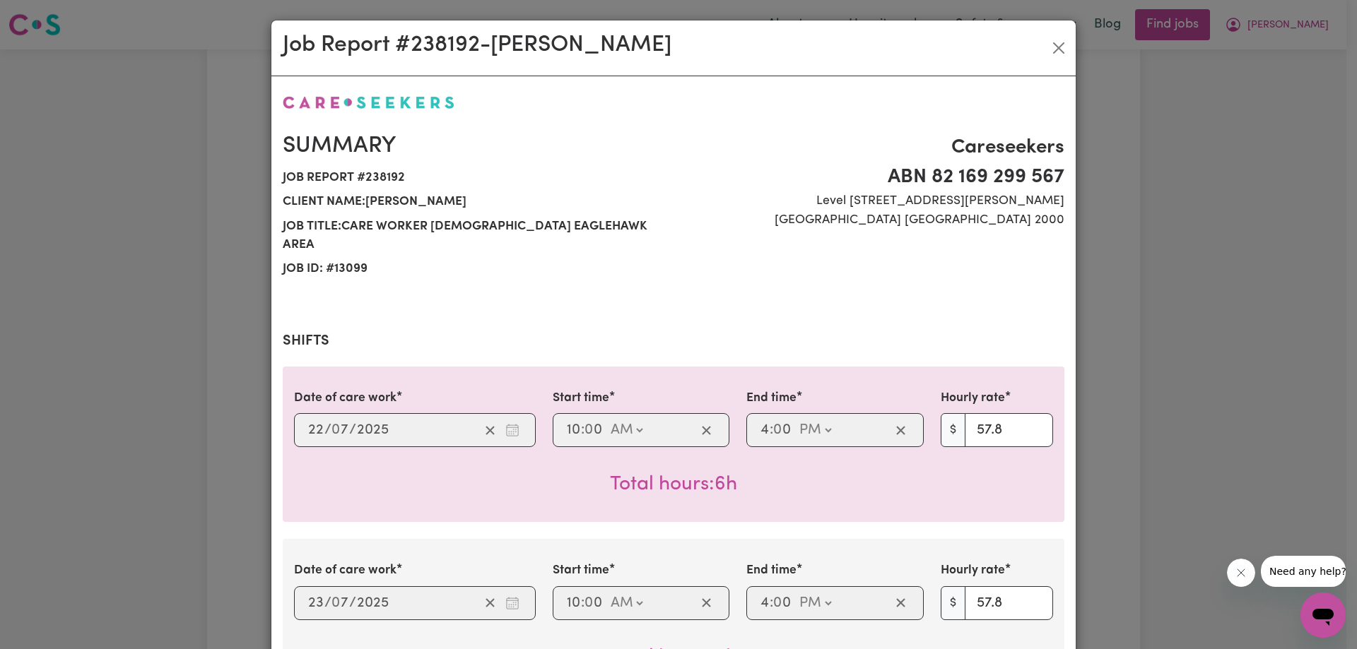
select select "57.8-Weekday"
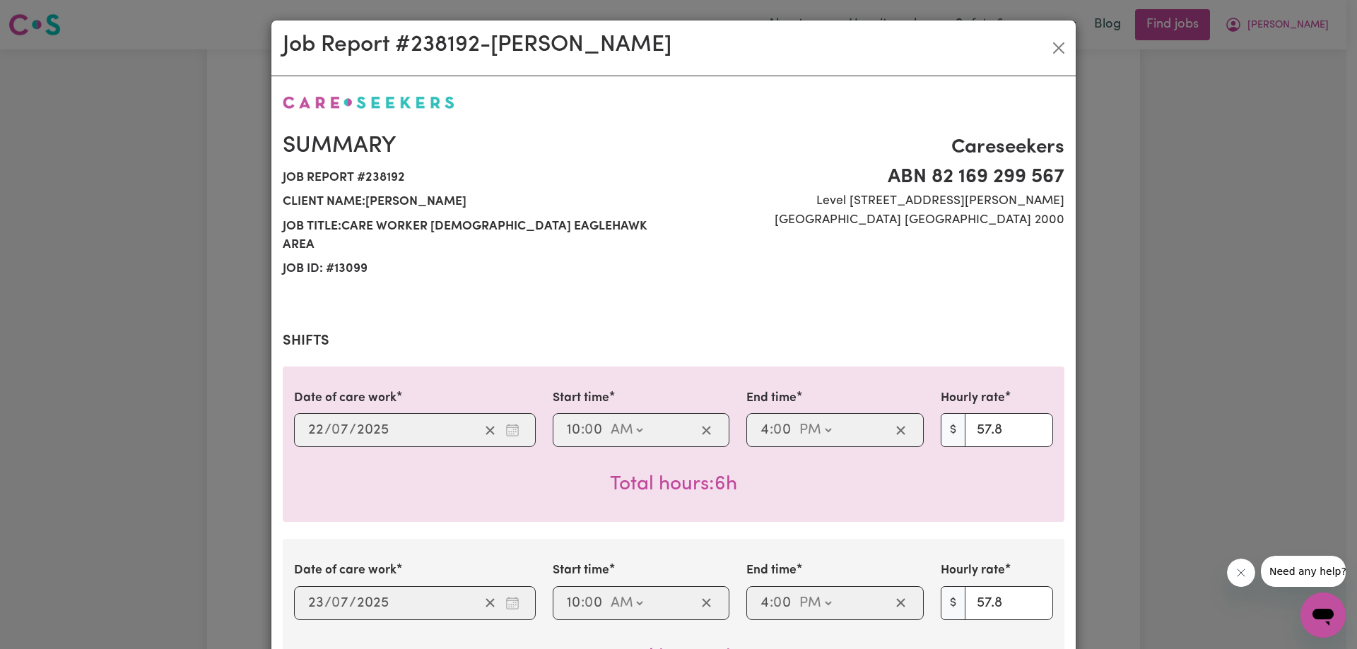
select select "57.8-Weekday"
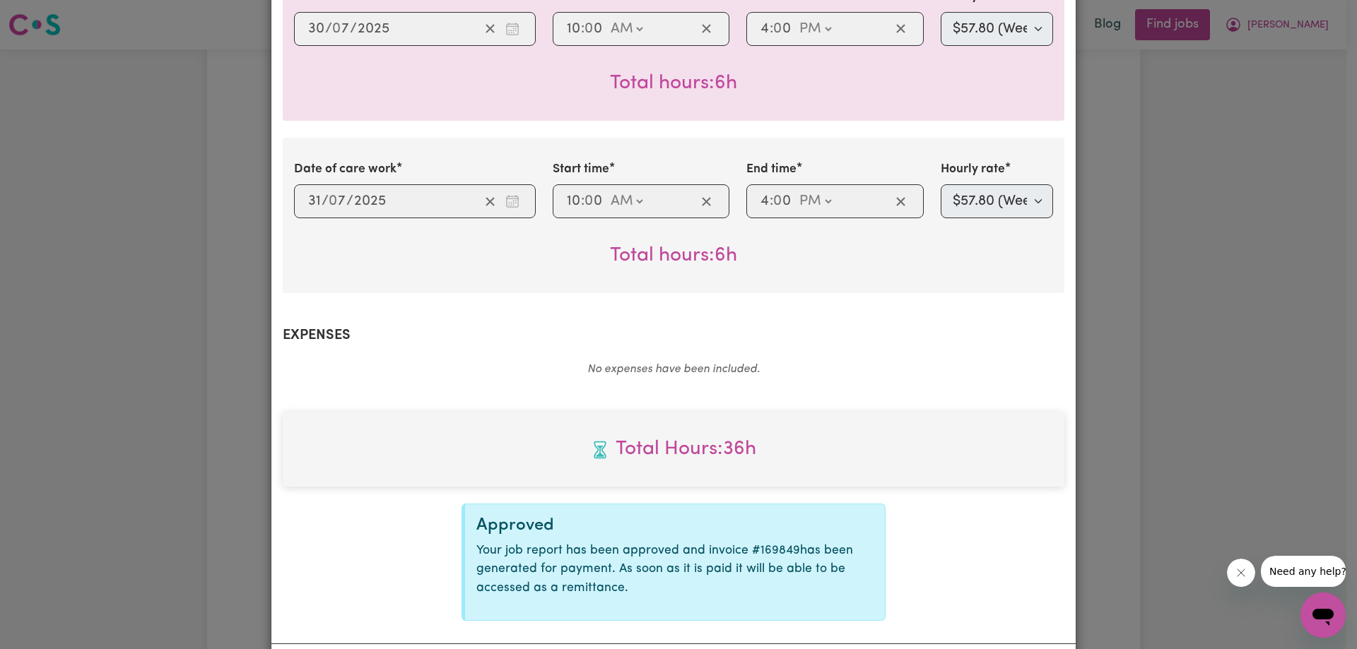
scroll to position [790, 0]
